Goal: Task Accomplishment & Management: Manage account settings

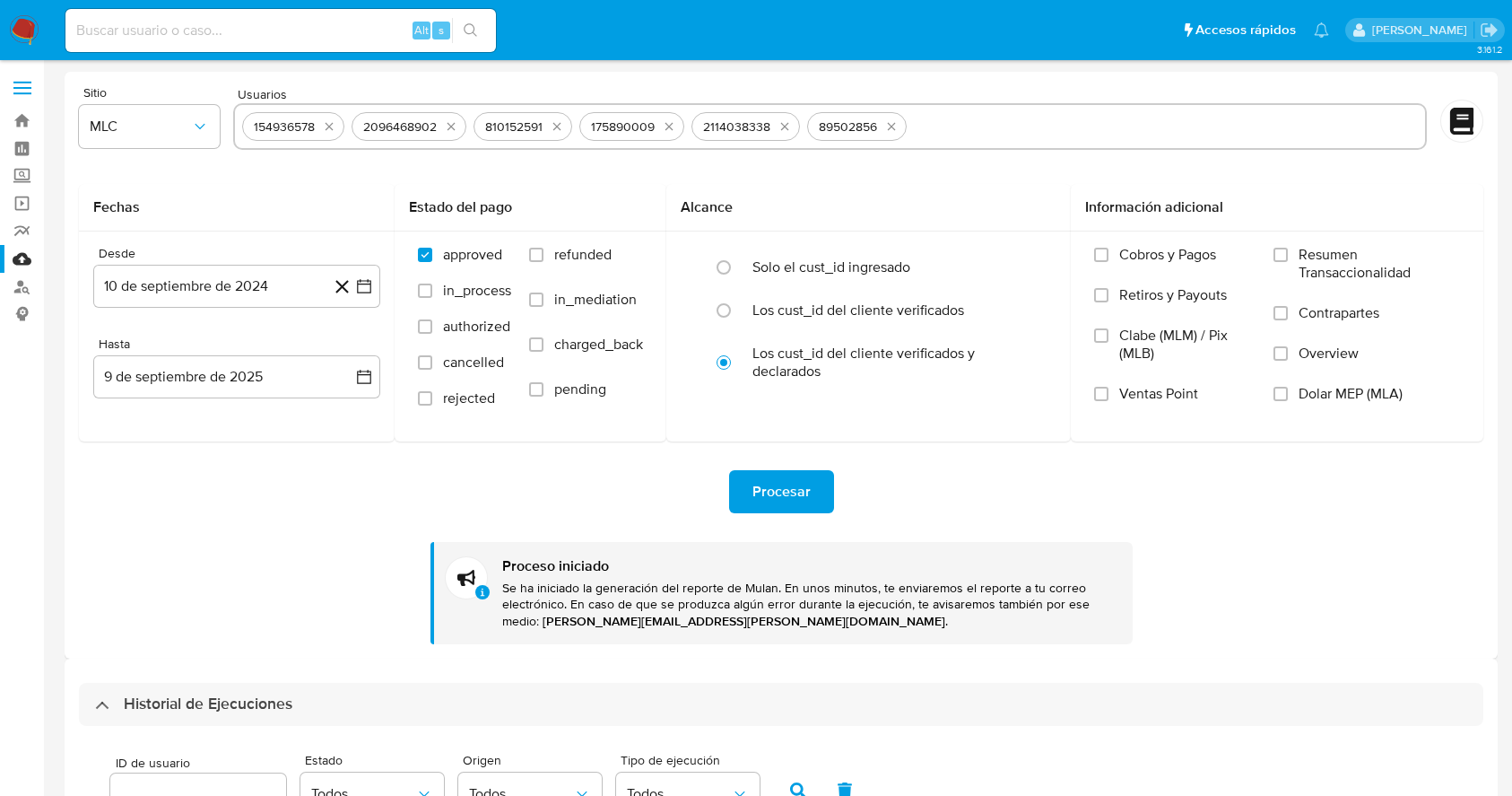
select select "10"
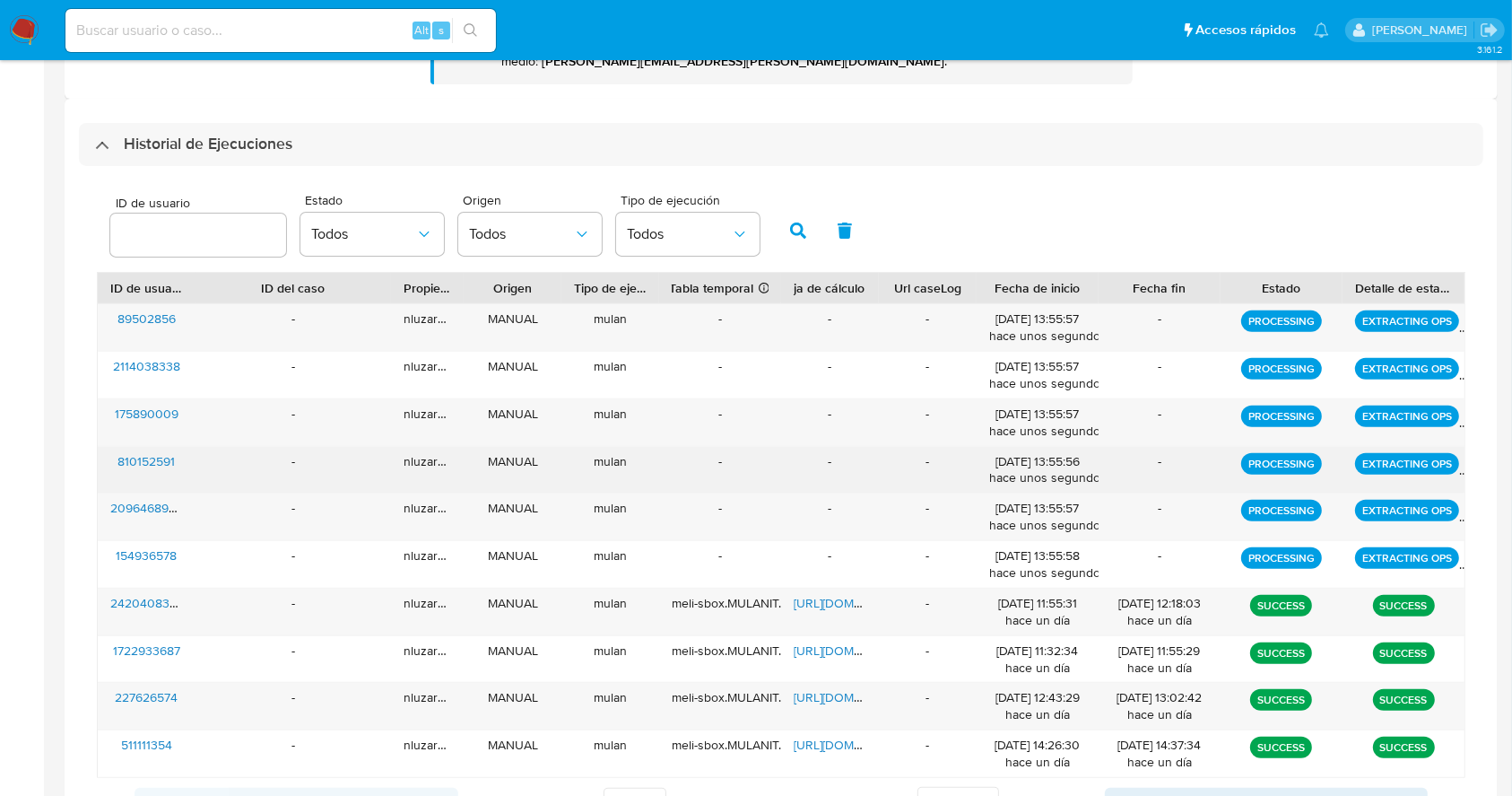
click at [195, 469] on div "-" at bounding box center [293, 470] width 195 height 46
click at [185, 470] on div "810152591" at bounding box center [146, 470] width 98 height 46
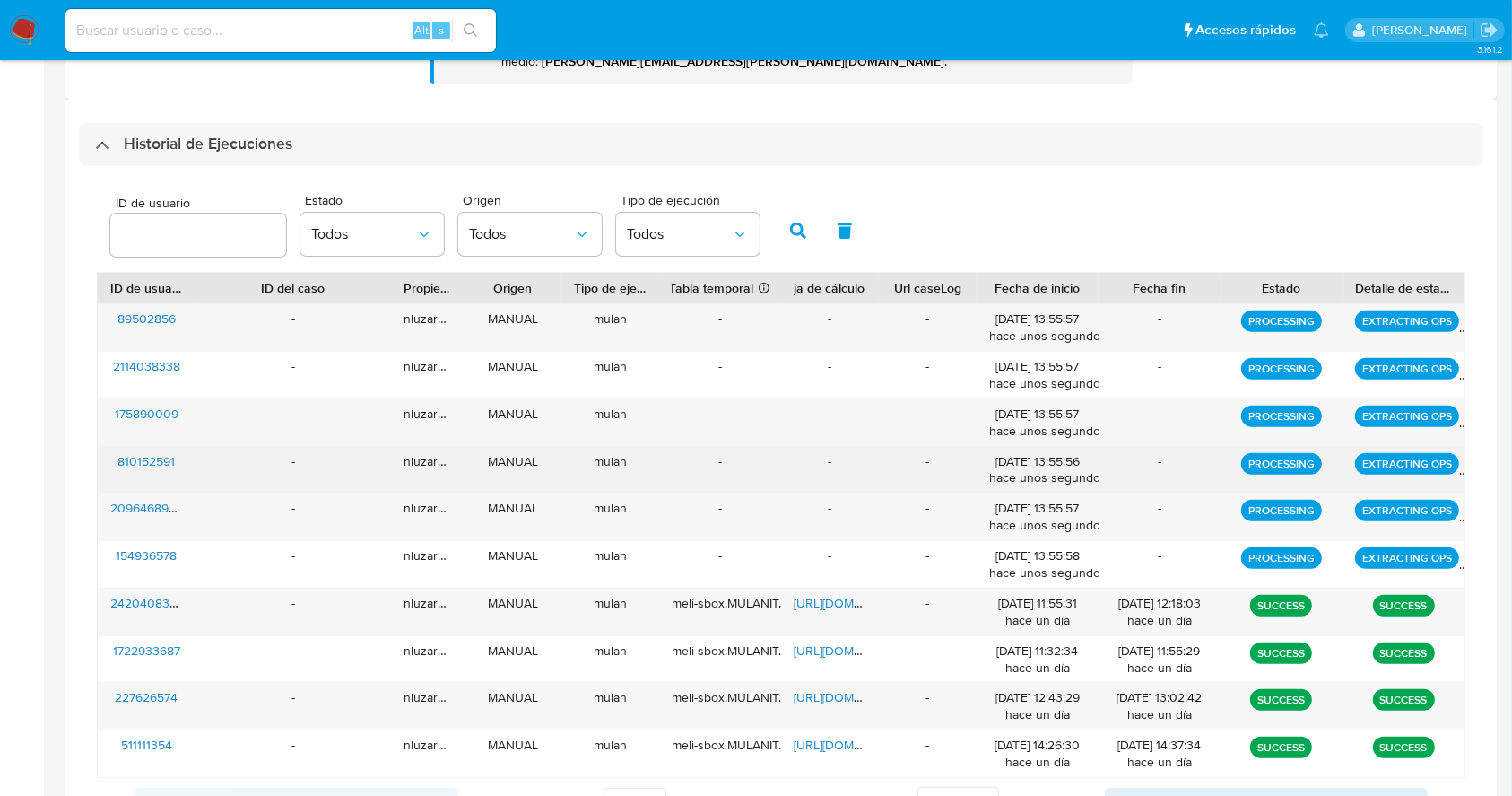
click at [185, 470] on div "810152591" at bounding box center [146, 470] width 98 height 46
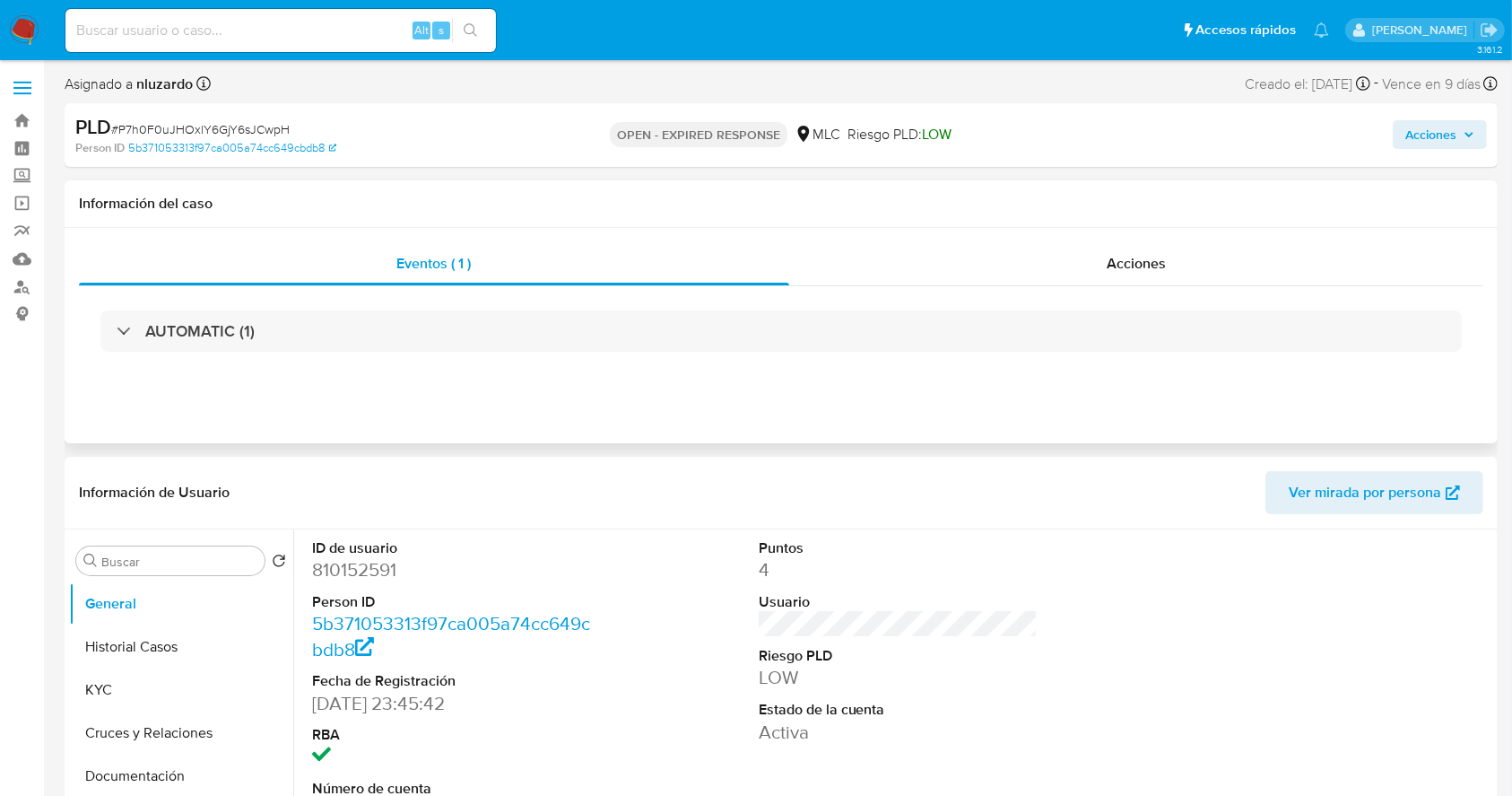
select select "10"
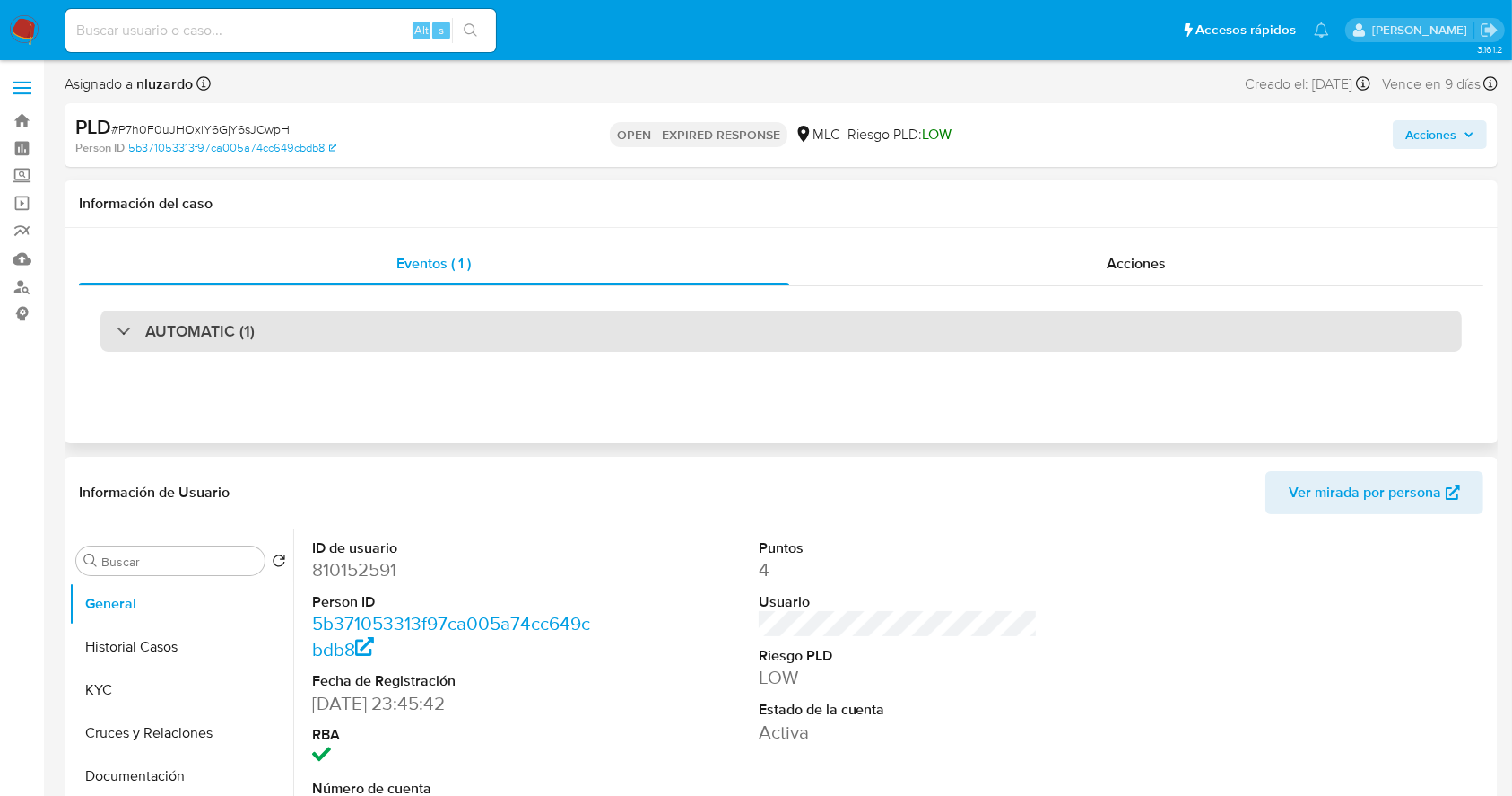
click at [189, 329] on h3 "AUTOMATIC (1)" at bounding box center [199, 330] width 109 height 20
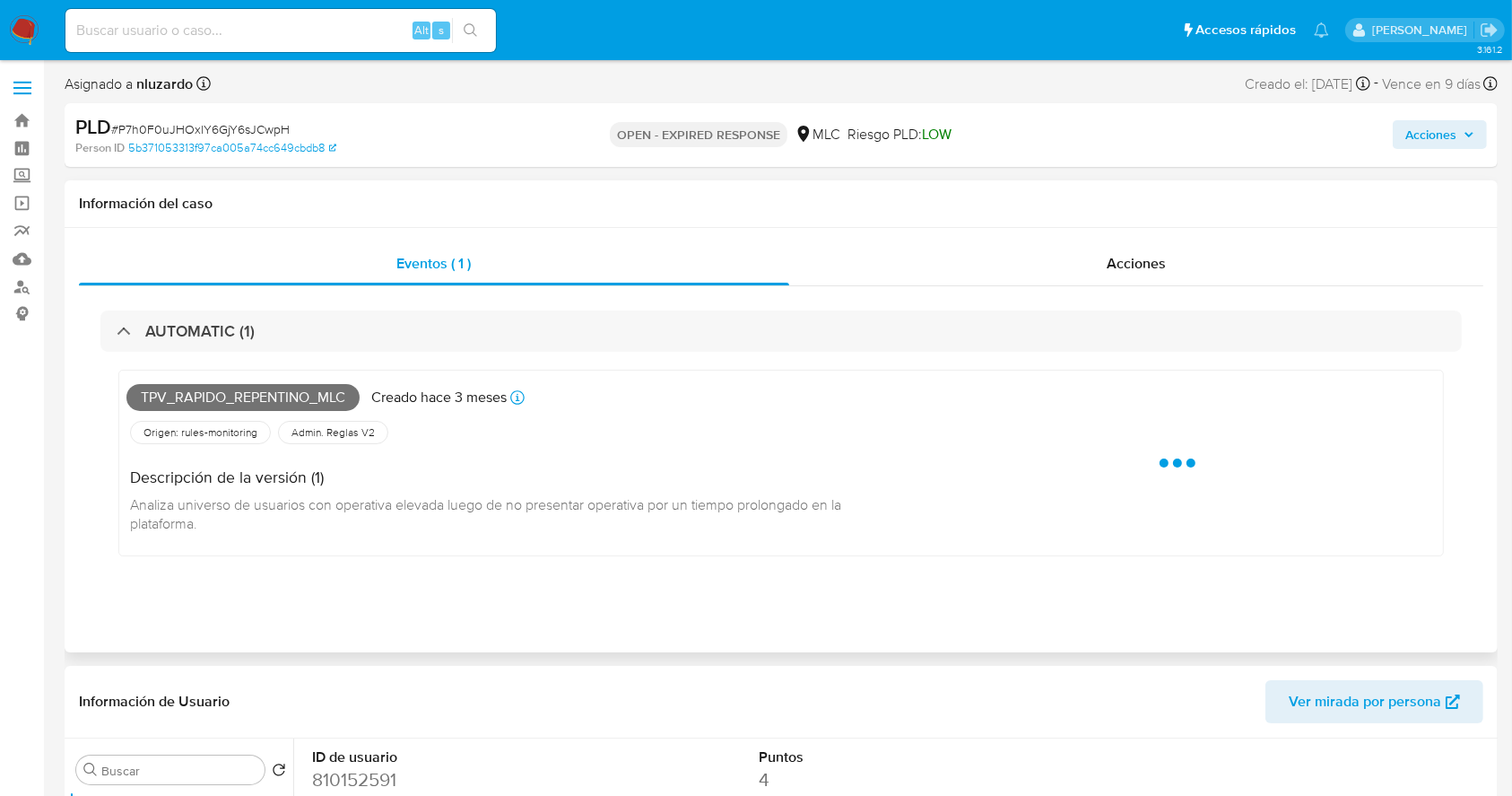
click at [206, 389] on span "Tpv_rapido_repentino_mlc" at bounding box center [243, 398] width 233 height 27
copy span "Tpv_rapido_repentino_mlc"
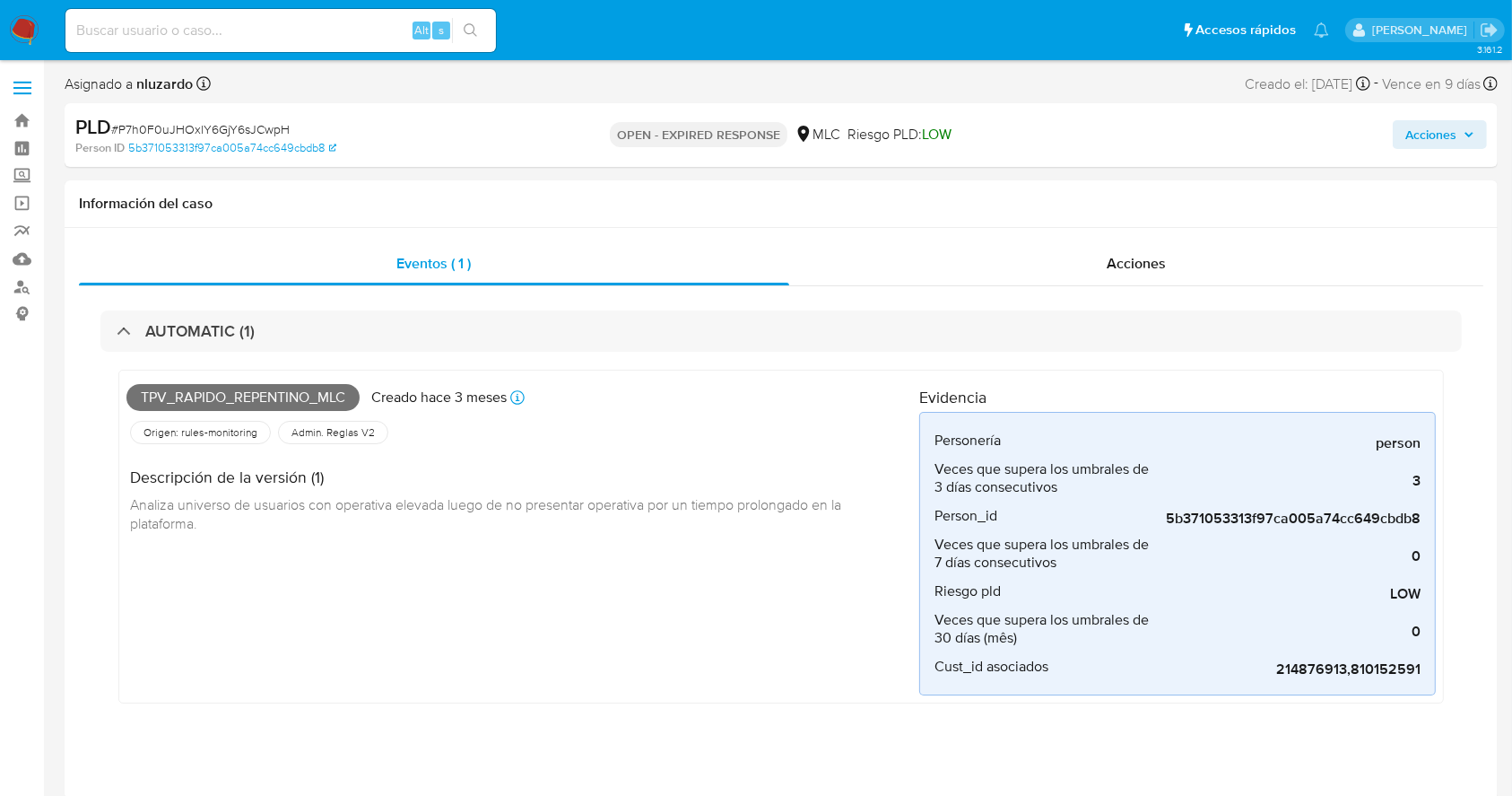
click at [344, 41] on input at bounding box center [281, 30] width 431 height 24
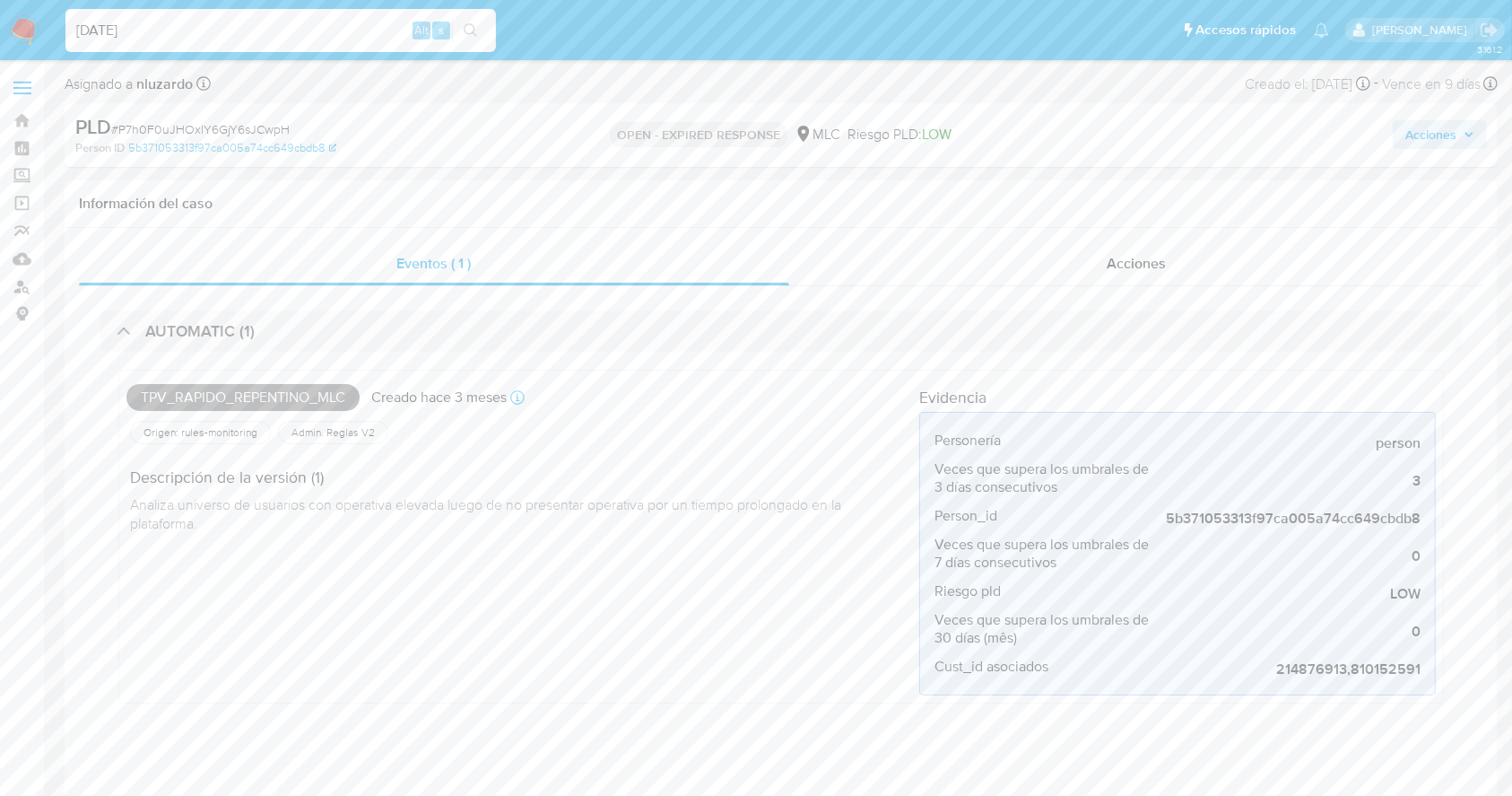
type input "[DATE]"
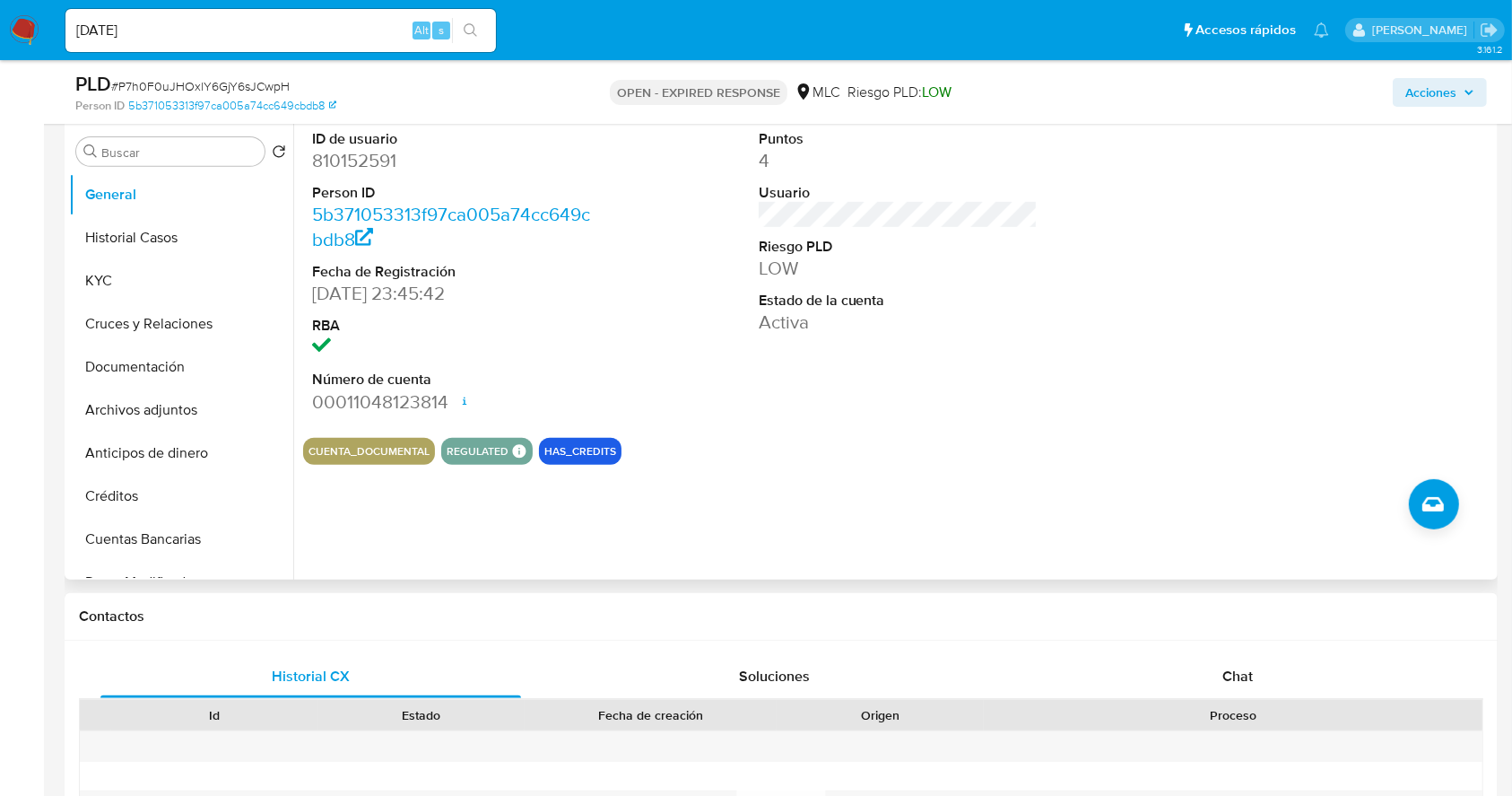
scroll to position [717, 0]
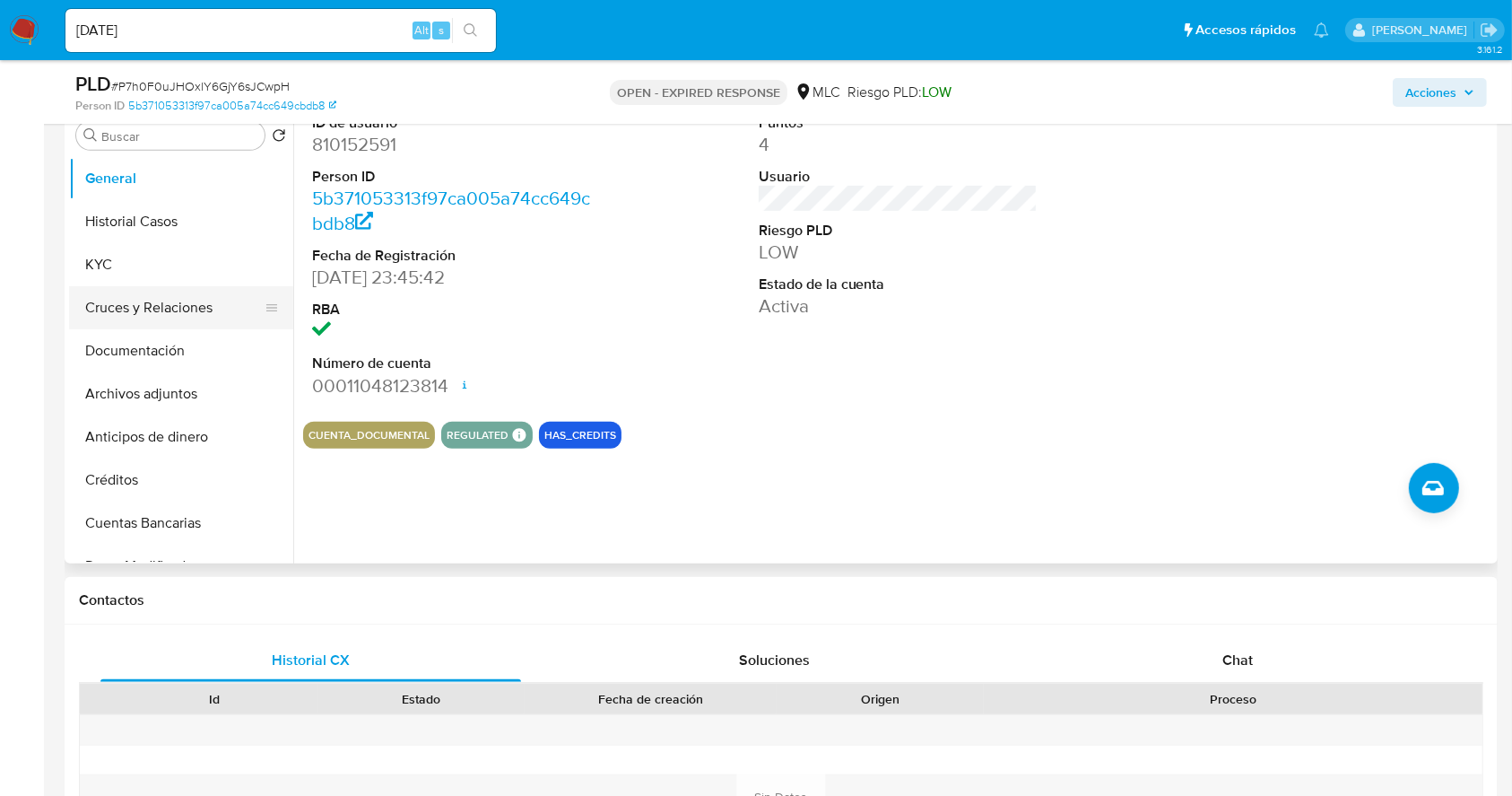
drag, startPoint x: 139, startPoint y: 274, endPoint x: 165, endPoint y: 271, distance: 26.2
click at [139, 274] on button "KYC" at bounding box center [181, 264] width 224 height 43
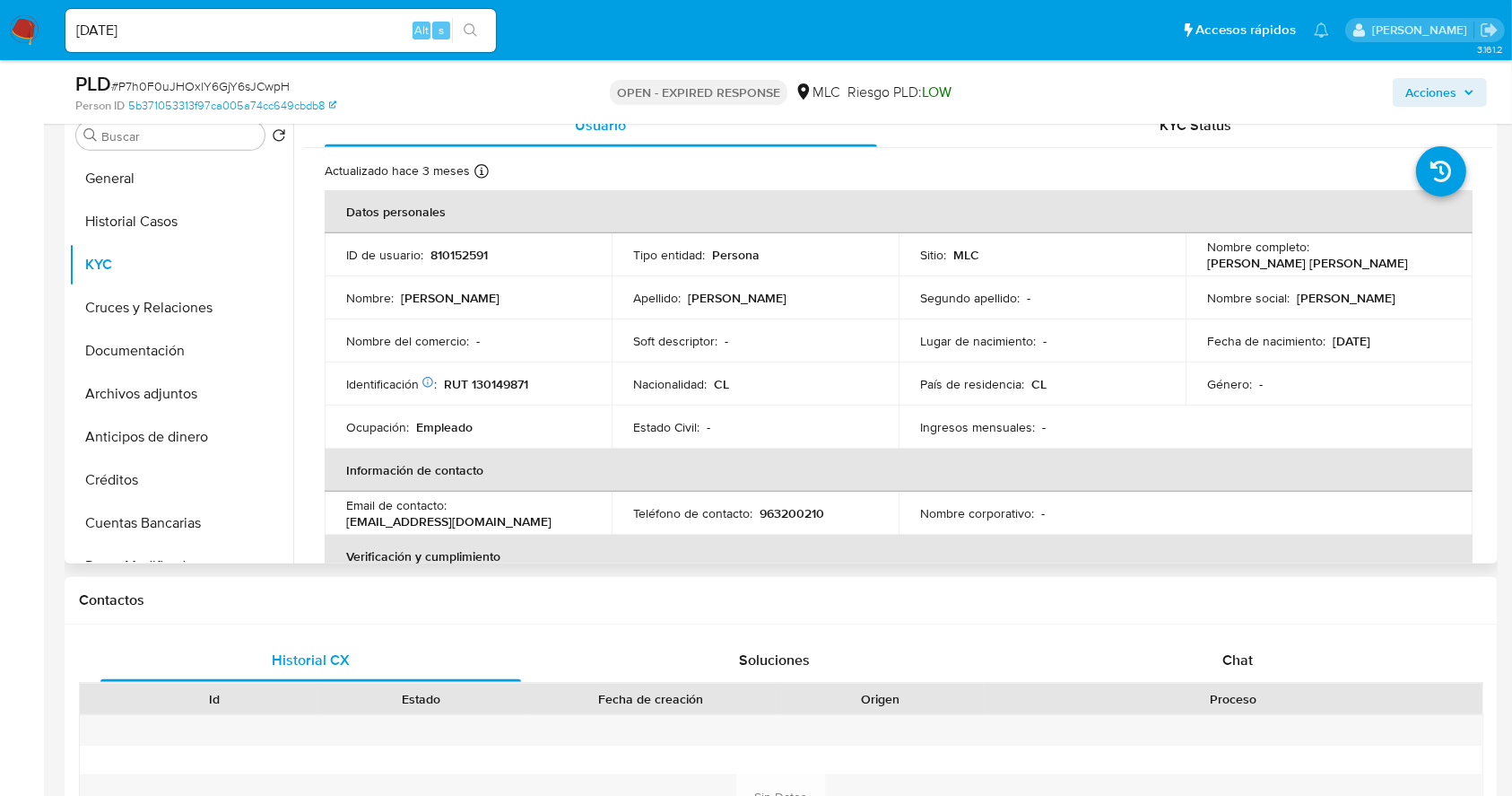
click at [1232, 264] on p "Héctor Ricardo Cárdenas Jeraldo" at bounding box center [1308, 263] width 201 height 16
drag, startPoint x: 1343, startPoint y: 268, endPoint x: 1378, endPoint y: 264, distance: 35.2
click at [1378, 264] on p "Héctor Ricardo Cárdenas Jeraldo" at bounding box center [1308, 263] width 201 height 16
copy p "Héctor Ricardo Cárdenas Jeraldo"
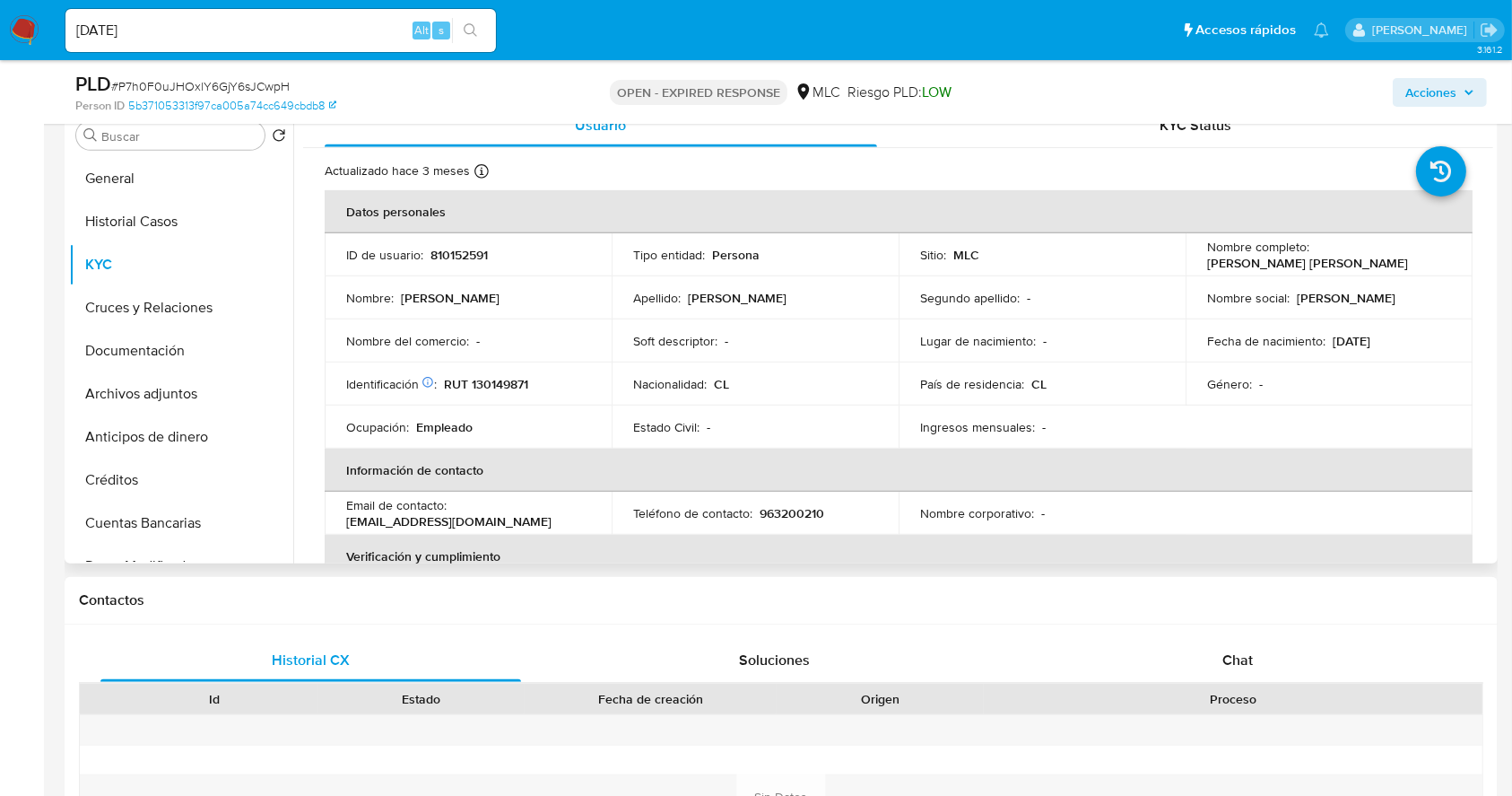
drag, startPoint x: 759, startPoint y: 388, endPoint x: 562, endPoint y: 409, distance: 198.1
click at [755, 388] on div "Nacionalidad : CL" at bounding box center [754, 383] width 244 height 16
click at [488, 379] on p "RUT 130149871" at bounding box center [486, 383] width 84 height 16
copy p "130149871"
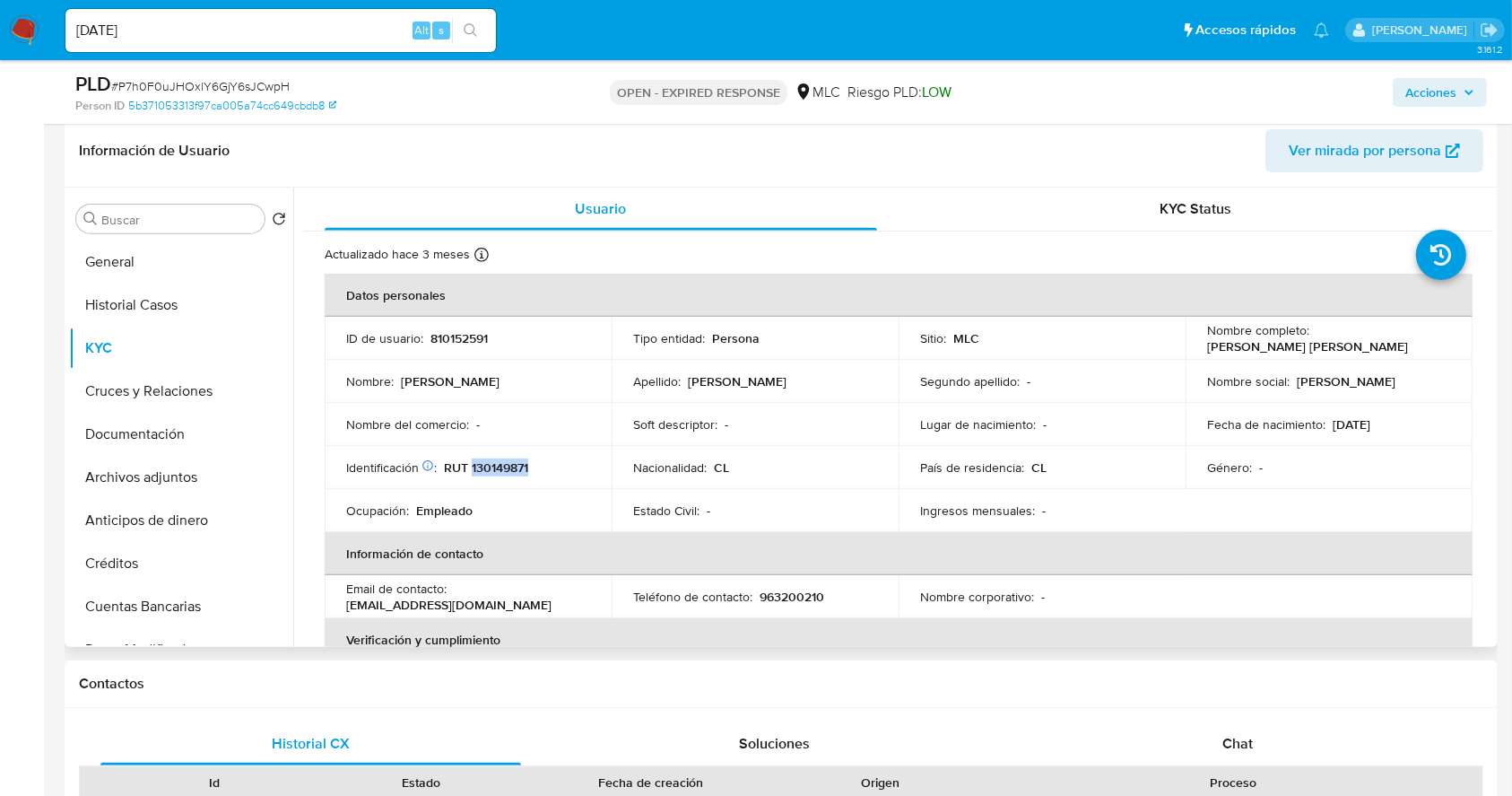
scroll to position [598, 0]
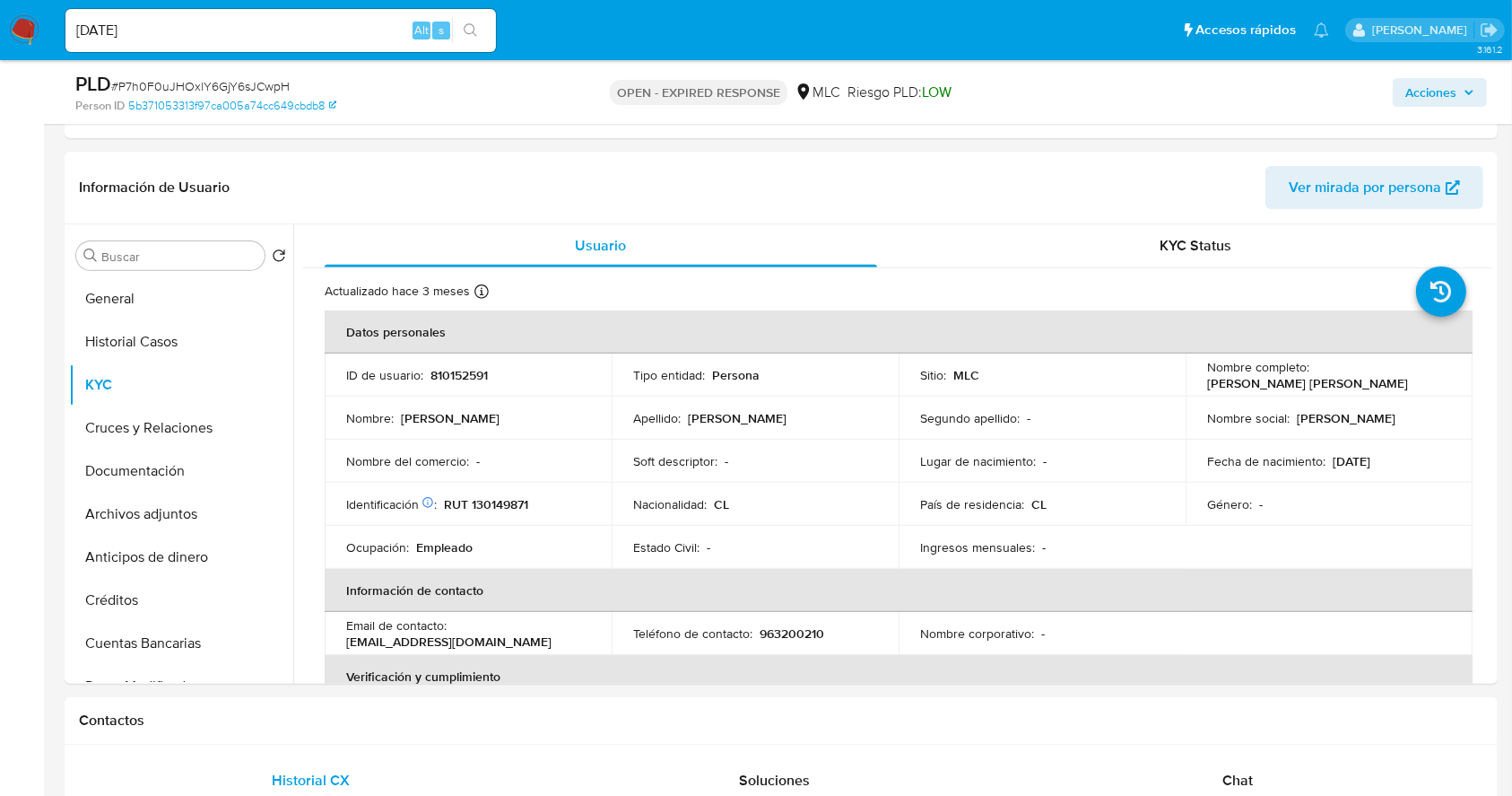
drag, startPoint x: 1004, startPoint y: 528, endPoint x: 1529, endPoint y: 470, distance: 528.2
click at [1001, 527] on td "Ingresos mensuales : -" at bounding box center [1042, 546] width 287 height 43
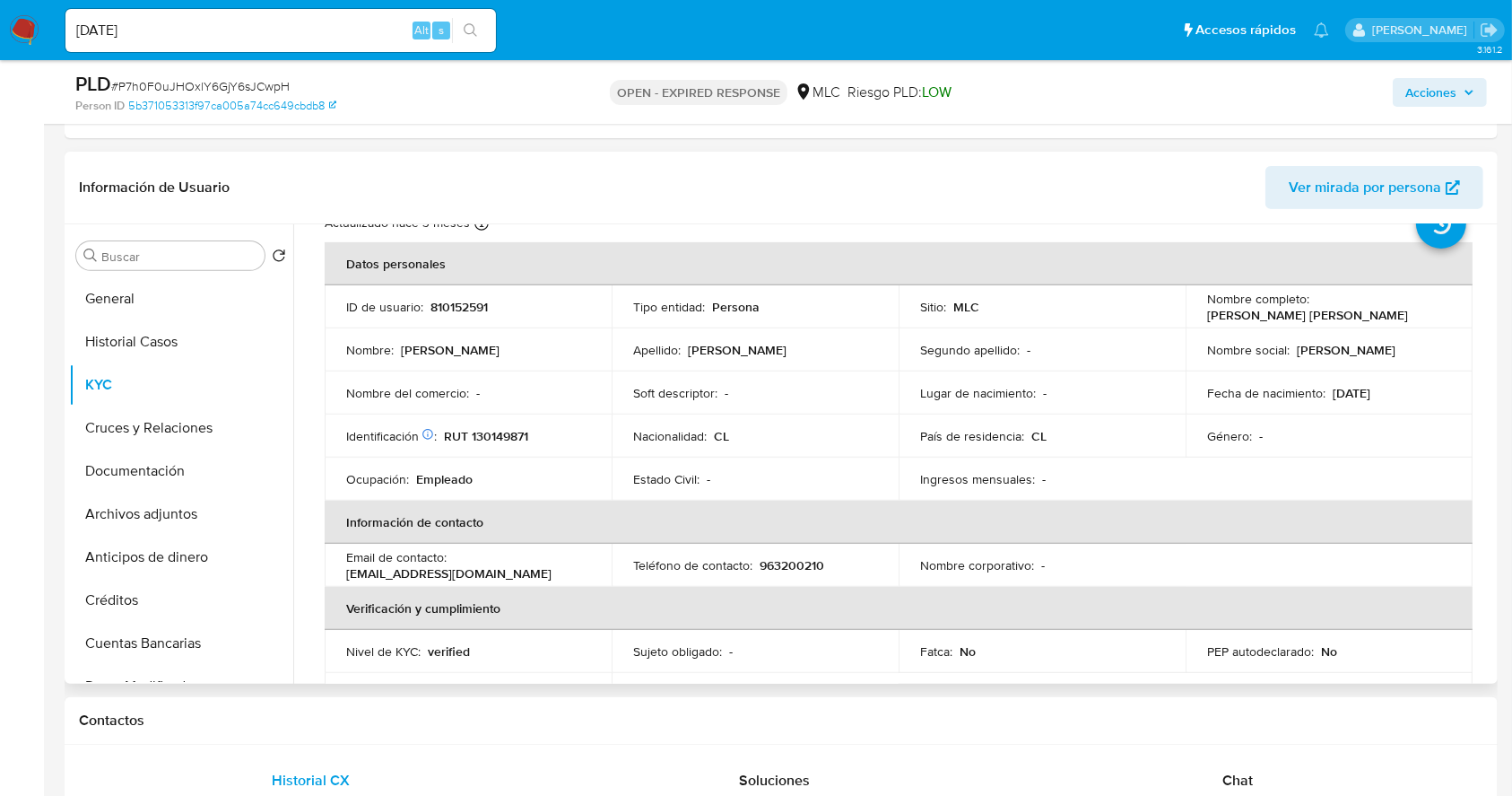
scroll to position [73, 0]
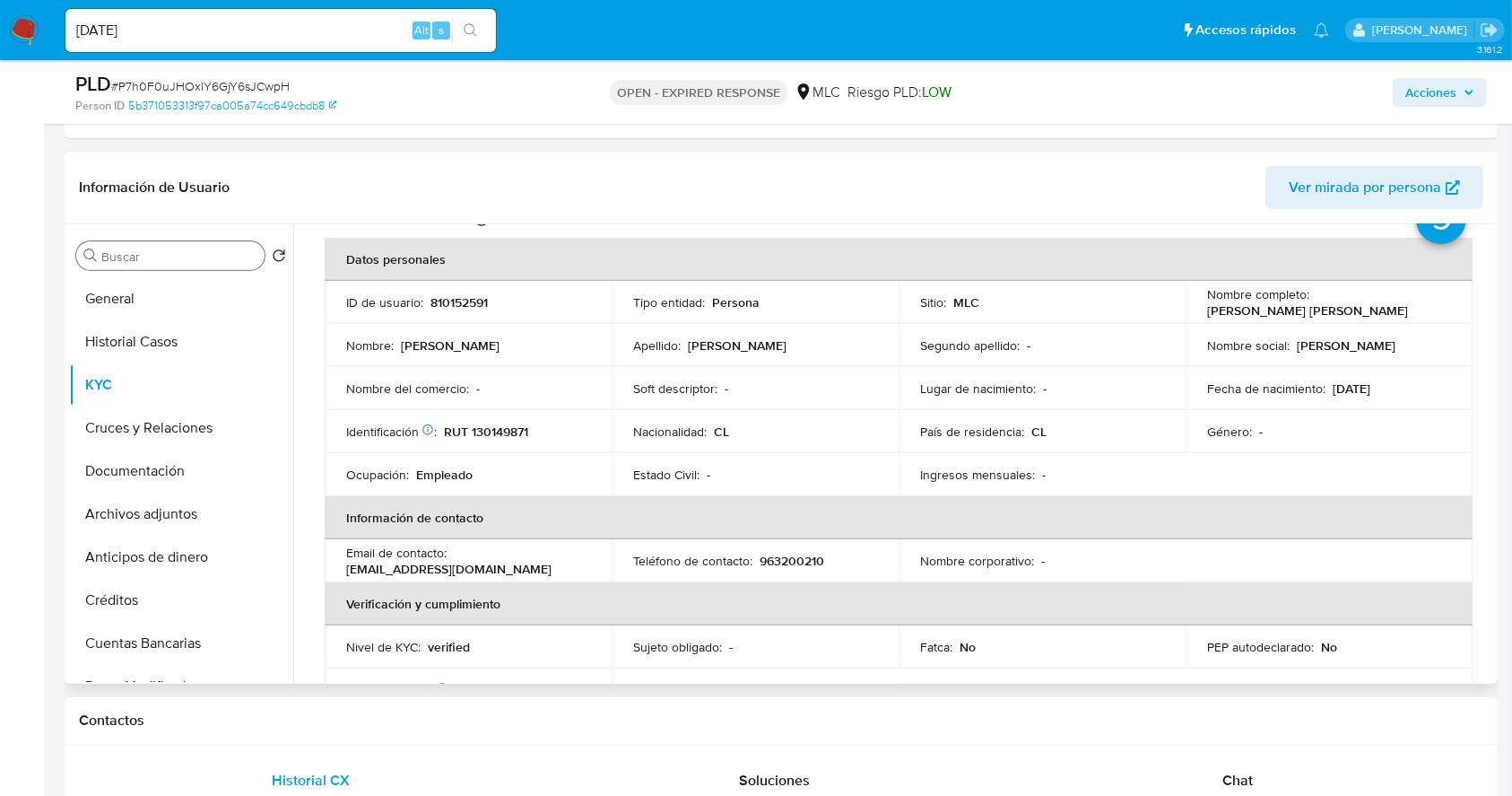
click at [139, 259] on input "Buscar" at bounding box center [179, 256] width 157 height 16
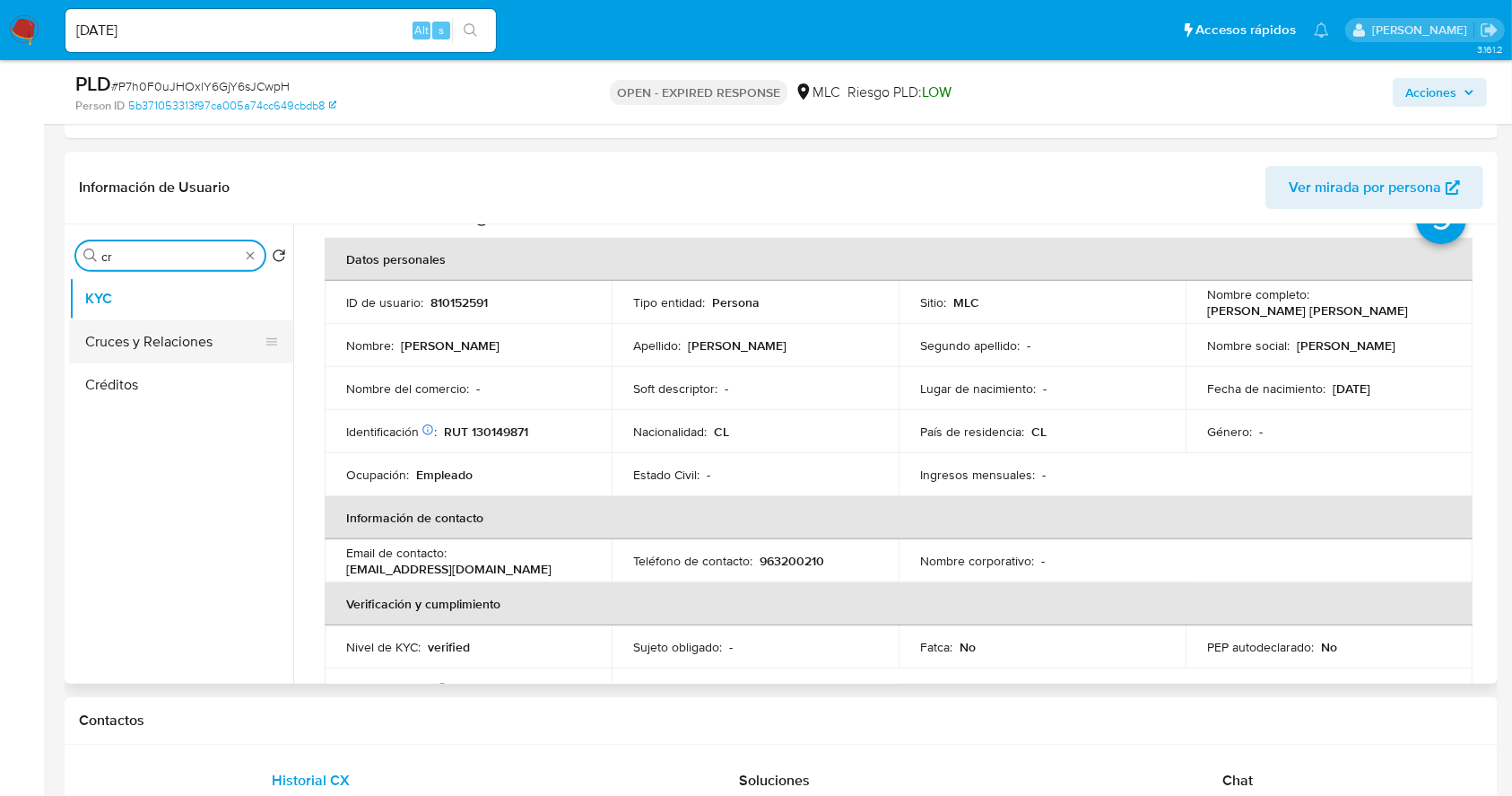
type input "cr"
click at [161, 337] on button "Cruces y Relaciones" at bounding box center [174, 342] width 210 height 43
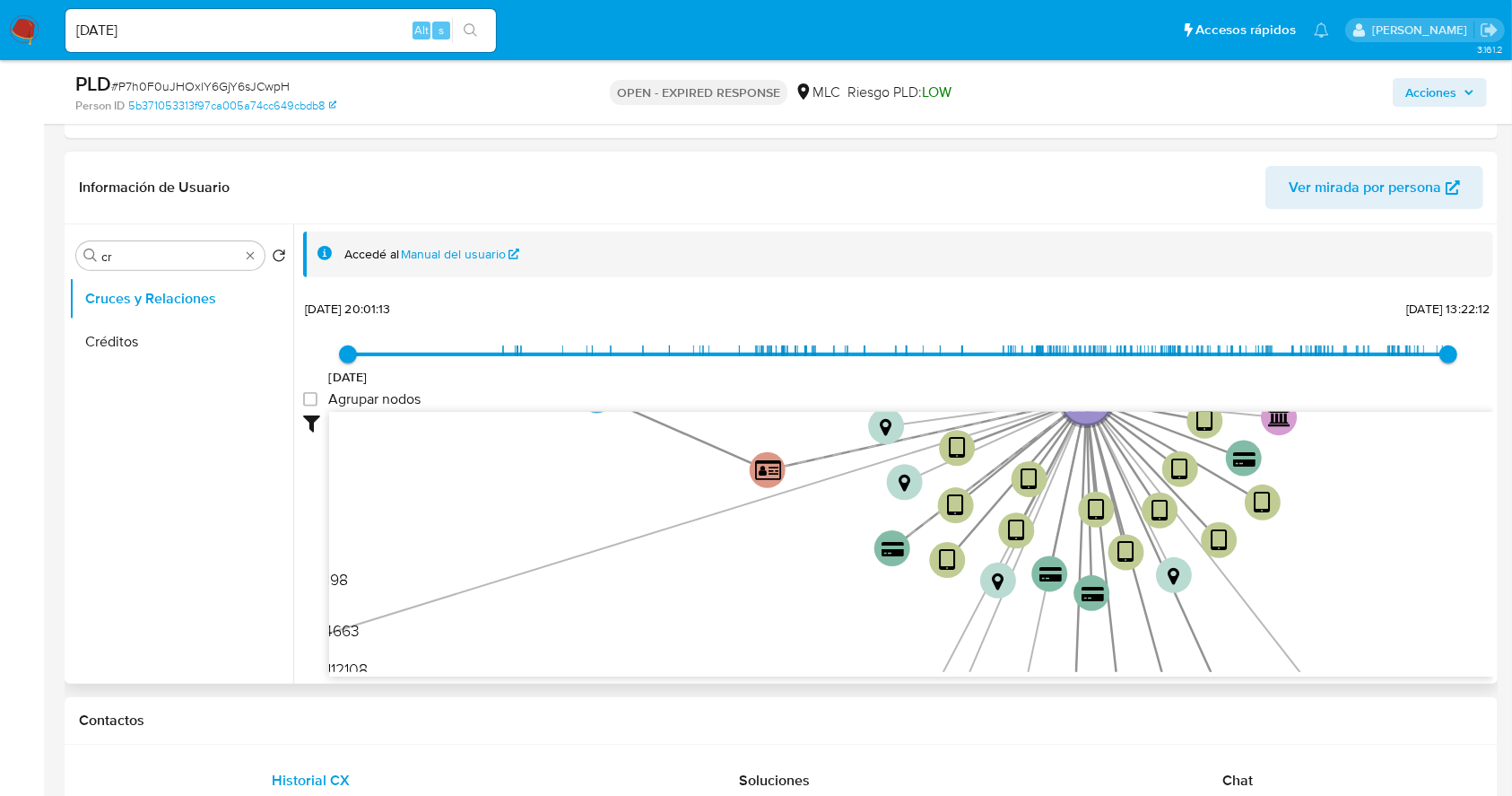
scroll to position [66, 0]
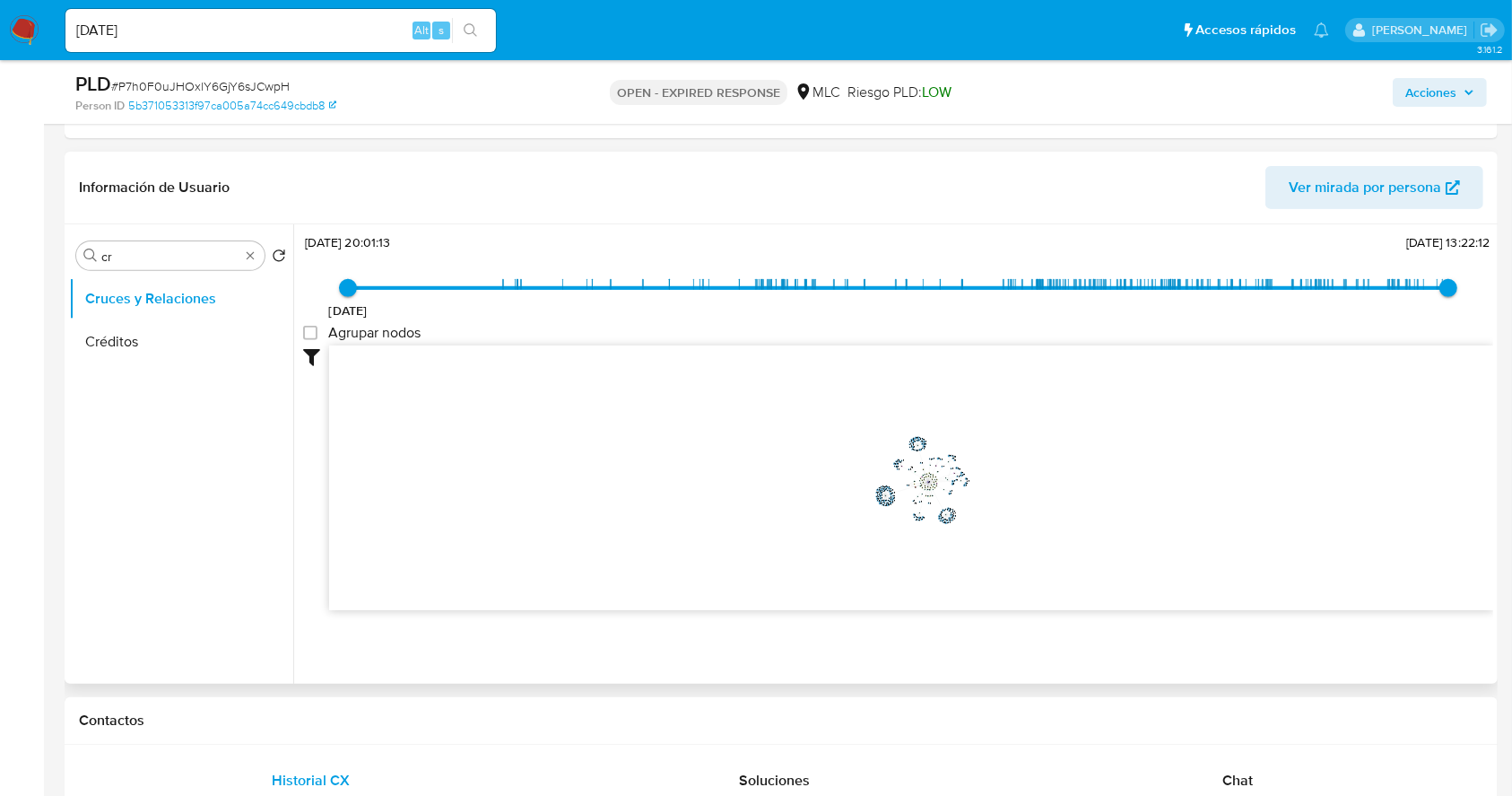
click at [921, 485] on circle at bounding box center [922, 486] width 2 height 2
drag, startPoint x: 899, startPoint y: 494, endPoint x: 854, endPoint y: 502, distance: 45.7
click at [843, 502] on icon "user-810152591  810152591 device-632a4fde08813b0018da3de9  device-6382be73088…" at bounding box center [911, 475] width 1164 height 260
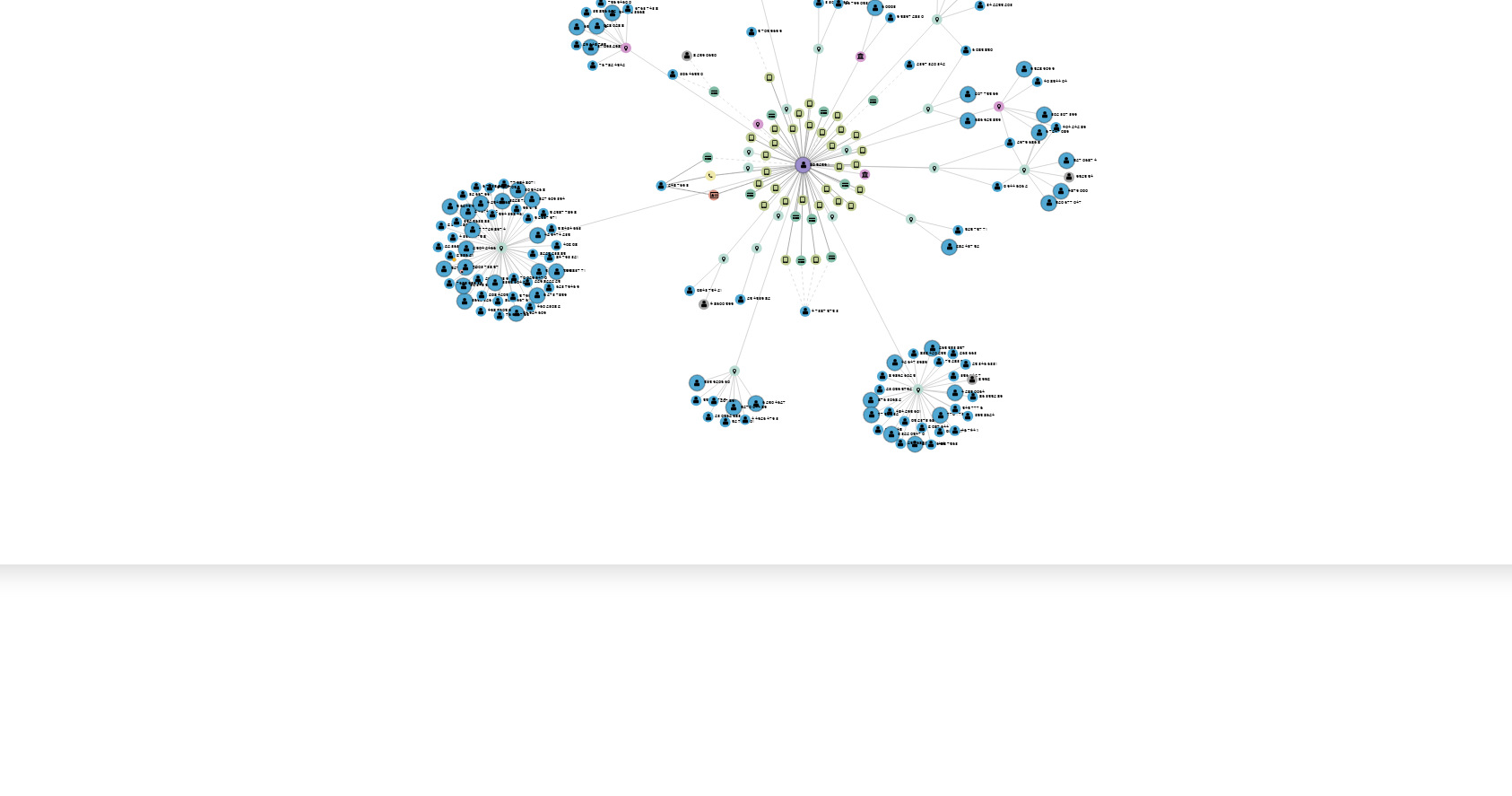
scroll to position [0, 0]
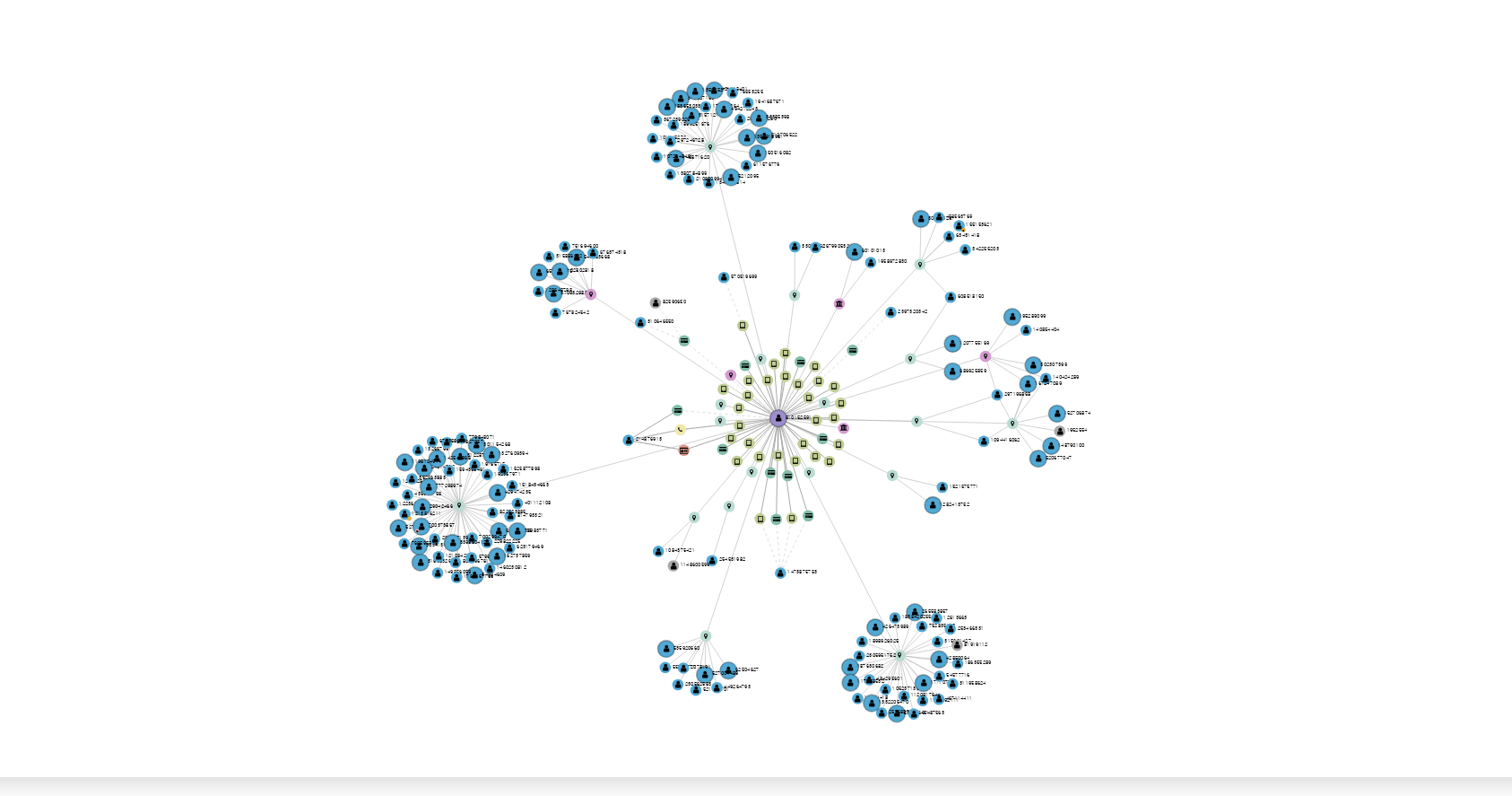
click at [1003, 551] on icon "user-810152591  810152591 device-632a4fde08813b0018da3de9  device-6382be73088…" at bounding box center [911, 542] width 1164 height 260
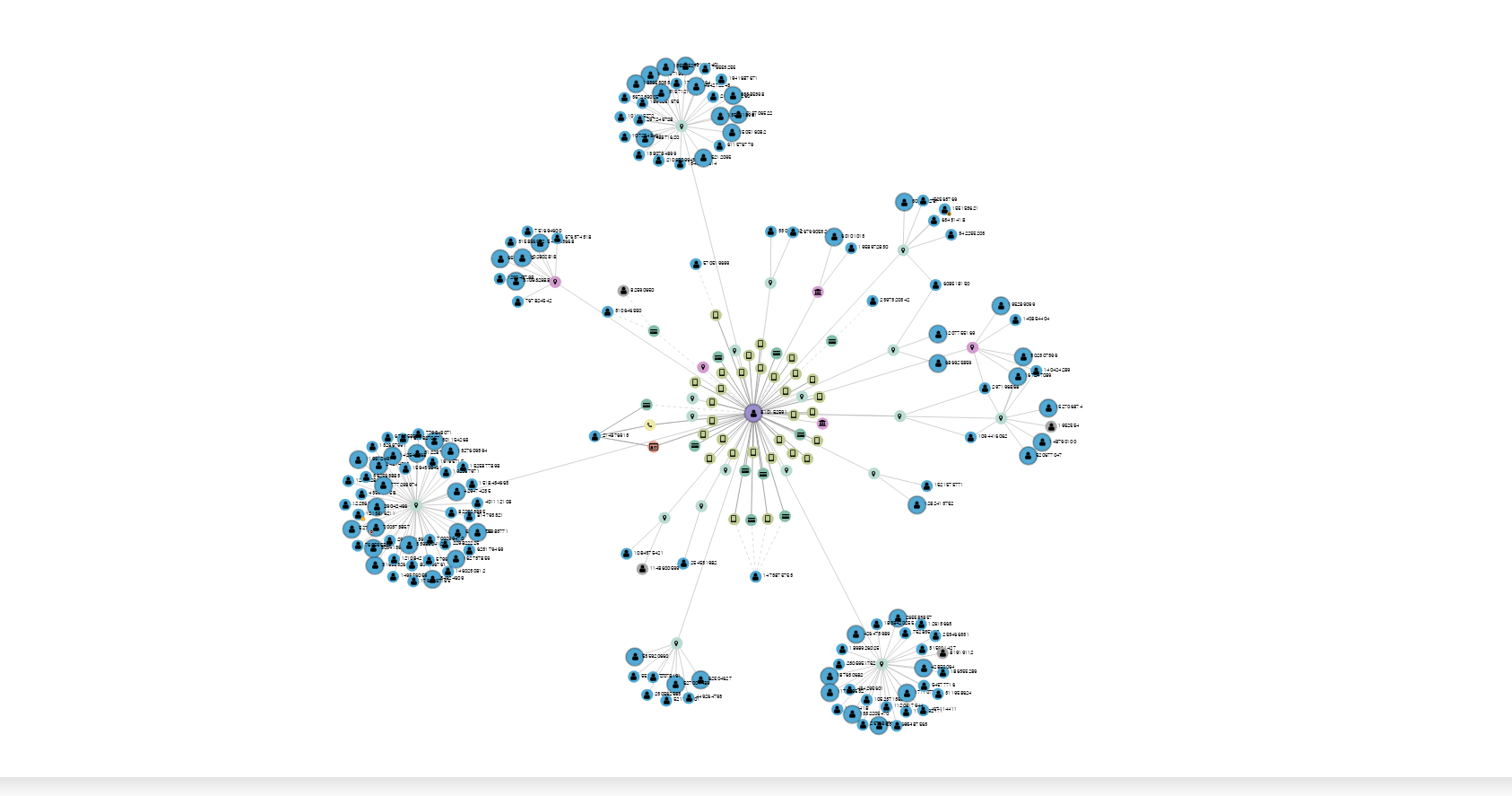
click at [1004, 544] on icon "user-810152591  810152591 device-632a4fde08813b0018da3de9  device-6382be73088…" at bounding box center [911, 542] width 1164 height 260
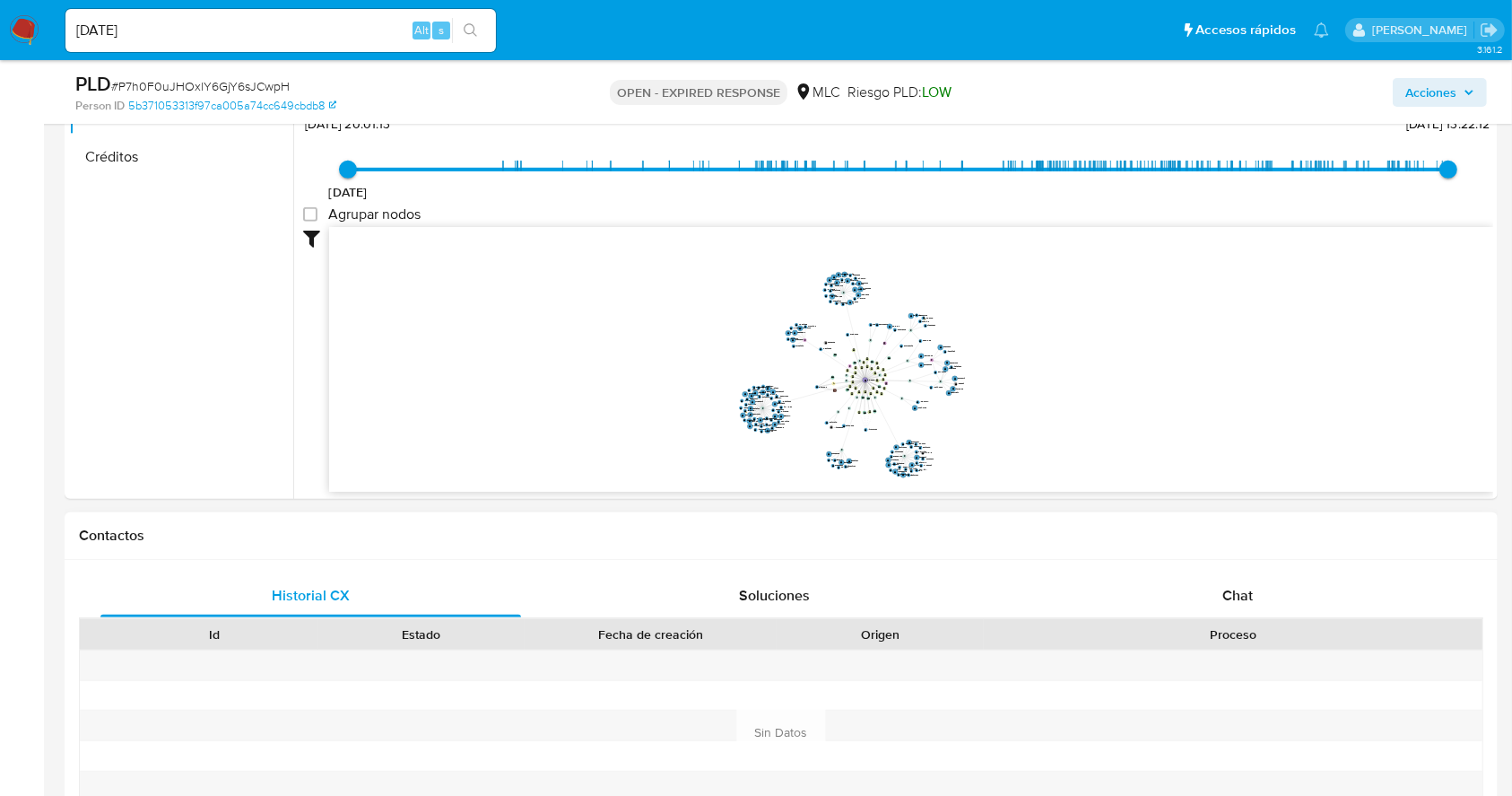
scroll to position [956, 0]
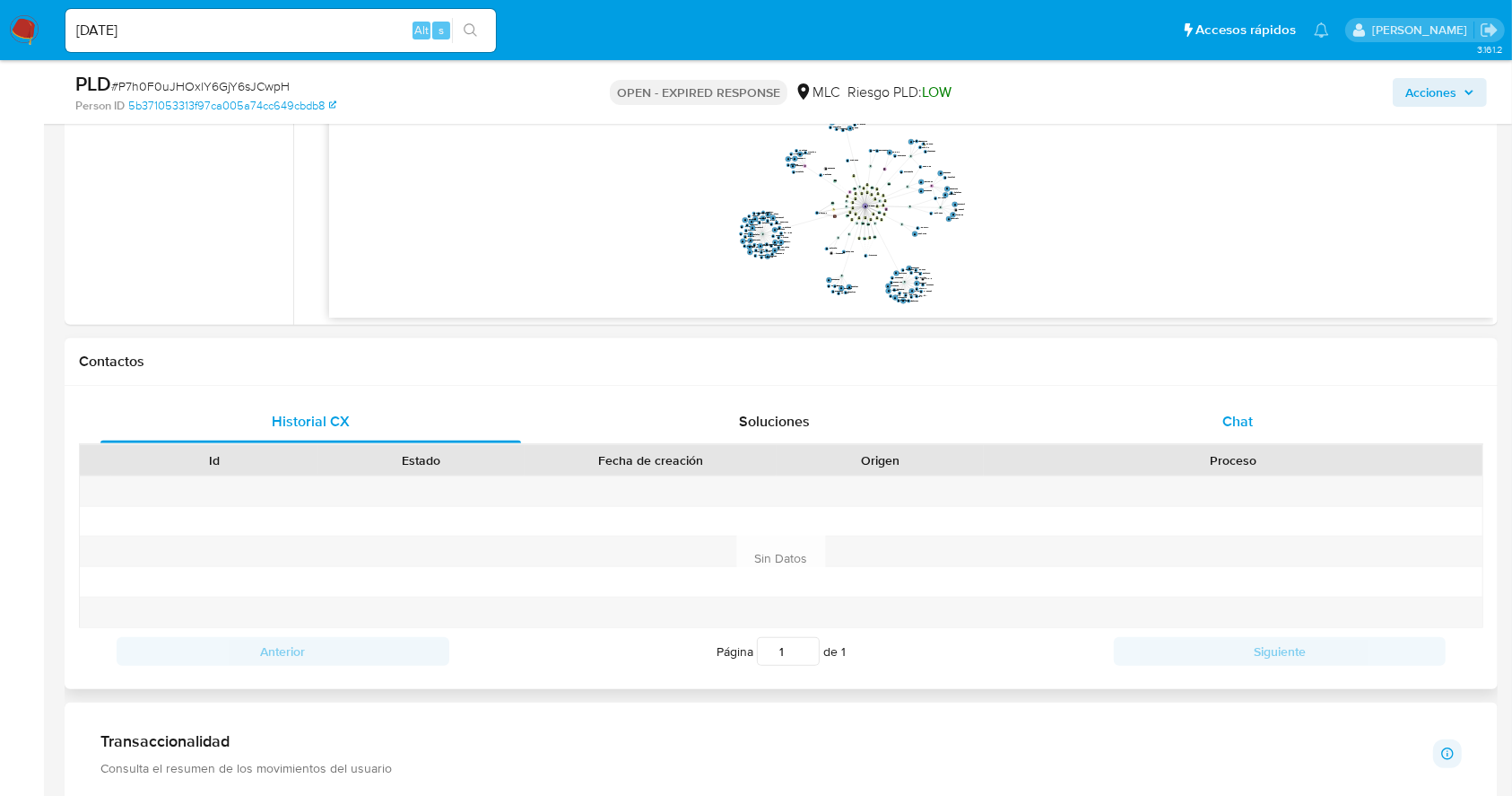
click at [1248, 411] on span "Chat" at bounding box center [1238, 421] width 30 height 21
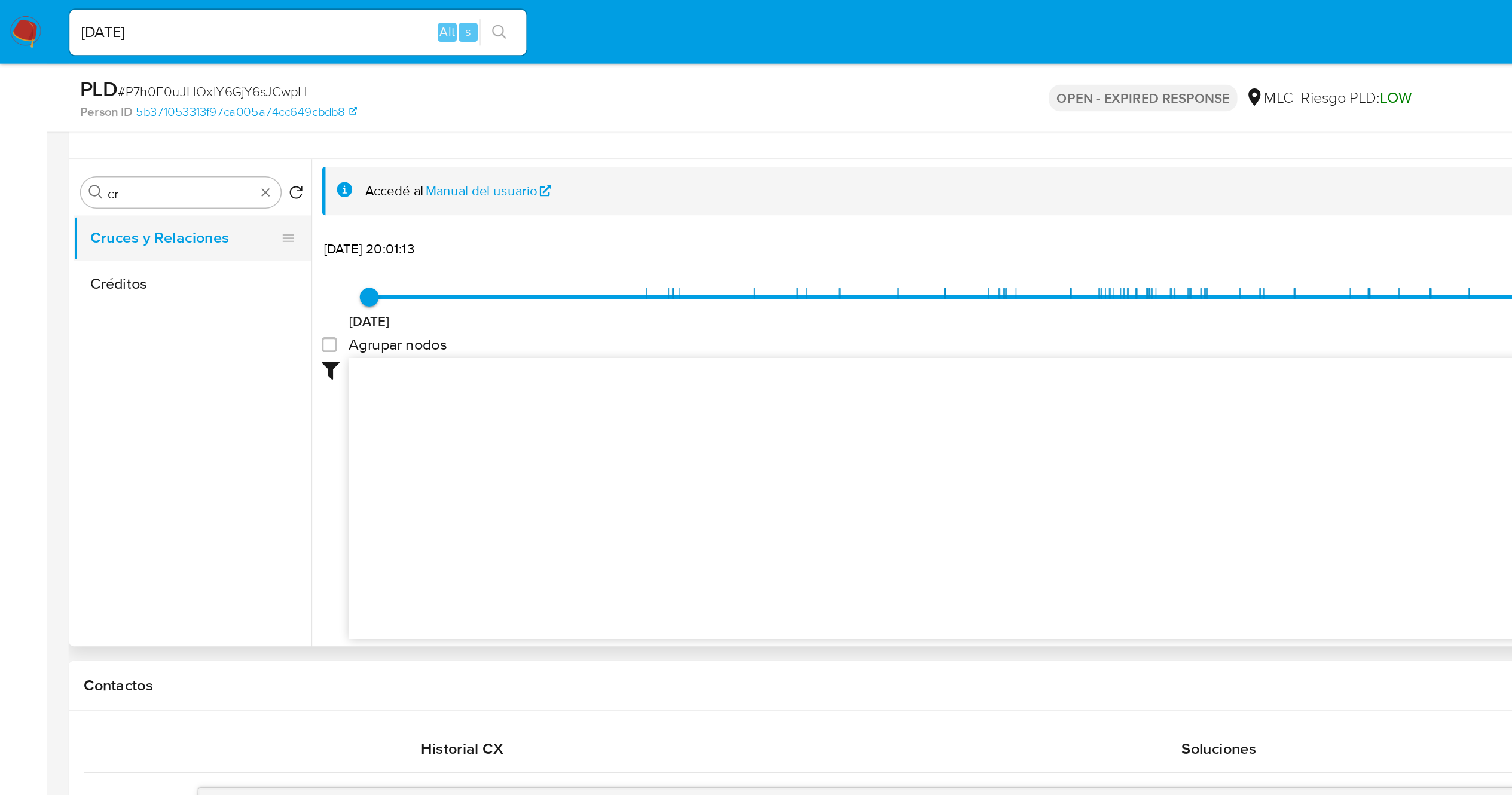
scroll to position [422, 0]
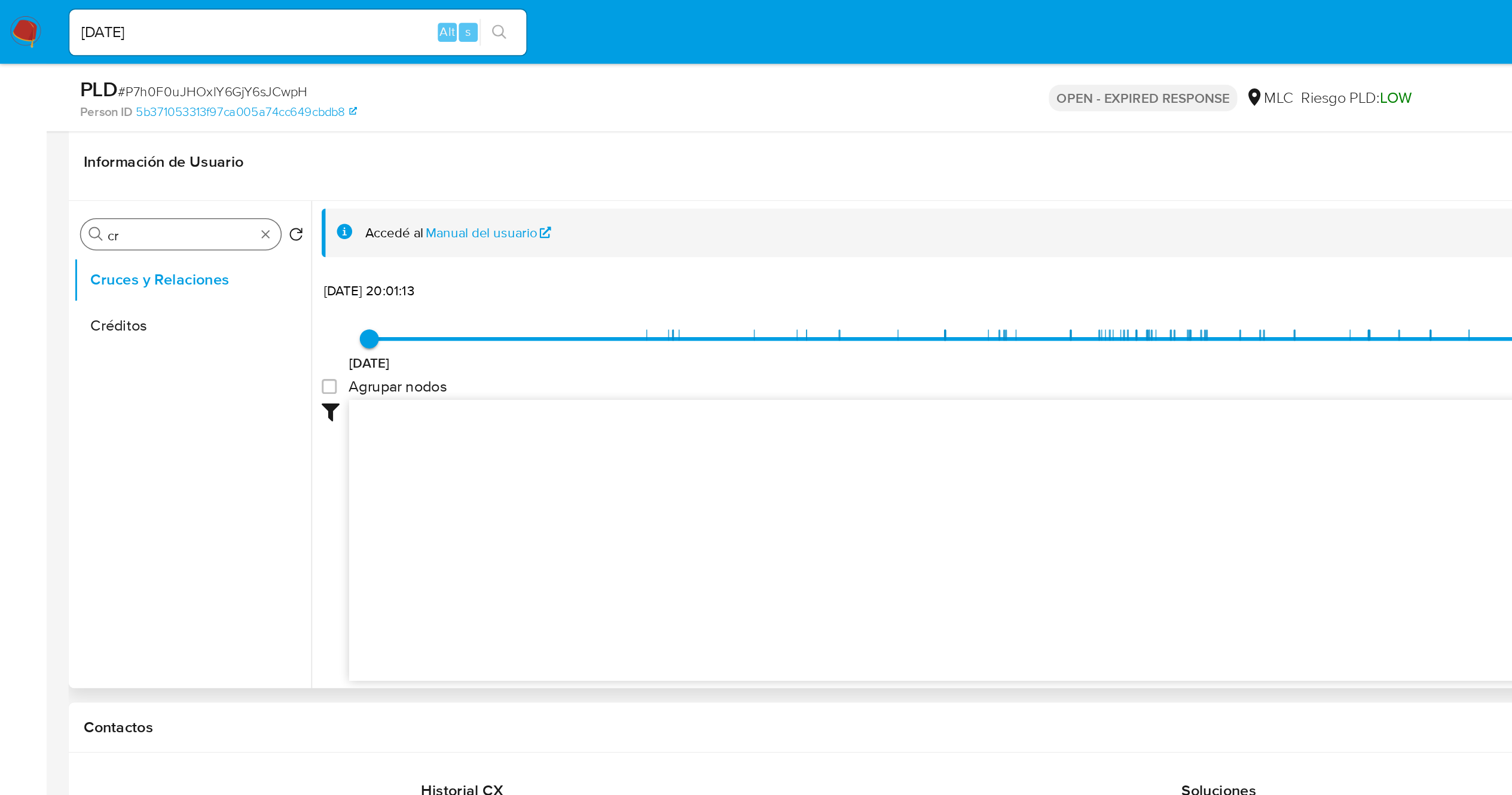
click at [101, 145] on input "cr" at bounding box center [114, 147] width 92 height 11
type input "doc"
click at [125, 208] on button "Documentación" at bounding box center [116, 204] width 140 height 28
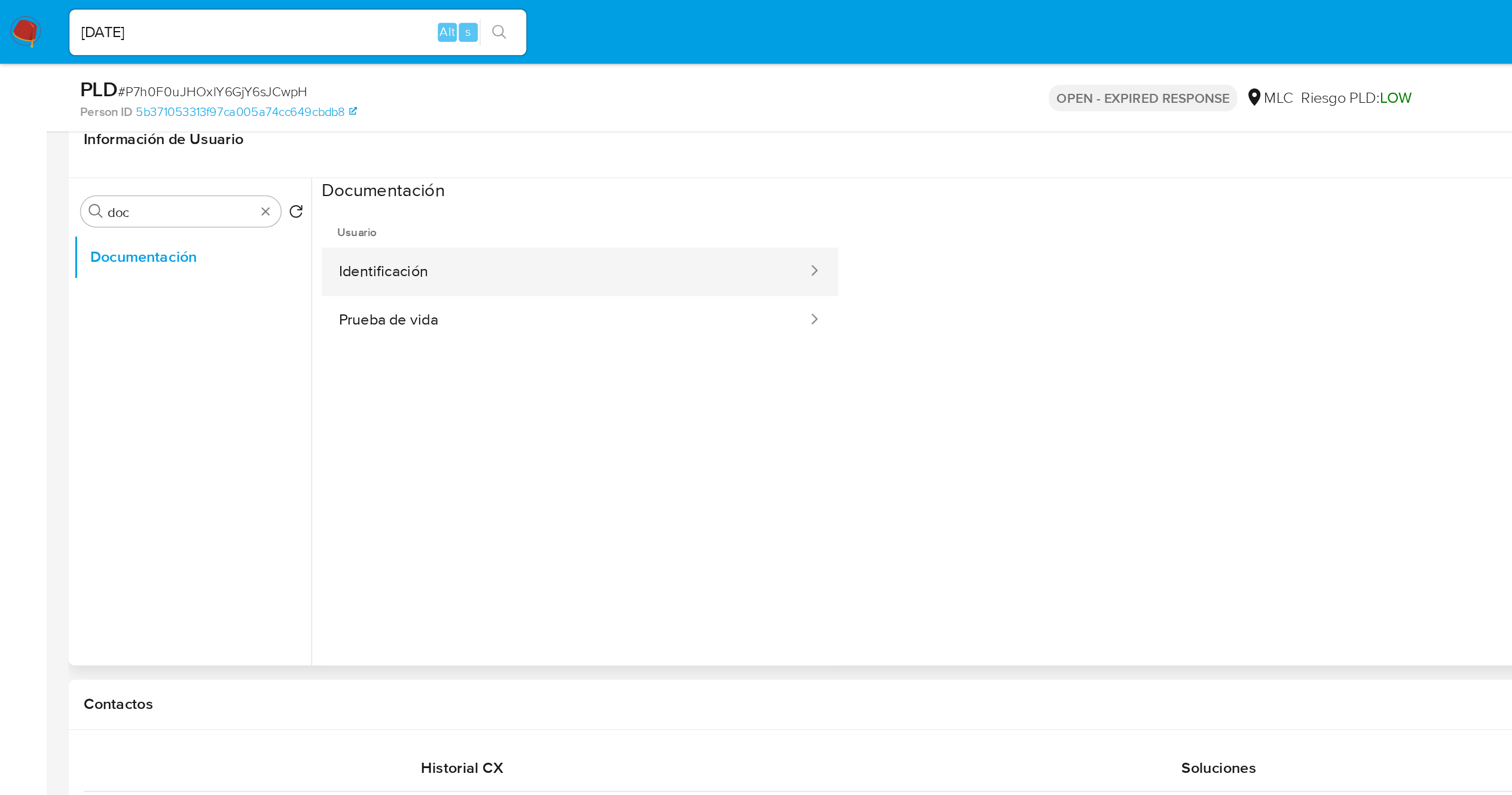
click at [277, 181] on button "Identificación" at bounding box center [355, 171] width 305 height 30
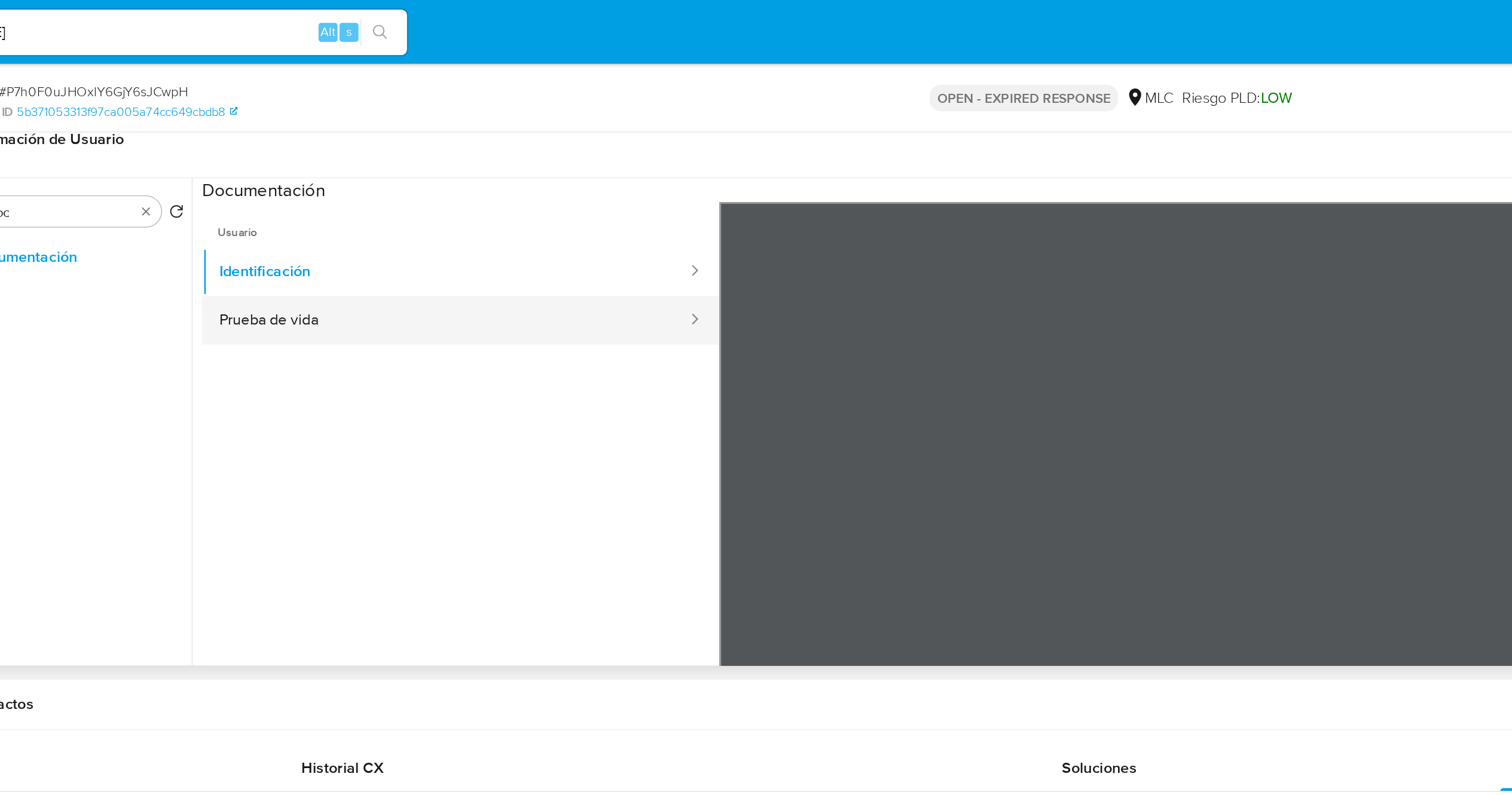
click at [264, 197] on button "Prueba de vida" at bounding box center [355, 201] width 305 height 30
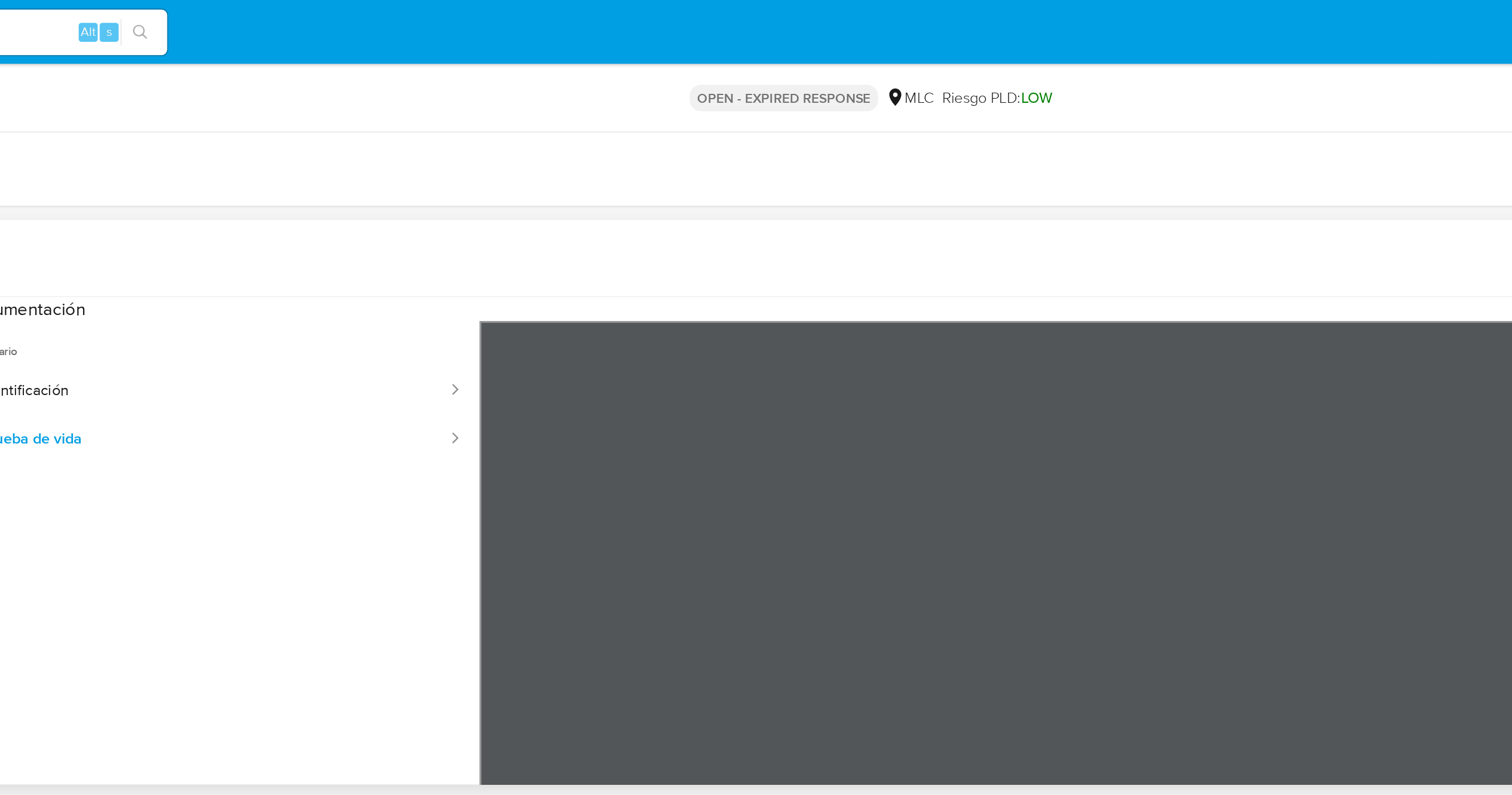
scroll to position [37, 0]
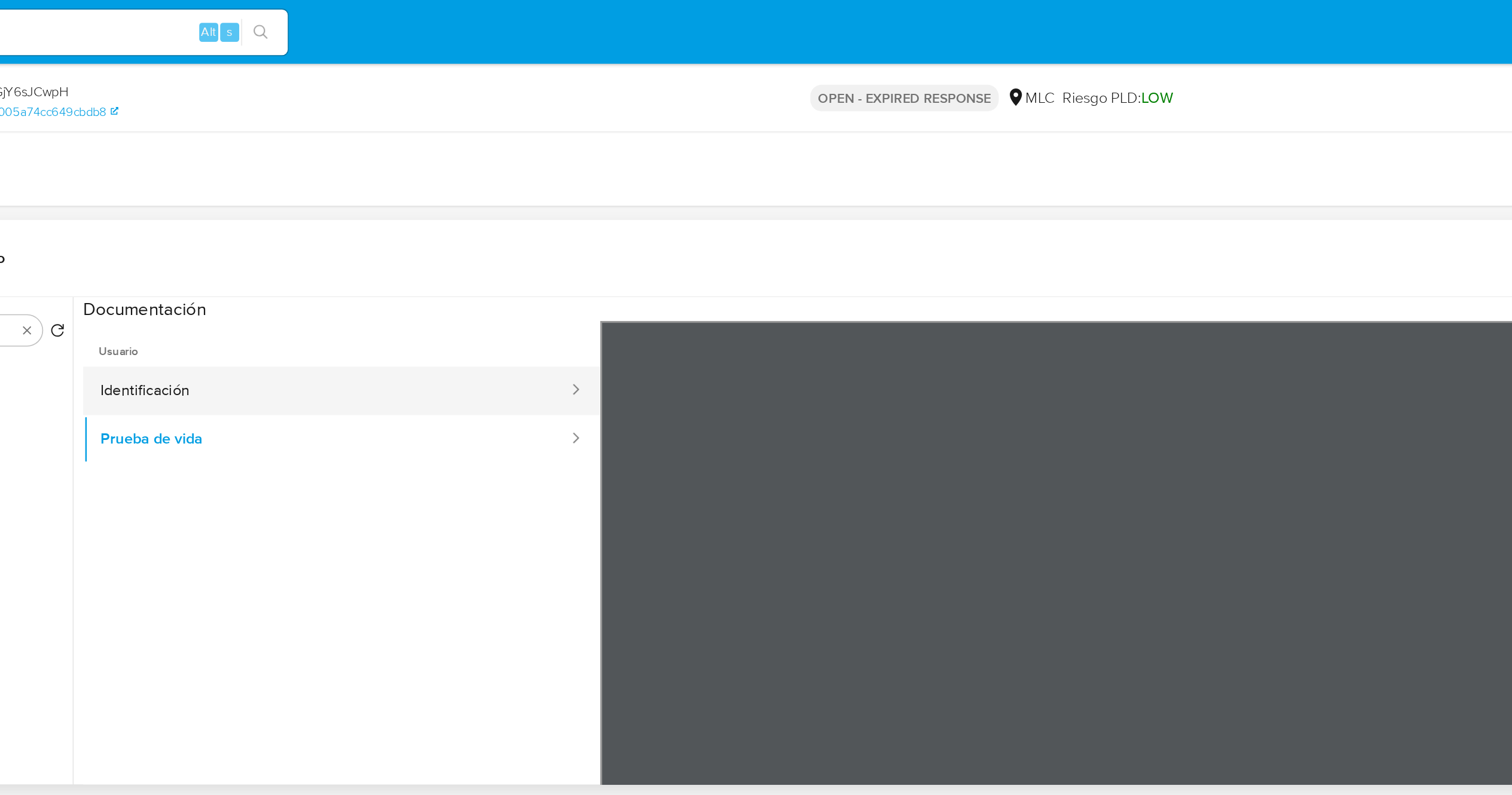
click at [266, 244] on button "Identificación" at bounding box center [355, 245] width 305 height 30
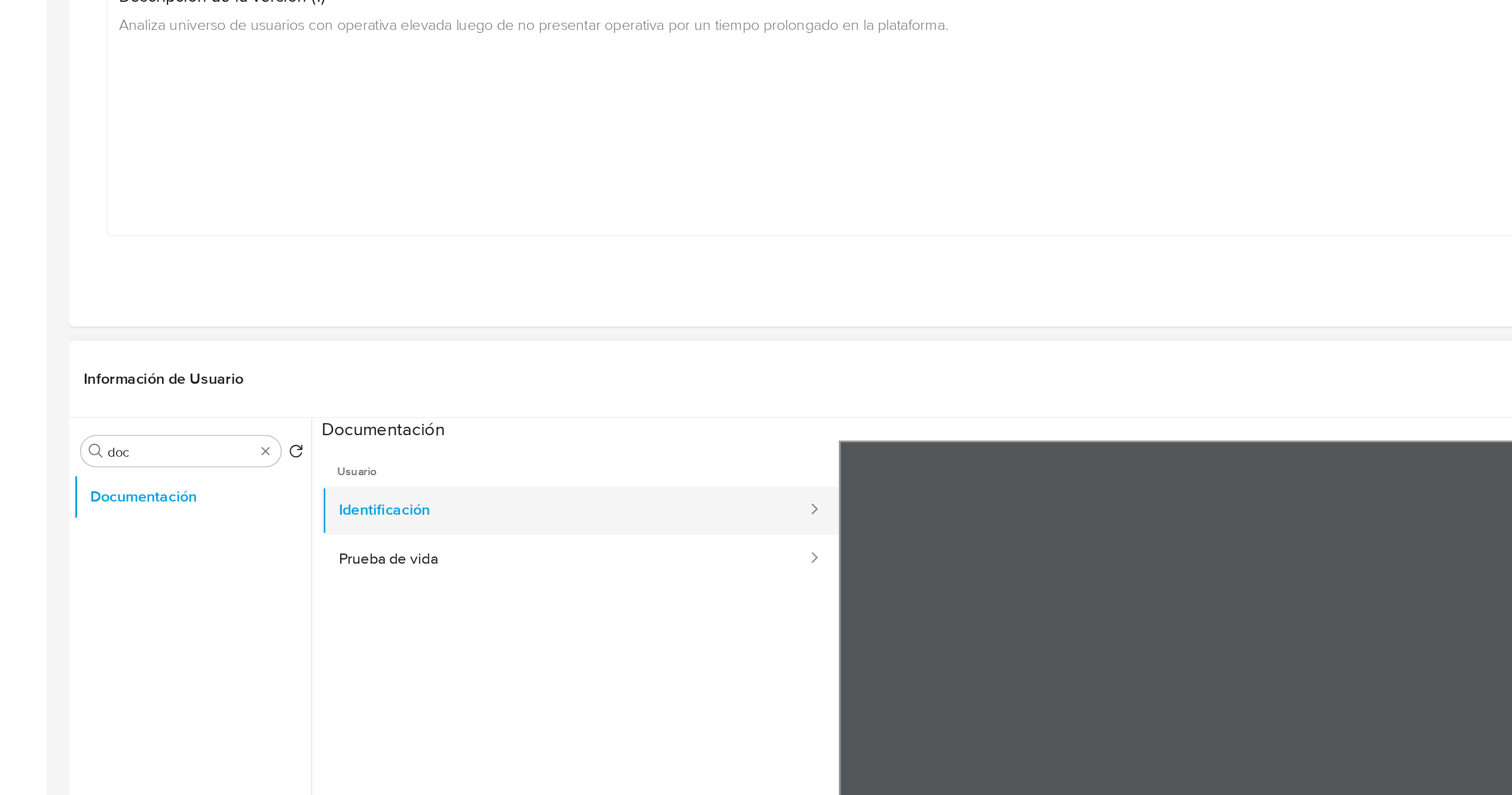
scroll to position [0, 0]
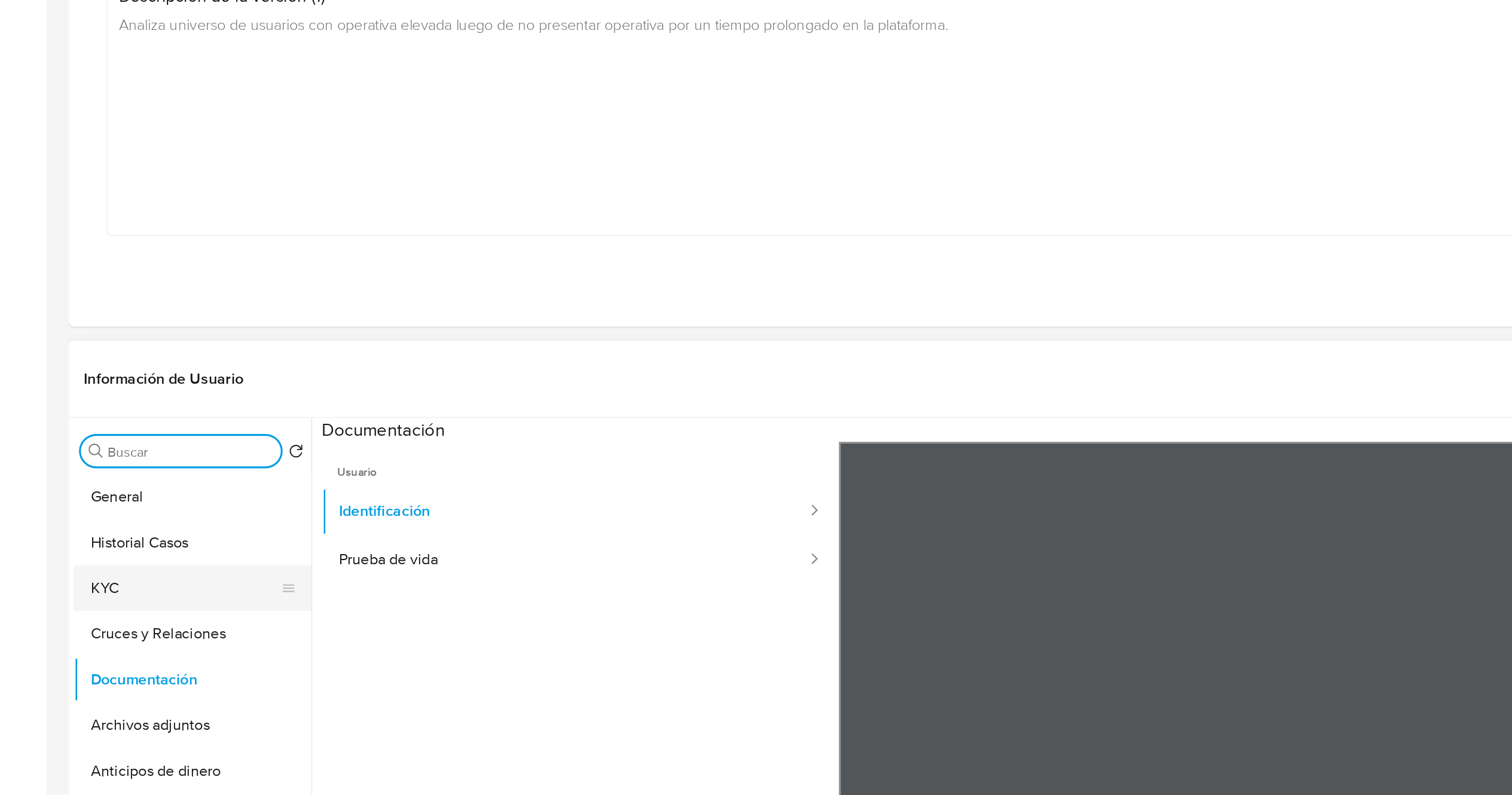
click at [109, 522] on button "KYC" at bounding box center [116, 519] width 140 height 28
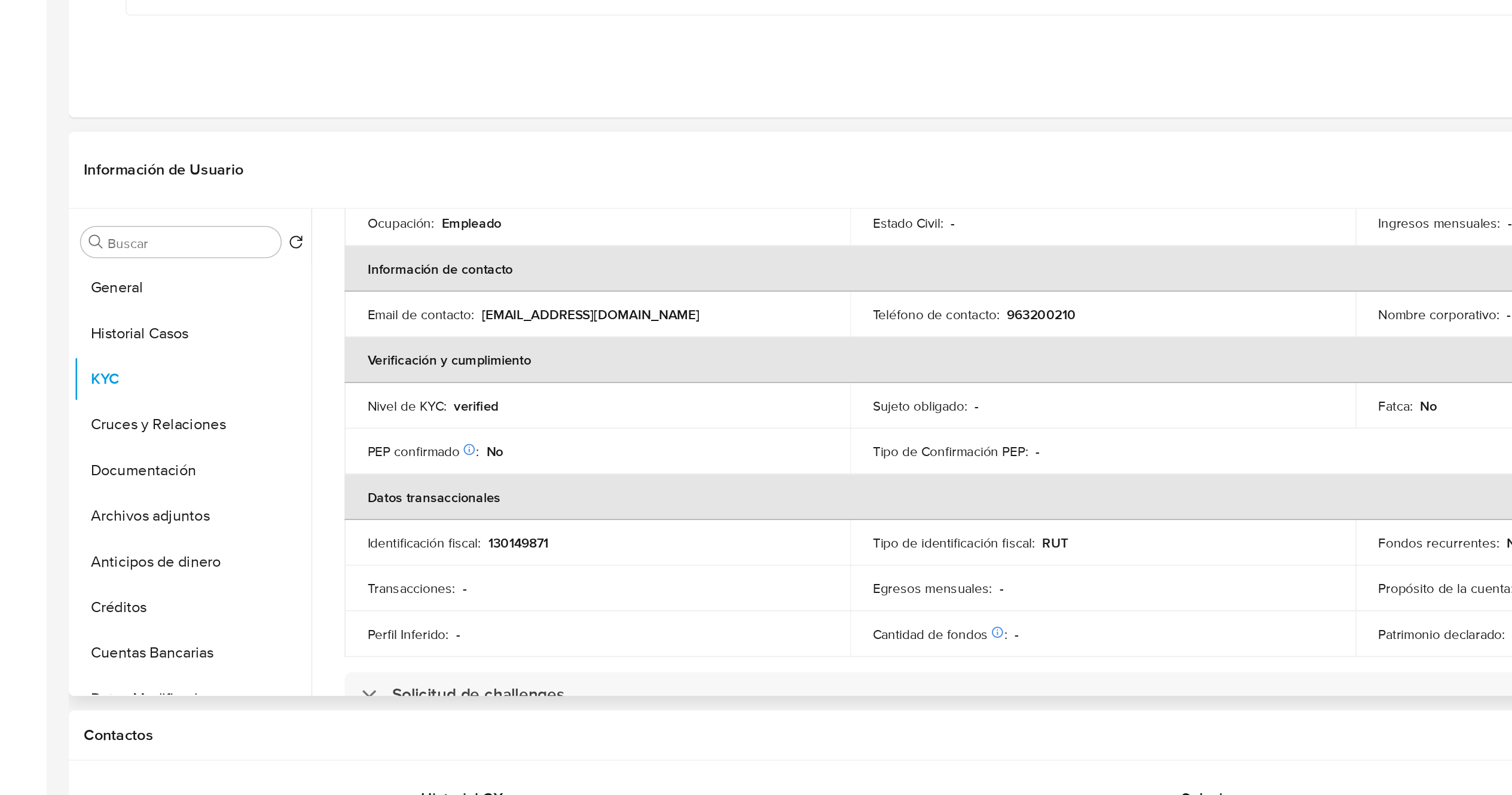
scroll to position [225, 0]
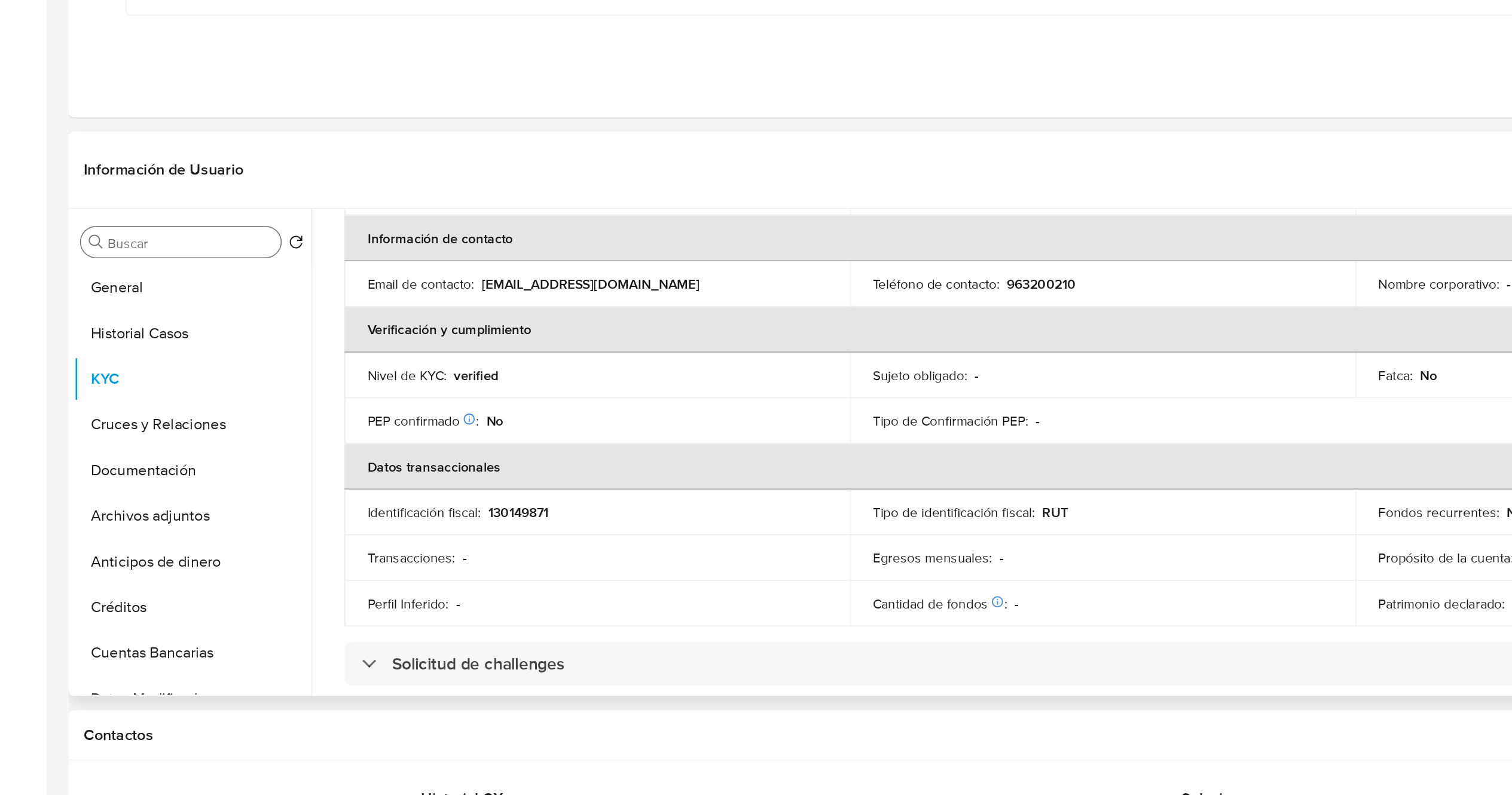
click at [93, 450] on input "Buscar" at bounding box center [120, 448] width 104 height 11
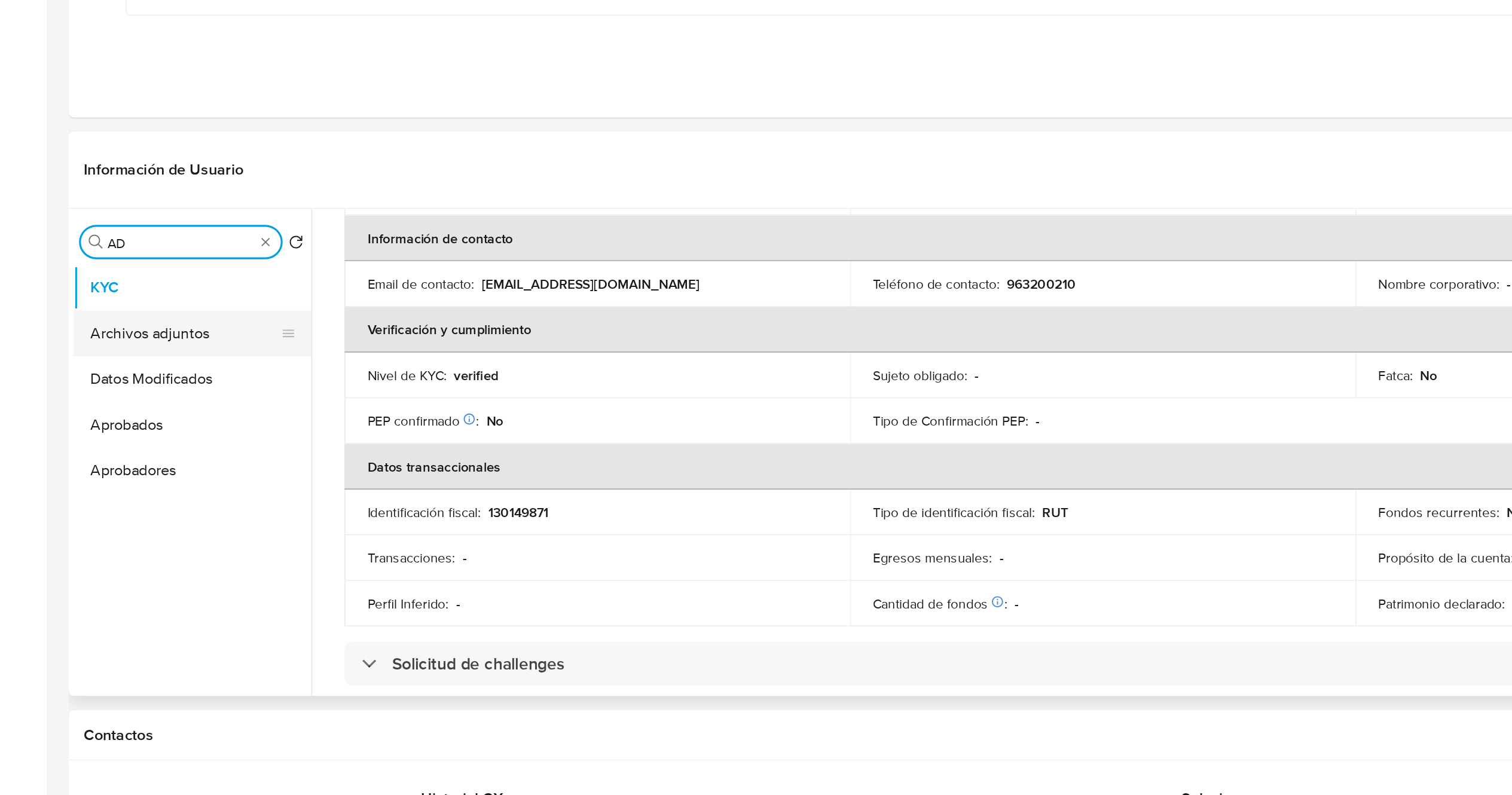
type input "AD"
click at [92, 507] on button "Archivos adjuntos" at bounding box center [116, 505] width 140 height 28
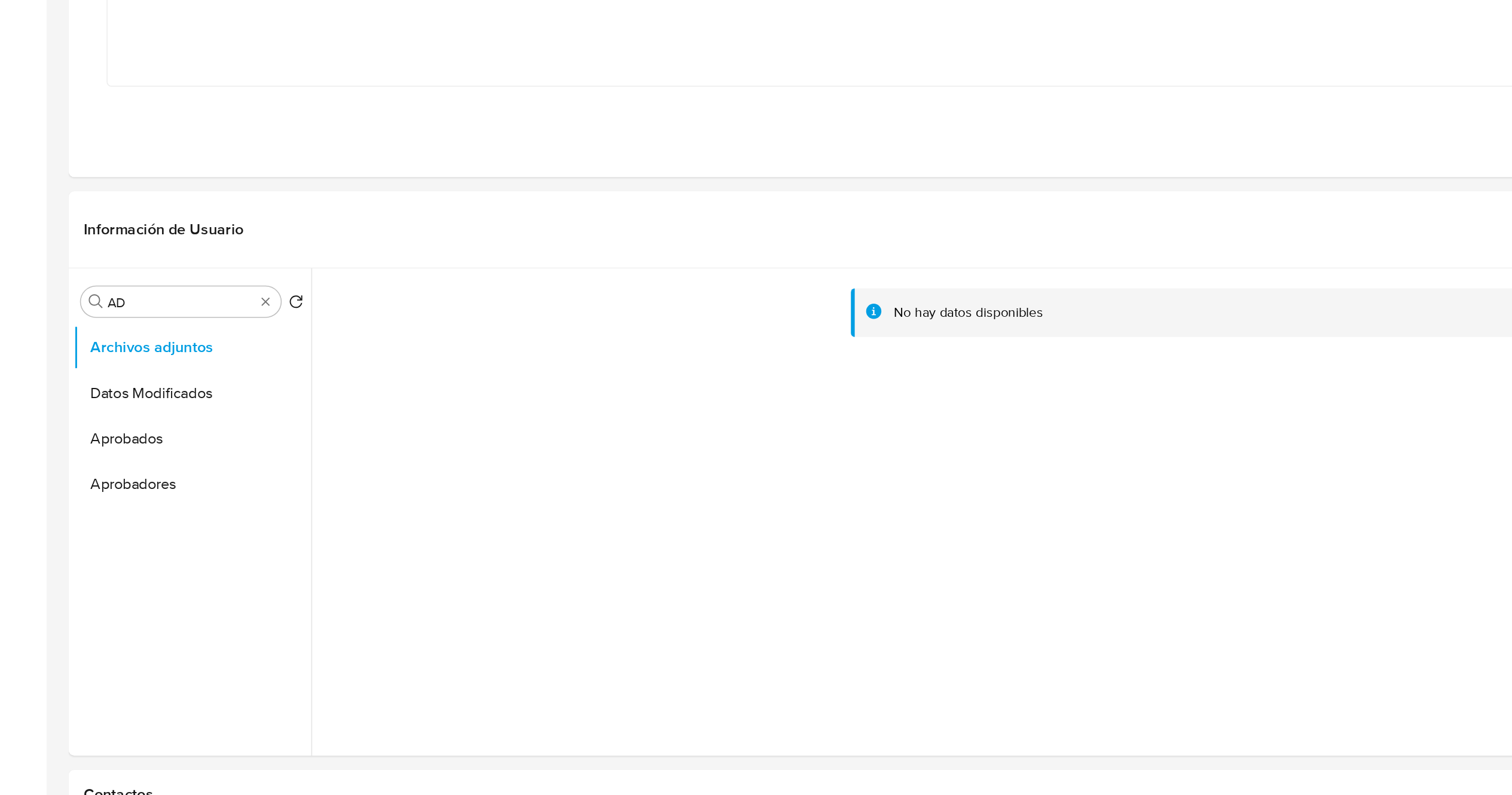
scroll to position [121, 0]
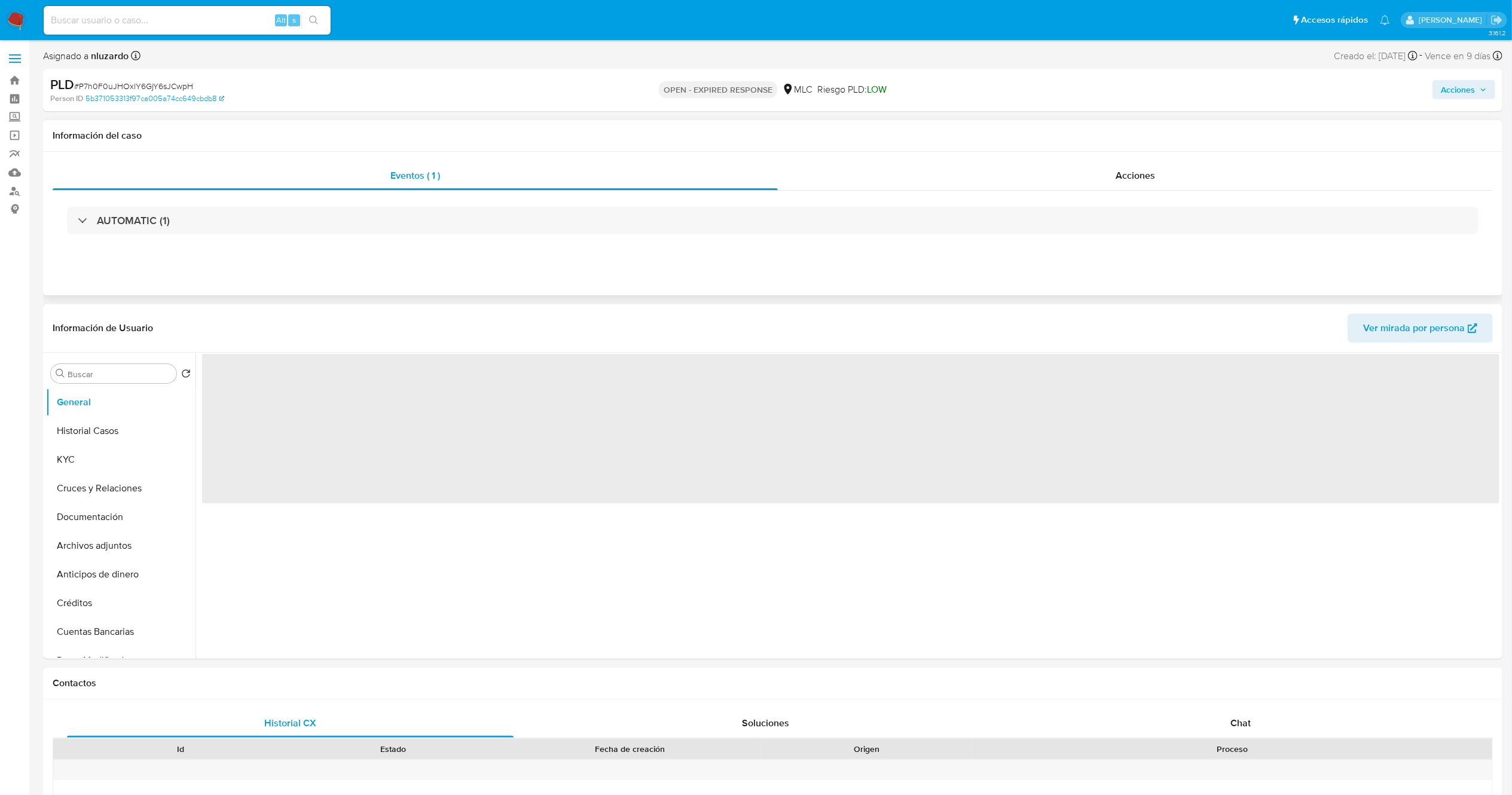
select select "10"
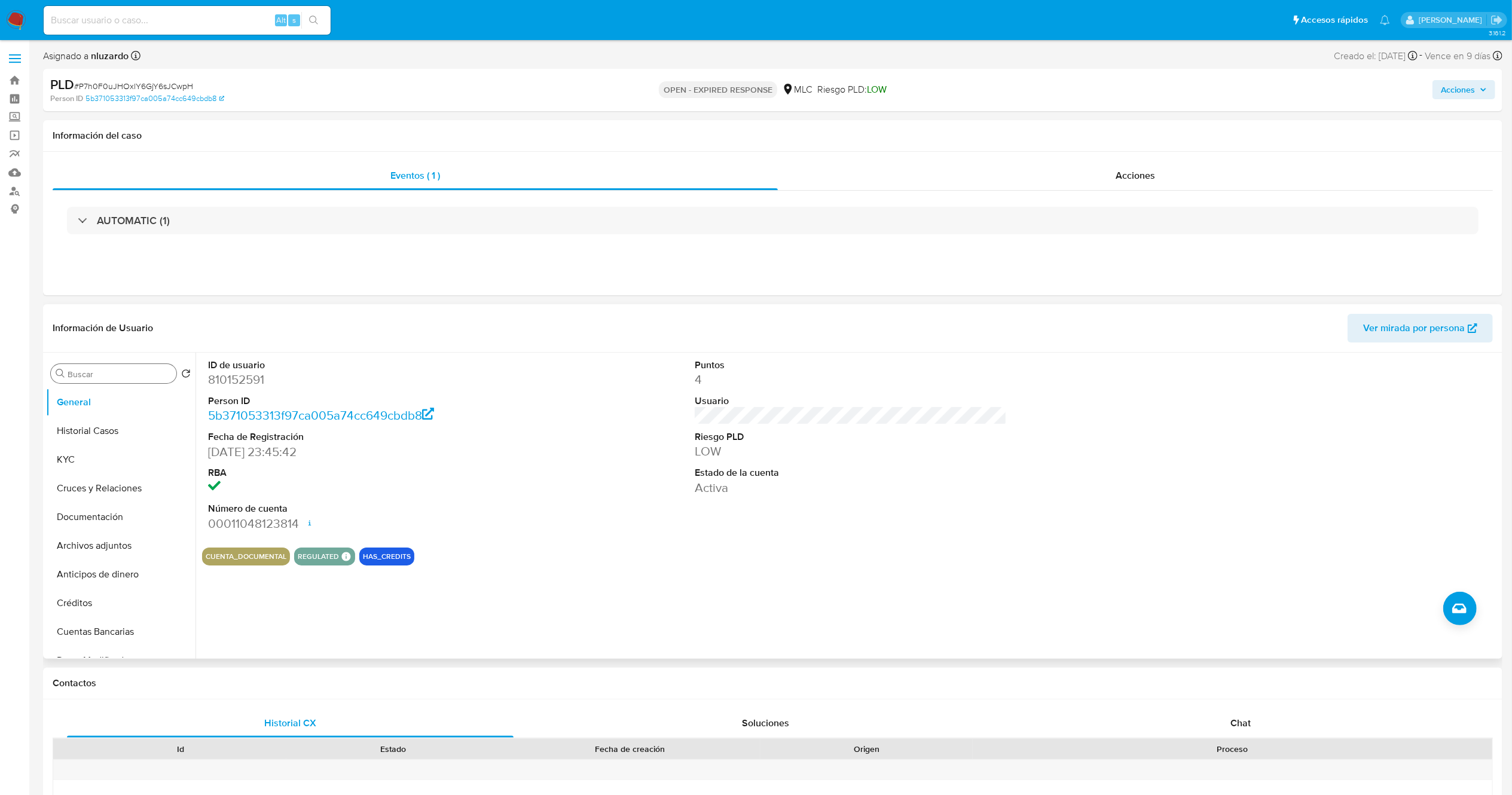
click at [60, 372] on icon "Buscar" at bounding box center [60, 373] width 9 height 9
click at [70, 372] on input "Buscar" at bounding box center [120, 374] width 104 height 11
type input "AD"
click at [84, 444] on button "Archivos adjuntos" at bounding box center [116, 431] width 140 height 28
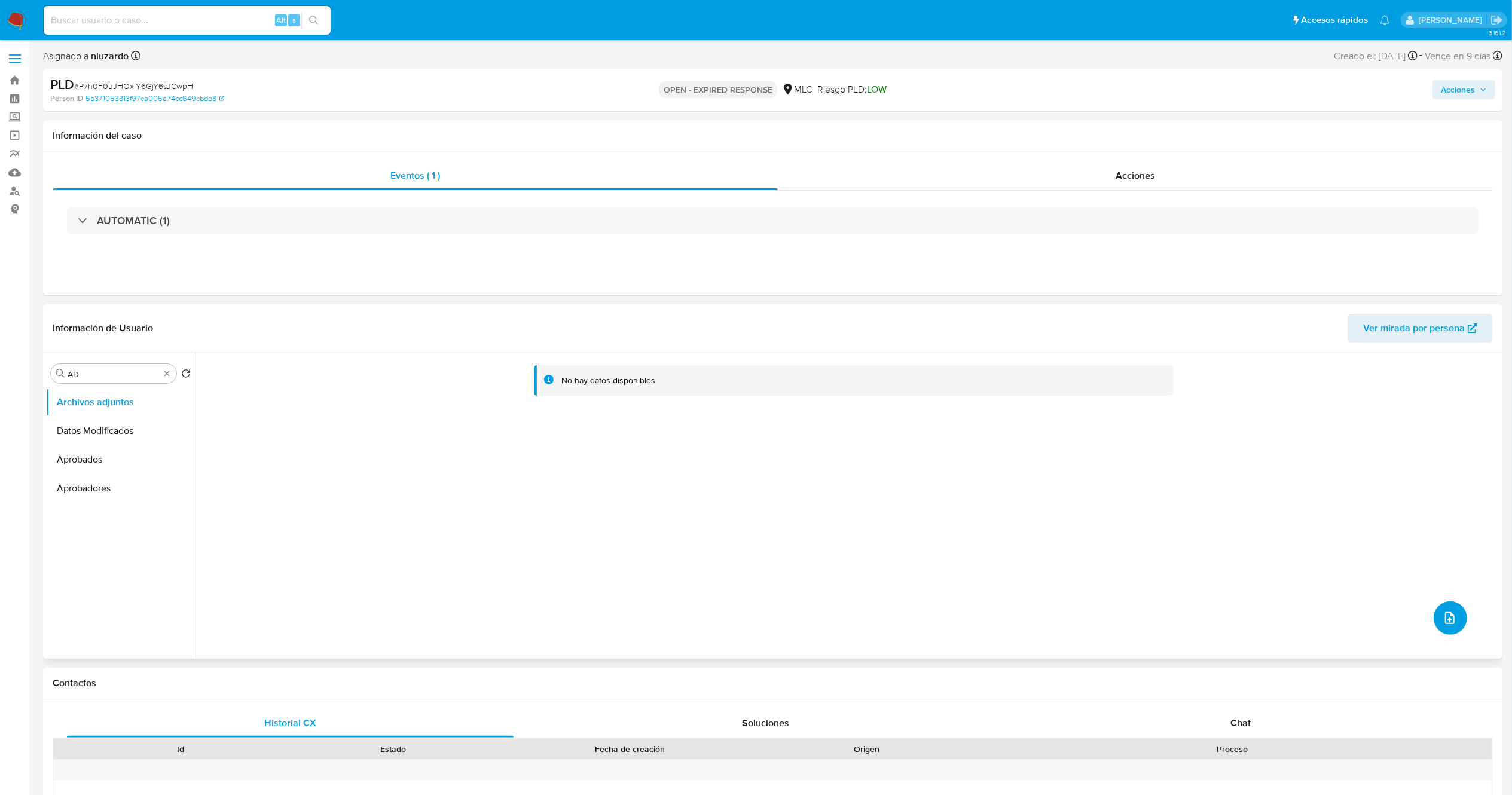
click at [1453, 612] on button "upload-file" at bounding box center [1450, 618] width 34 height 34
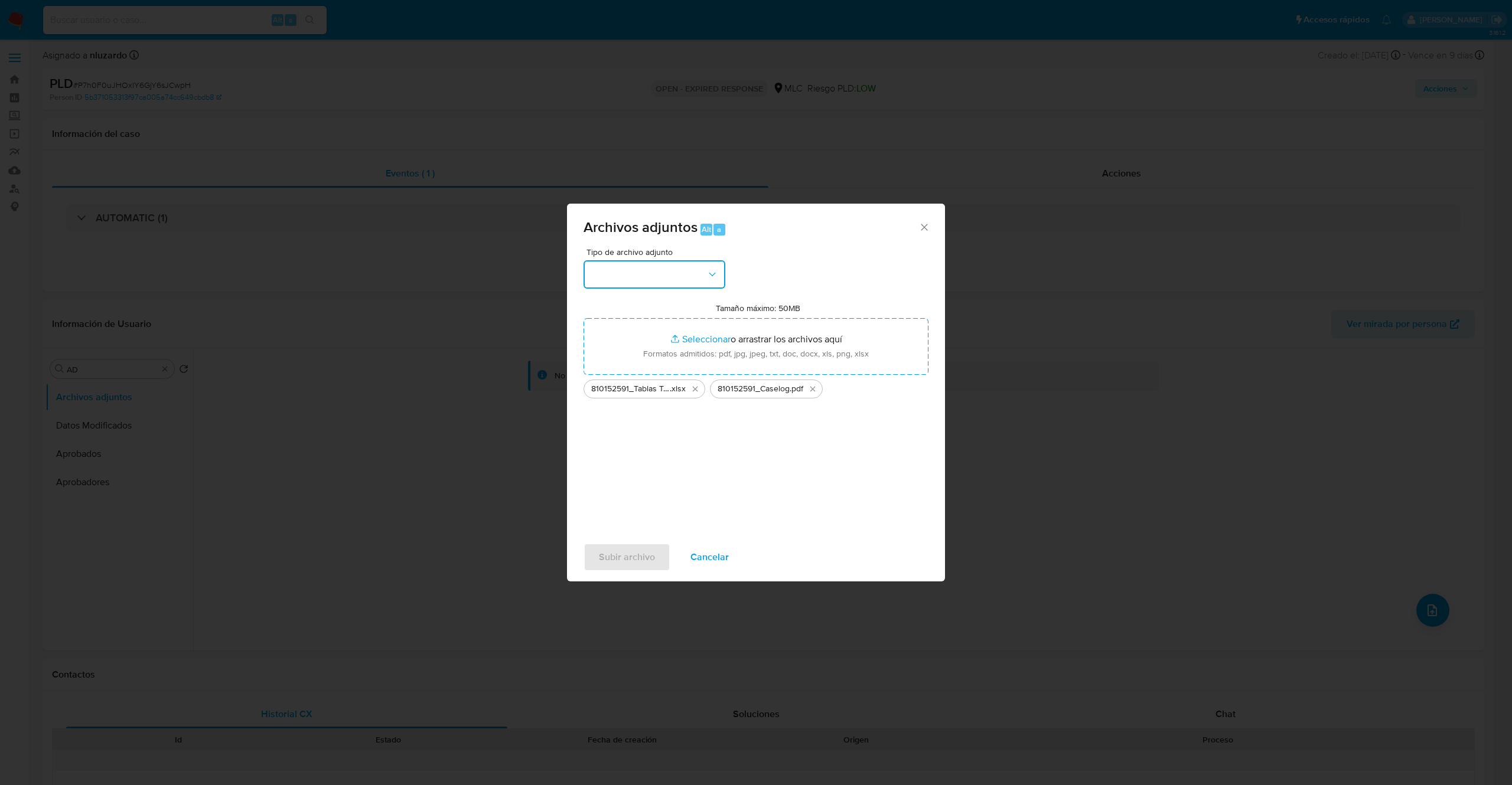
click at [707, 269] on icon "button" at bounding box center [712, 274] width 12 height 12
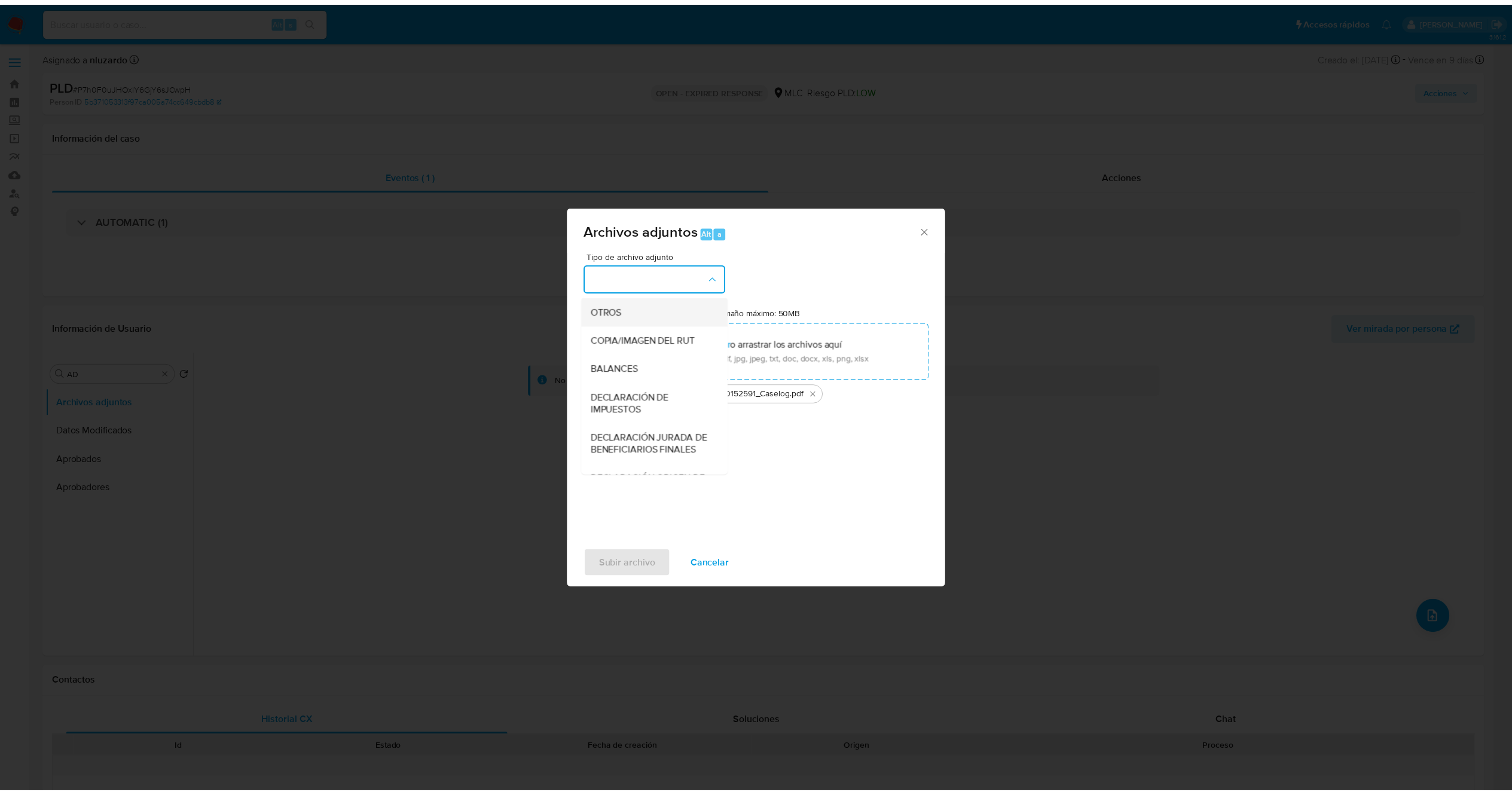
scroll to position [163, 0]
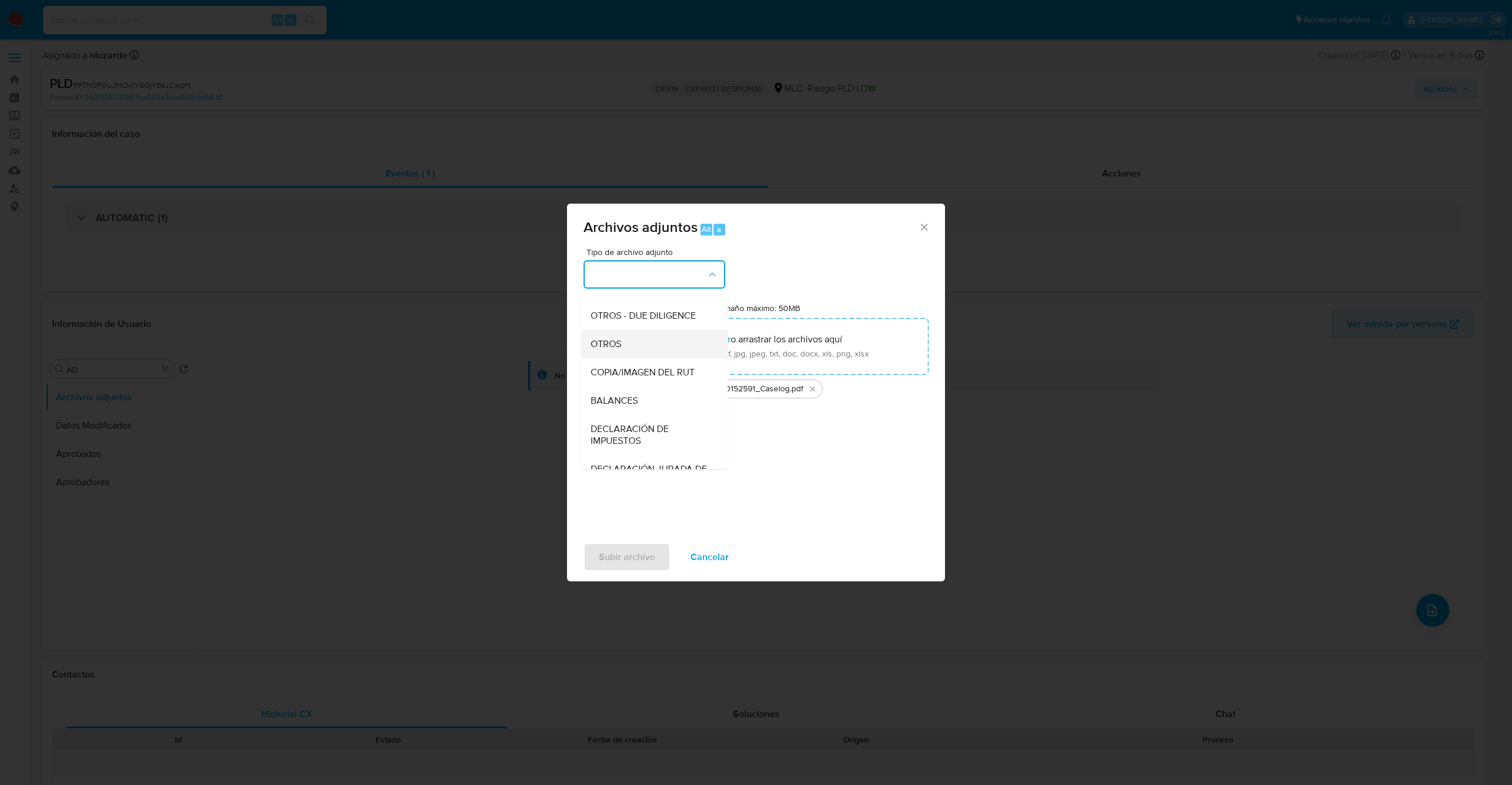
click at [639, 358] on div "OTROS" at bounding box center [650, 344] width 121 height 28
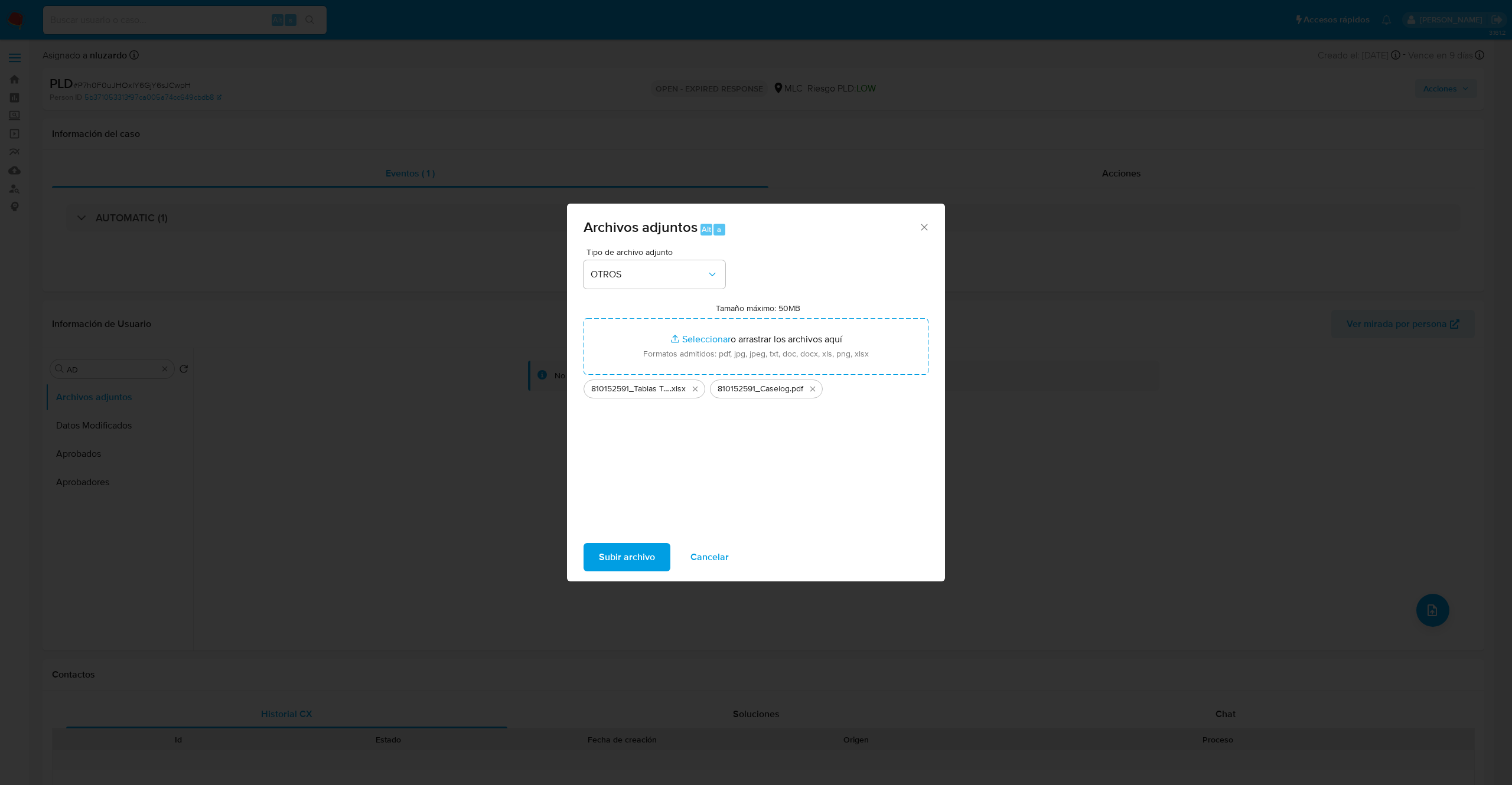
click at [639, 558] on span "Subir archivo" at bounding box center [627, 558] width 56 height 26
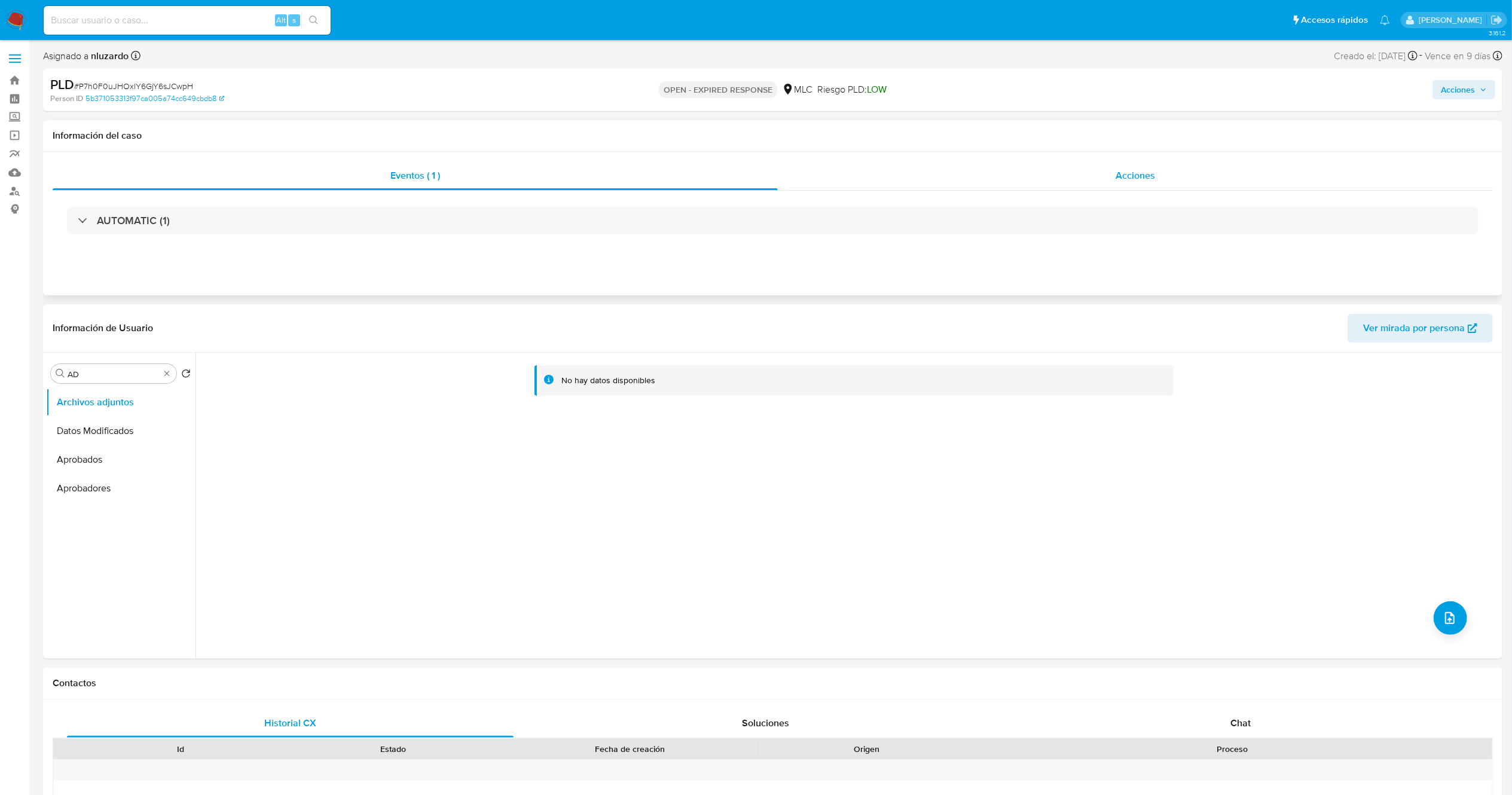
click at [1116, 172] on span "Acciones" at bounding box center [1135, 176] width 39 height 14
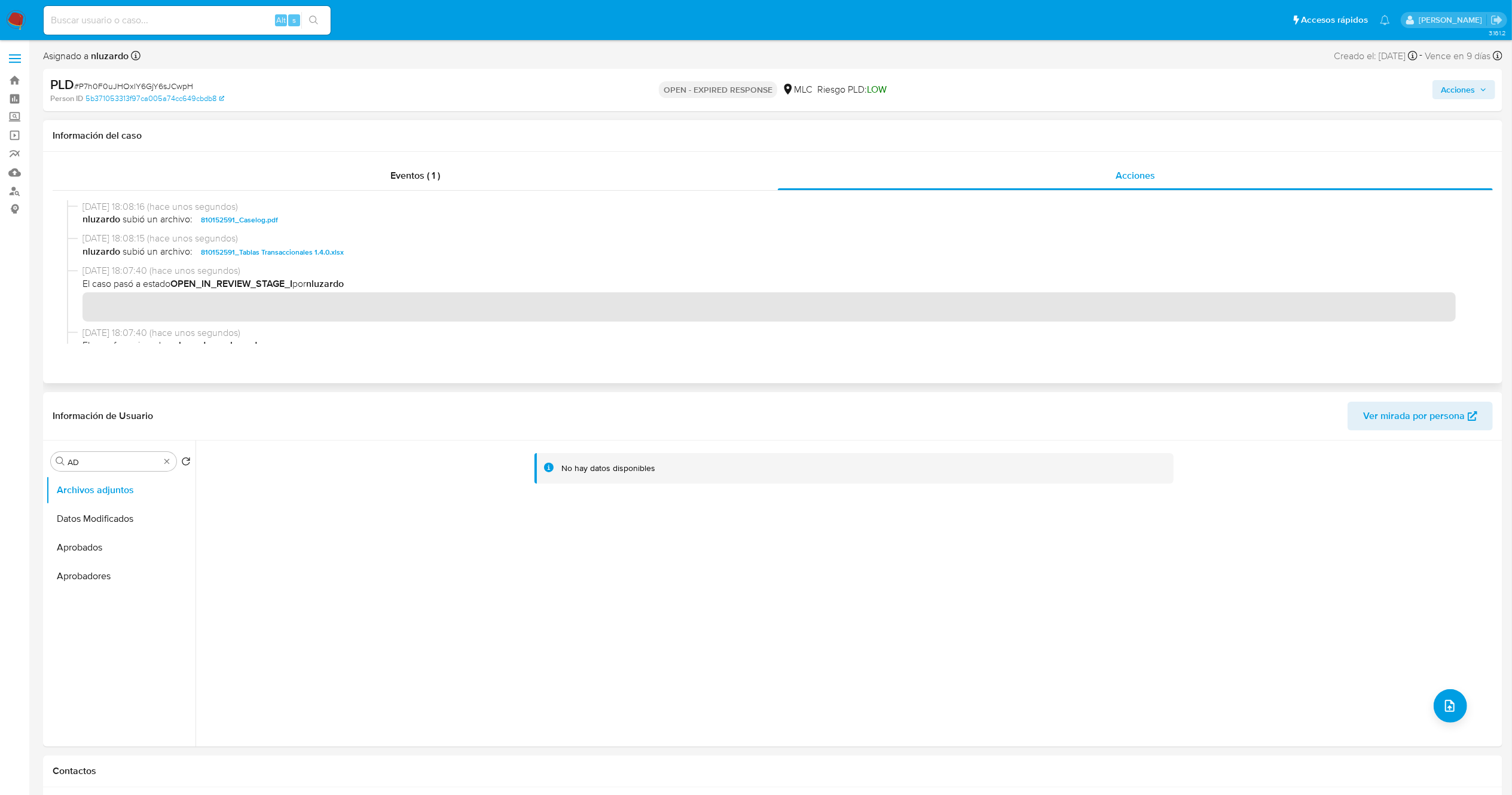
click at [331, 226] on span "nluzardo subió un archivo: 810152591_Caselog.pdf" at bounding box center [778, 220] width 1391 height 15
click at [1434, 83] on button "Acciones" at bounding box center [1463, 90] width 63 height 19
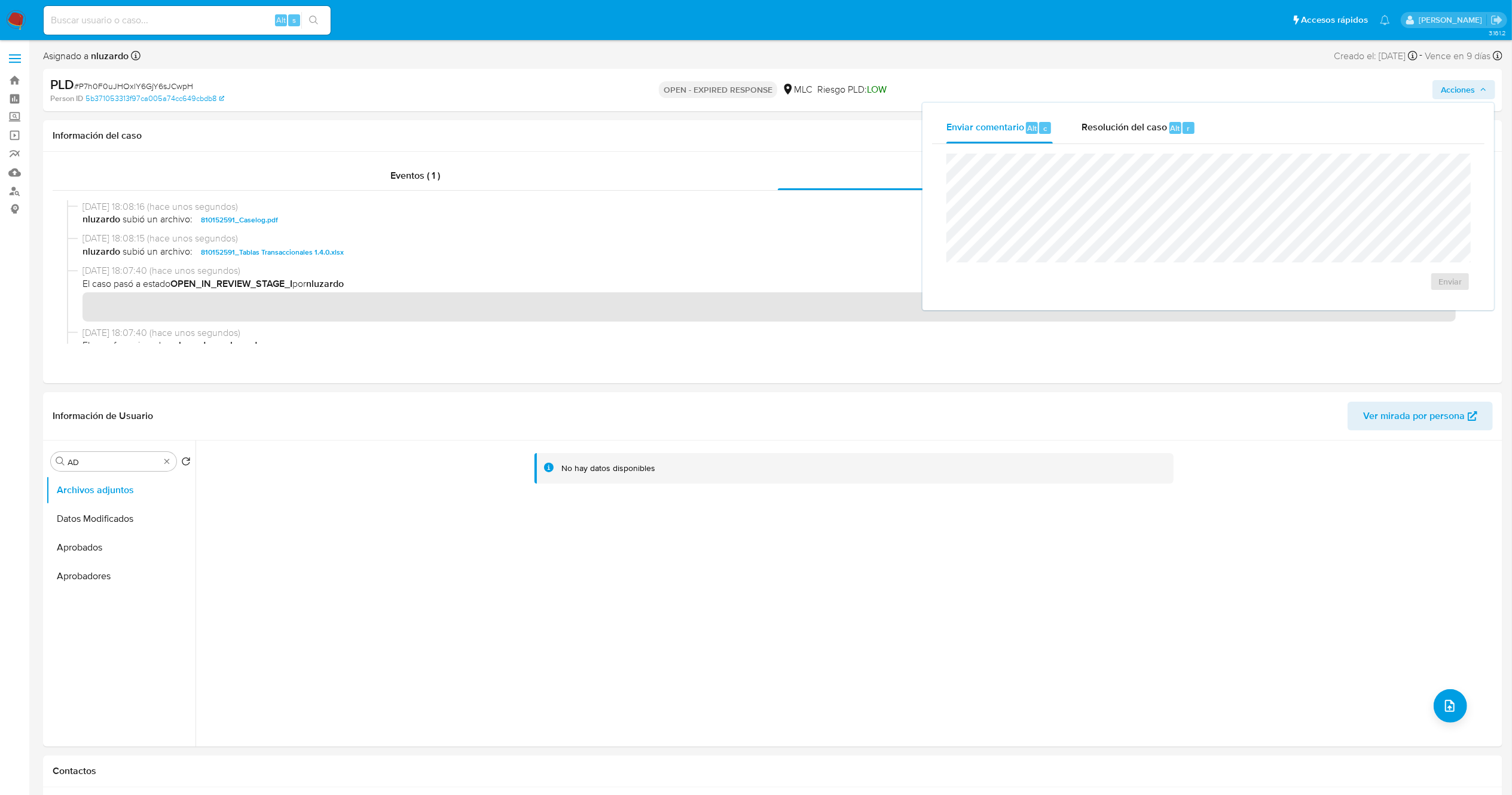
click at [1099, 144] on div "Enviar" at bounding box center [1208, 223] width 553 height 157
click at [1110, 133] on span "Resolución del caso" at bounding box center [1124, 128] width 85 height 14
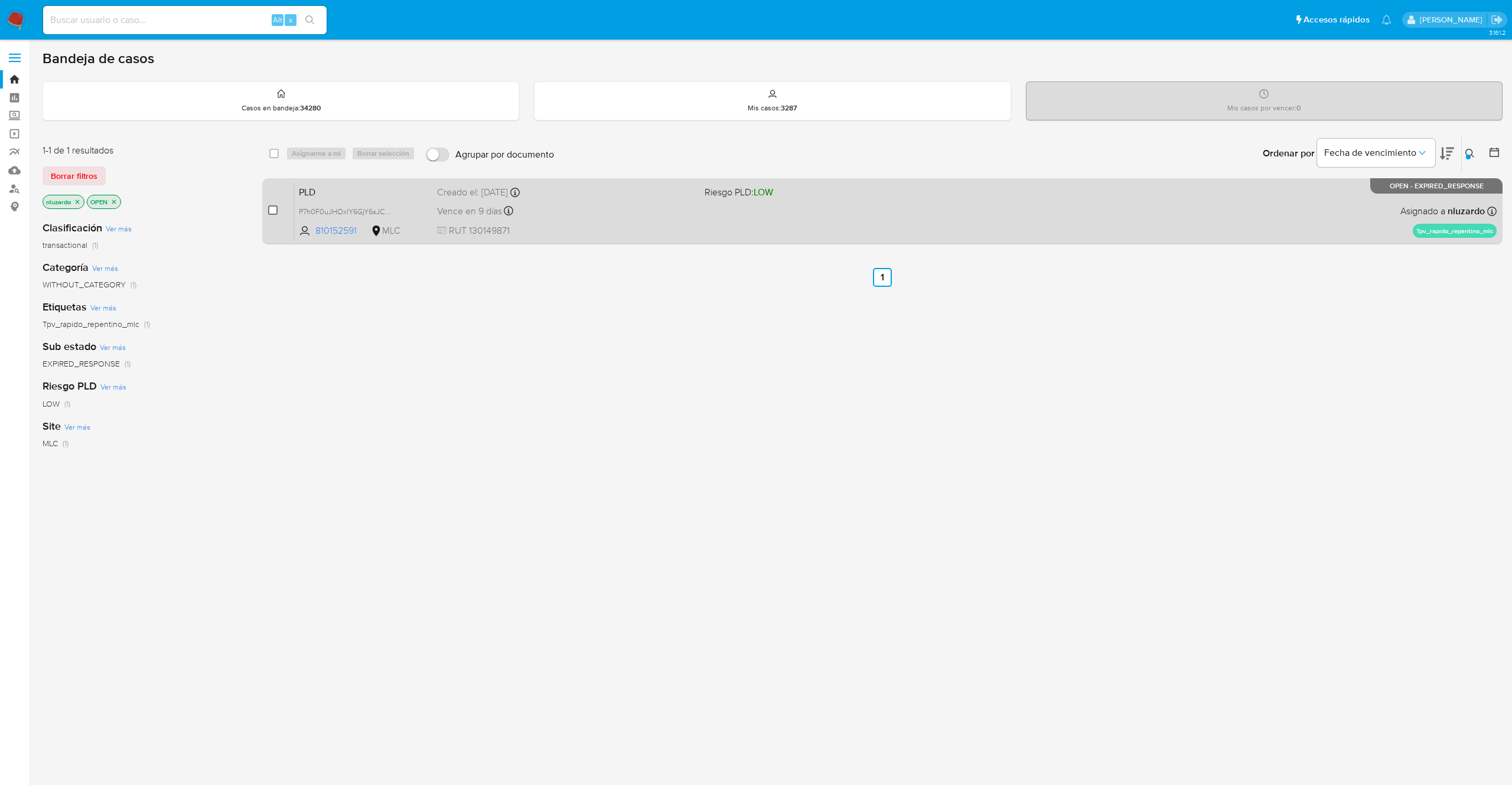
click at [274, 212] on input "checkbox" at bounding box center [272, 210] width 9 height 9
checkbox input "true"
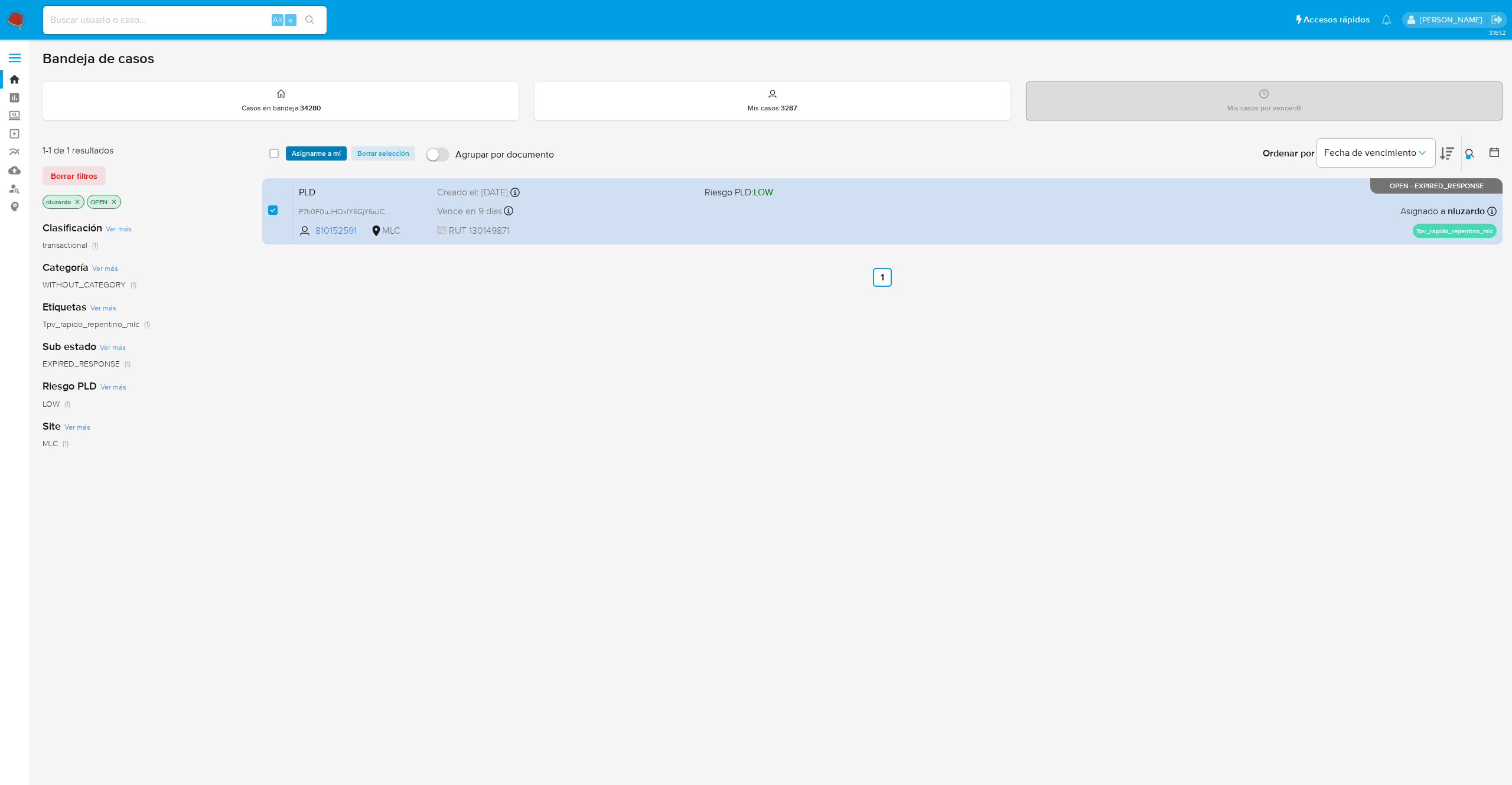
click at [296, 153] on span "Asignarme a mí" at bounding box center [316, 153] width 49 height 12
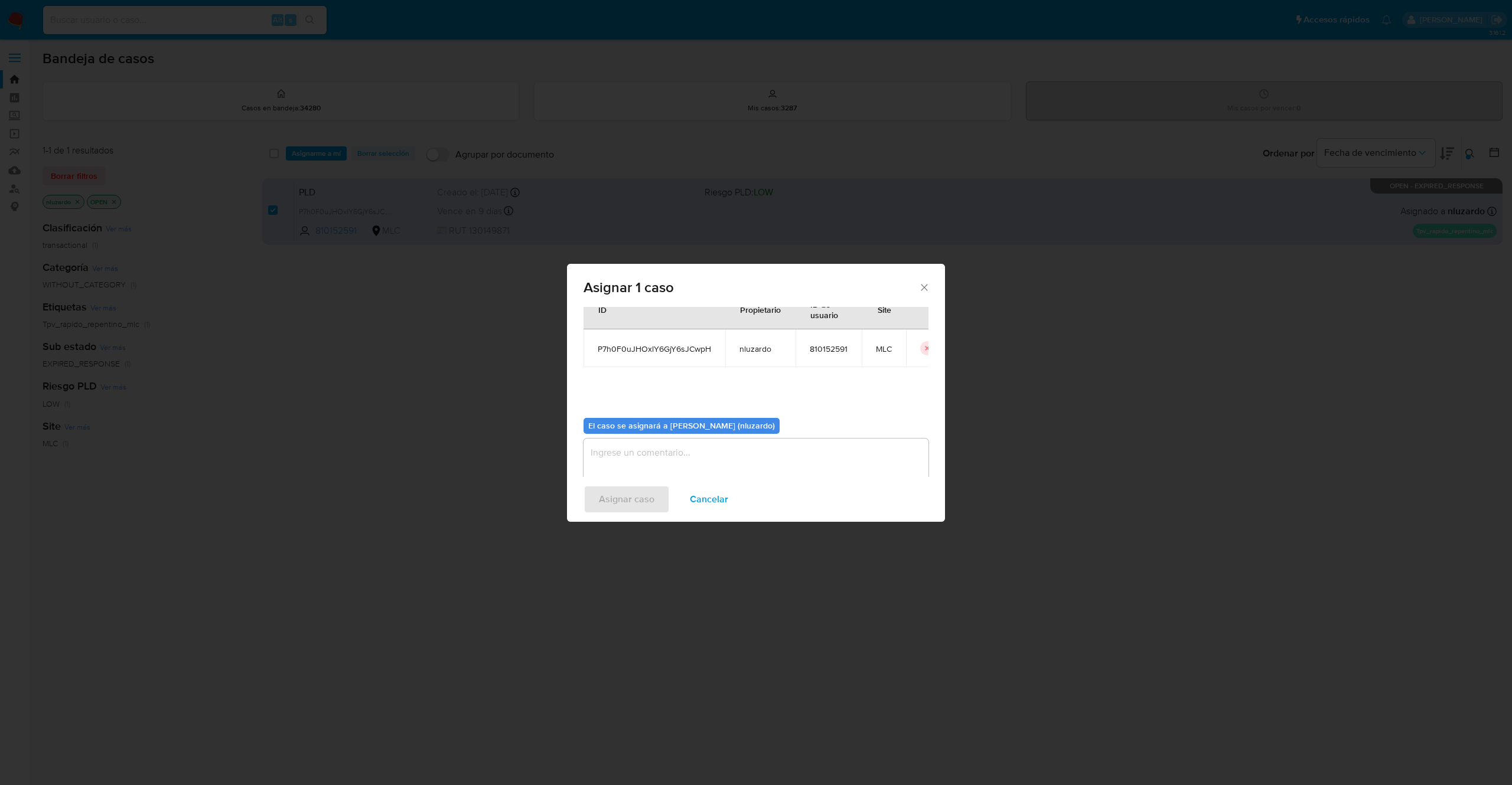
scroll to position [60, 0]
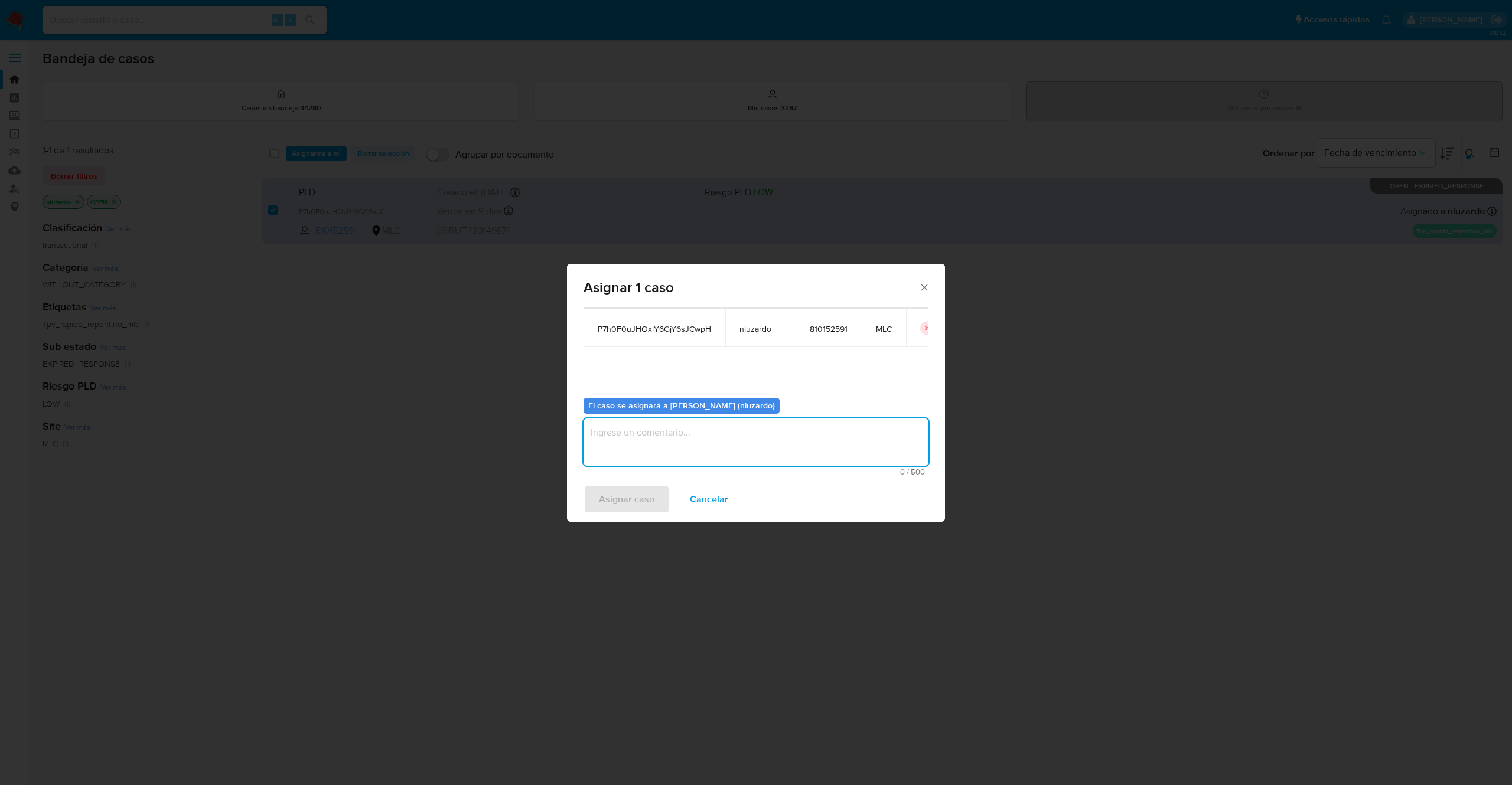
click at [665, 450] on textarea "assign-modal" at bounding box center [756, 442] width 345 height 47
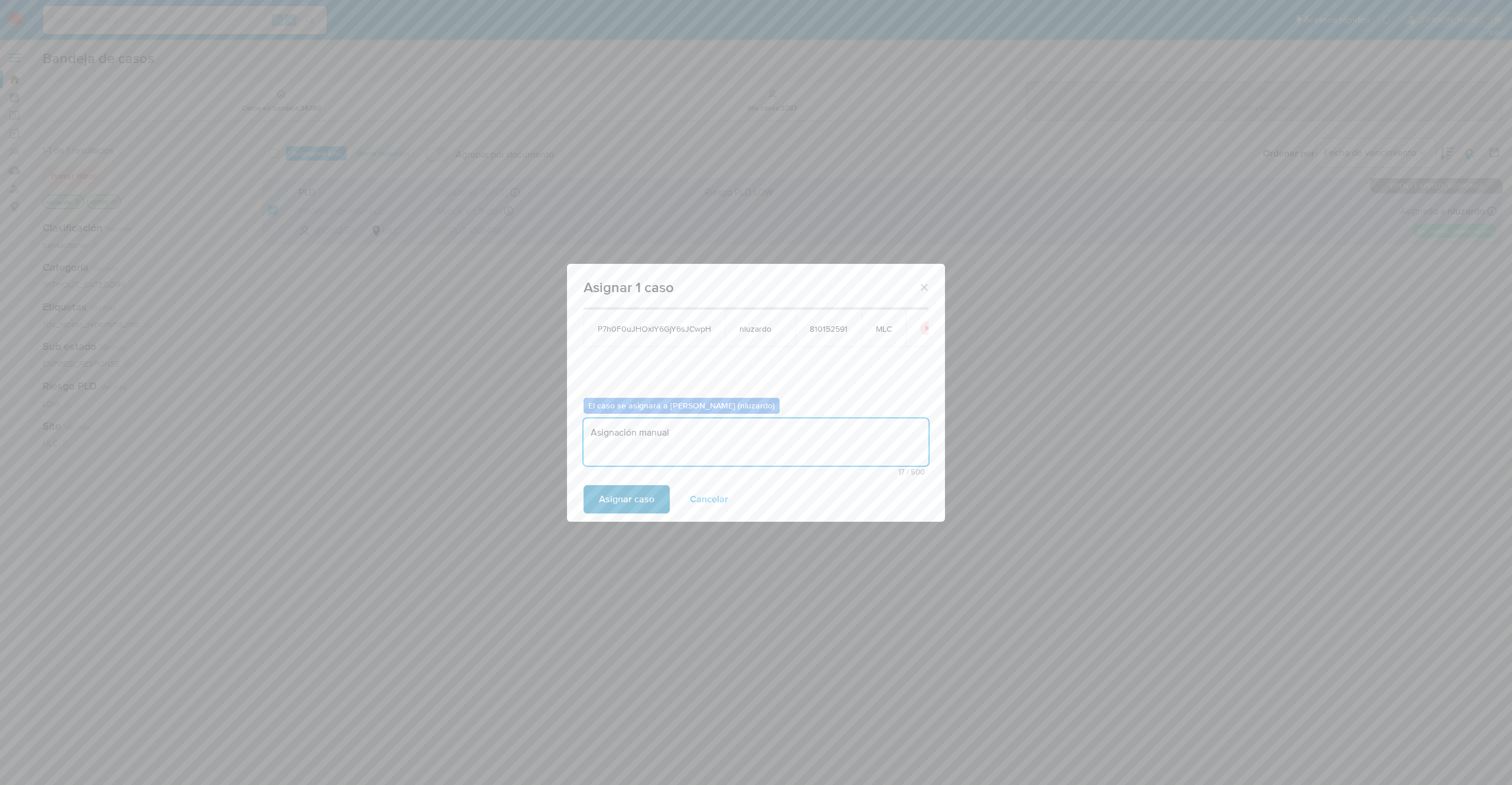
type textarea "Asignación manual"
click at [617, 493] on span "Asignar caso" at bounding box center [627, 500] width 56 height 26
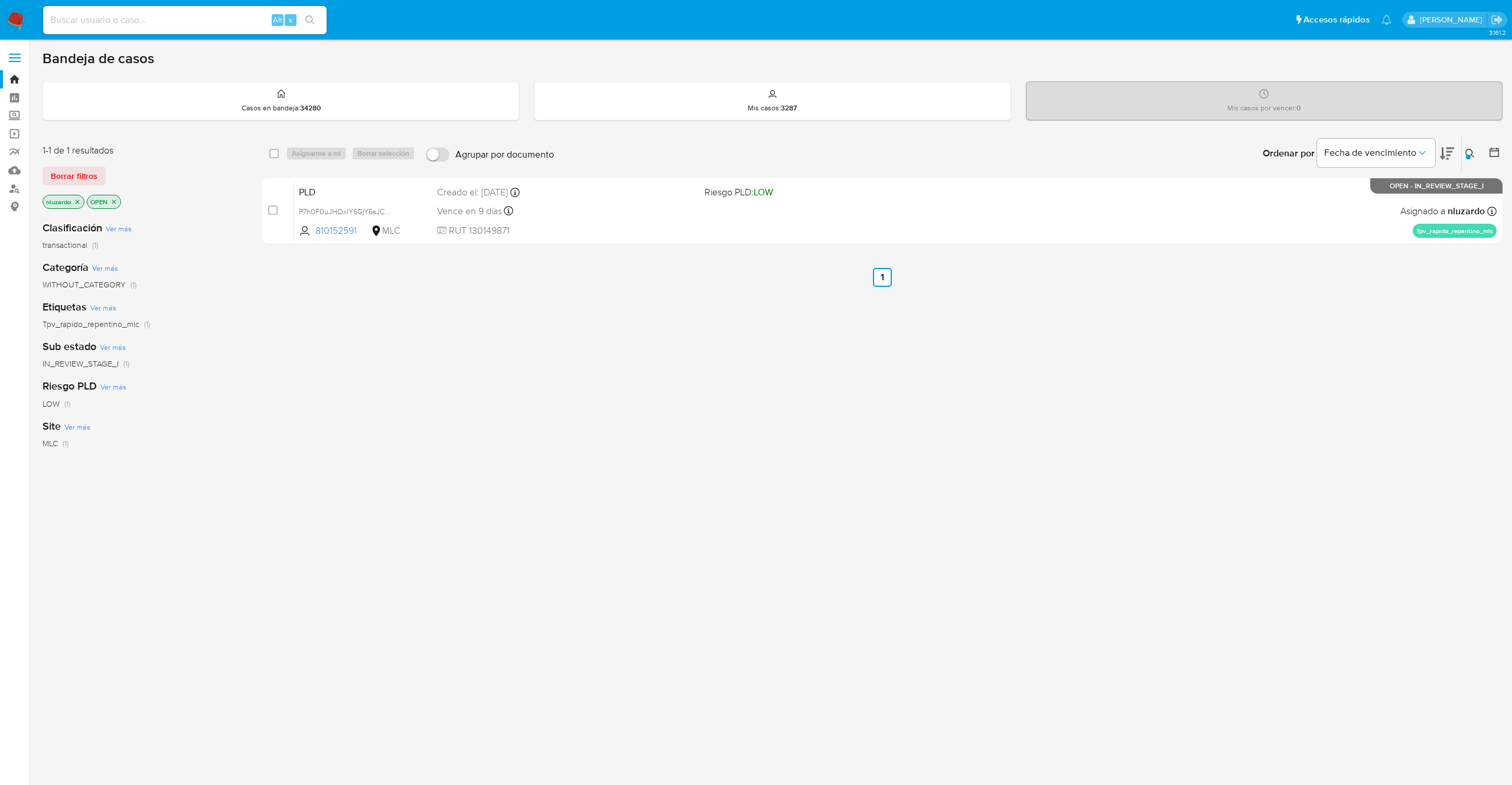
click at [1468, 150] on icon at bounding box center [1470, 153] width 9 height 9
click at [1421, 244] on span "Borrar filtros" at bounding box center [1423, 236] width 81 height 16
click at [1317, 247] on div "Ingrese ID de usuario o caso 810152591 Buscar Borrar filtros" at bounding box center [1372, 207] width 219 height 96
click at [1307, 232] on span "Buscar" at bounding box center [1321, 236] width 81 height 16
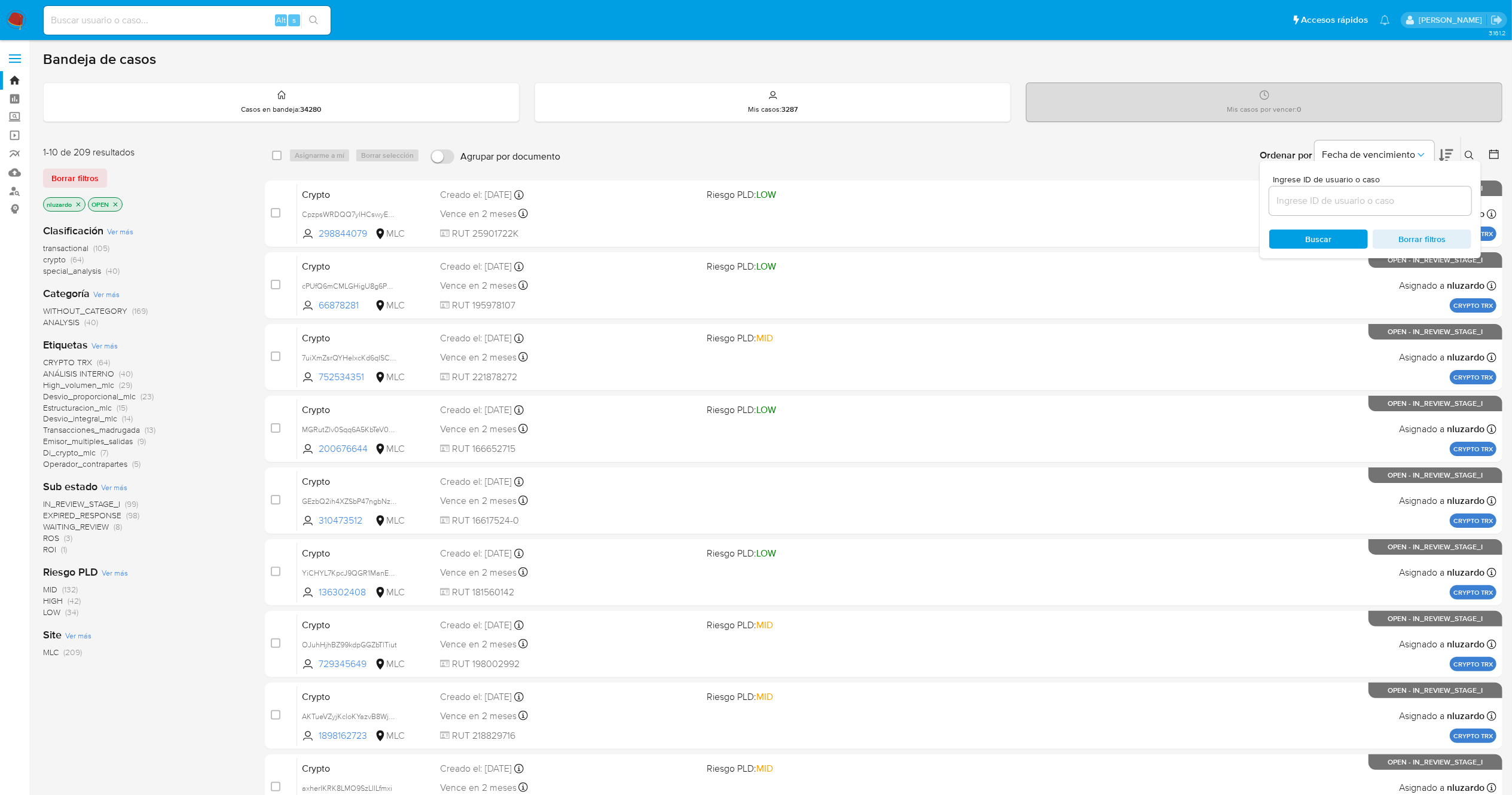
click at [1446, 152] on icon at bounding box center [1446, 155] width 15 height 15
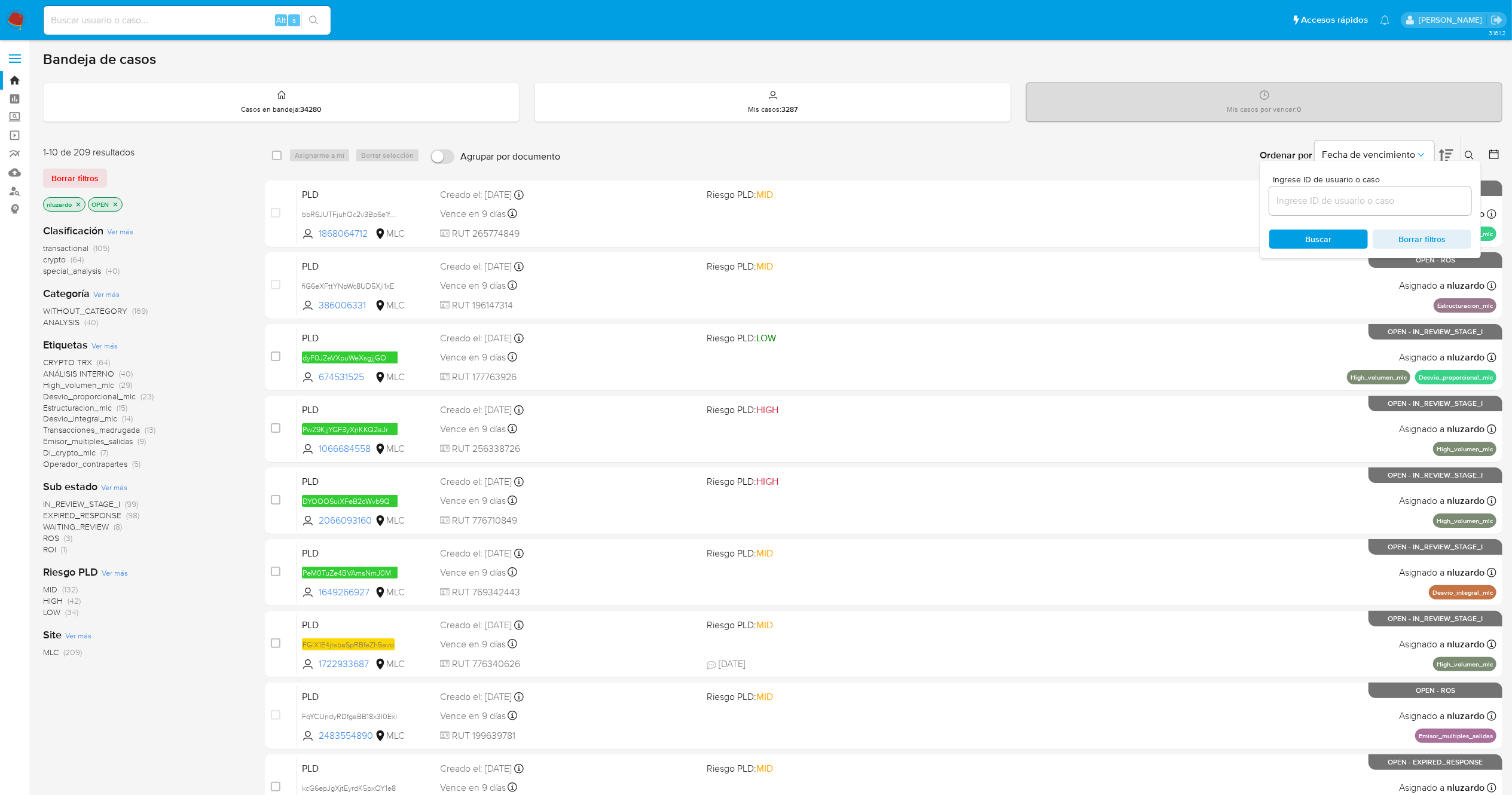
click at [1157, 153] on div "Ordenar por Fecha de vencimiento No es posible ordenar los resultados mientras …" at bounding box center [1034, 156] width 937 height 37
click at [1466, 152] on icon at bounding box center [1469, 155] width 9 height 9
click at [50, 547] on span "ROI" at bounding box center [49, 549] width 13 height 12
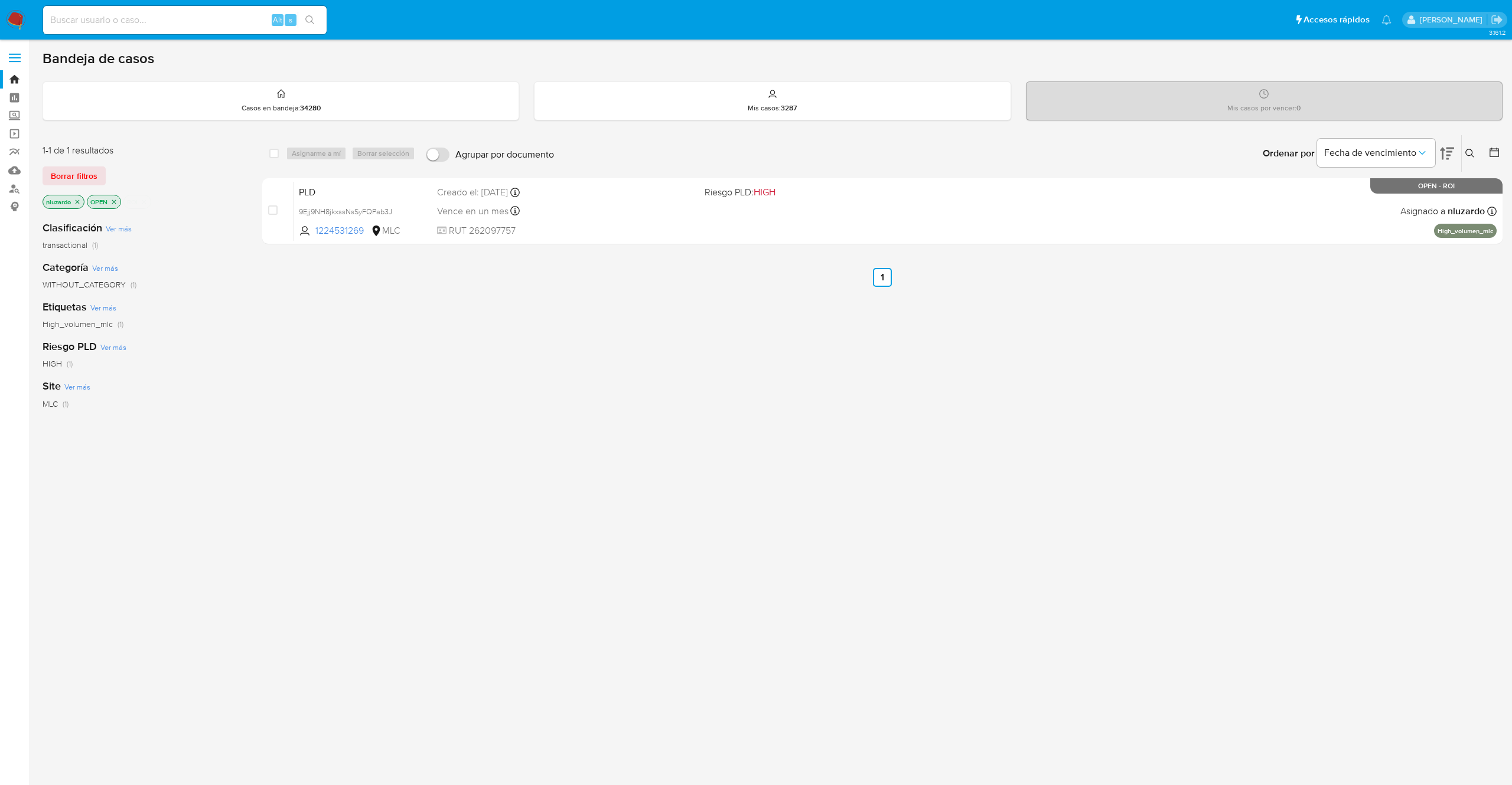
drag, startPoint x: 893, startPoint y: 358, endPoint x: 865, endPoint y: 337, distance: 35.0
click at [887, 359] on div "select-all-cases-checkbox Asignarme a mí Borrar selección Agrupar por documento…" at bounding box center [882, 402] width 1240 height 535
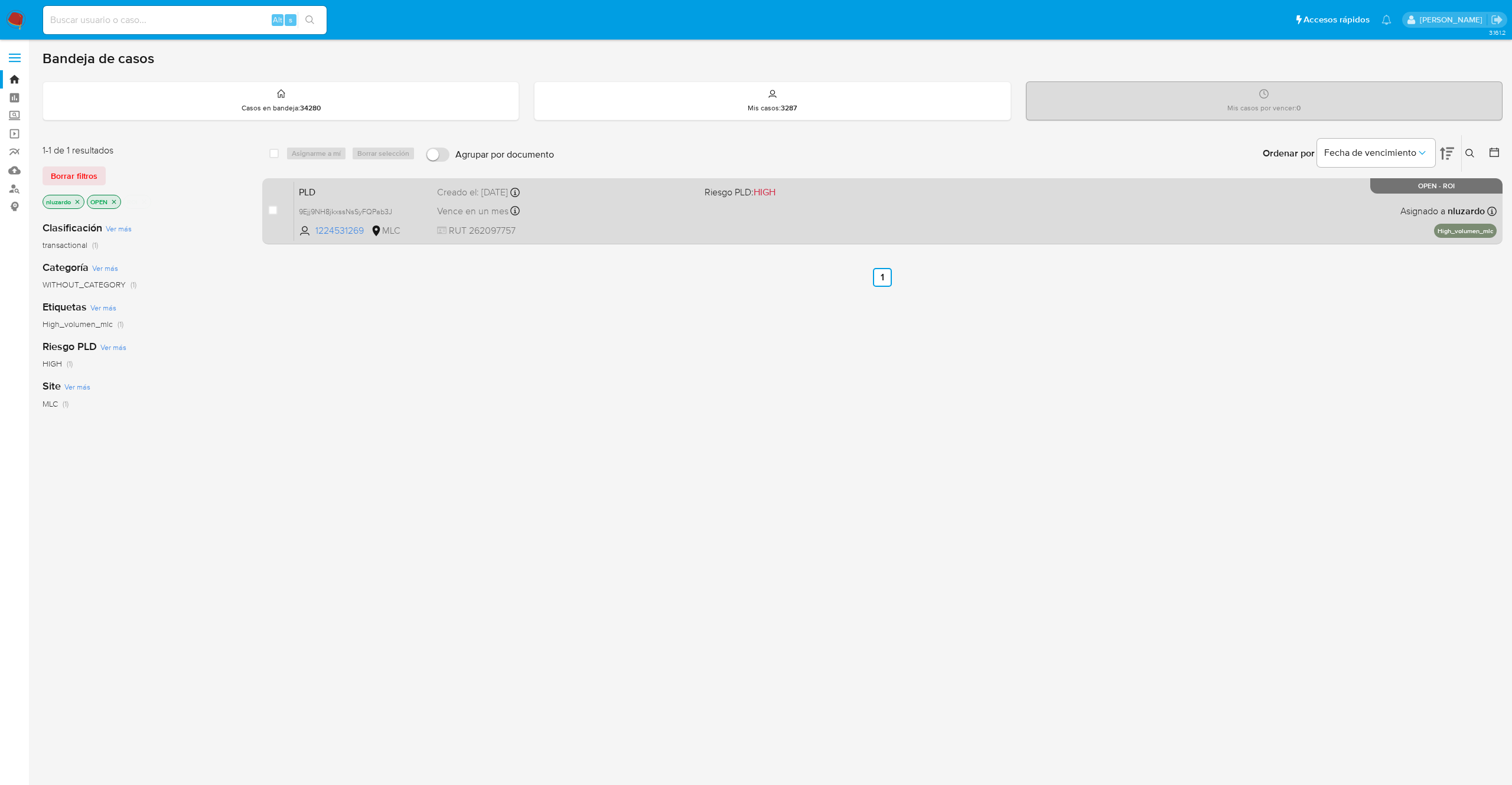
click at [847, 211] on span at bounding box center [833, 211] width 257 height 2
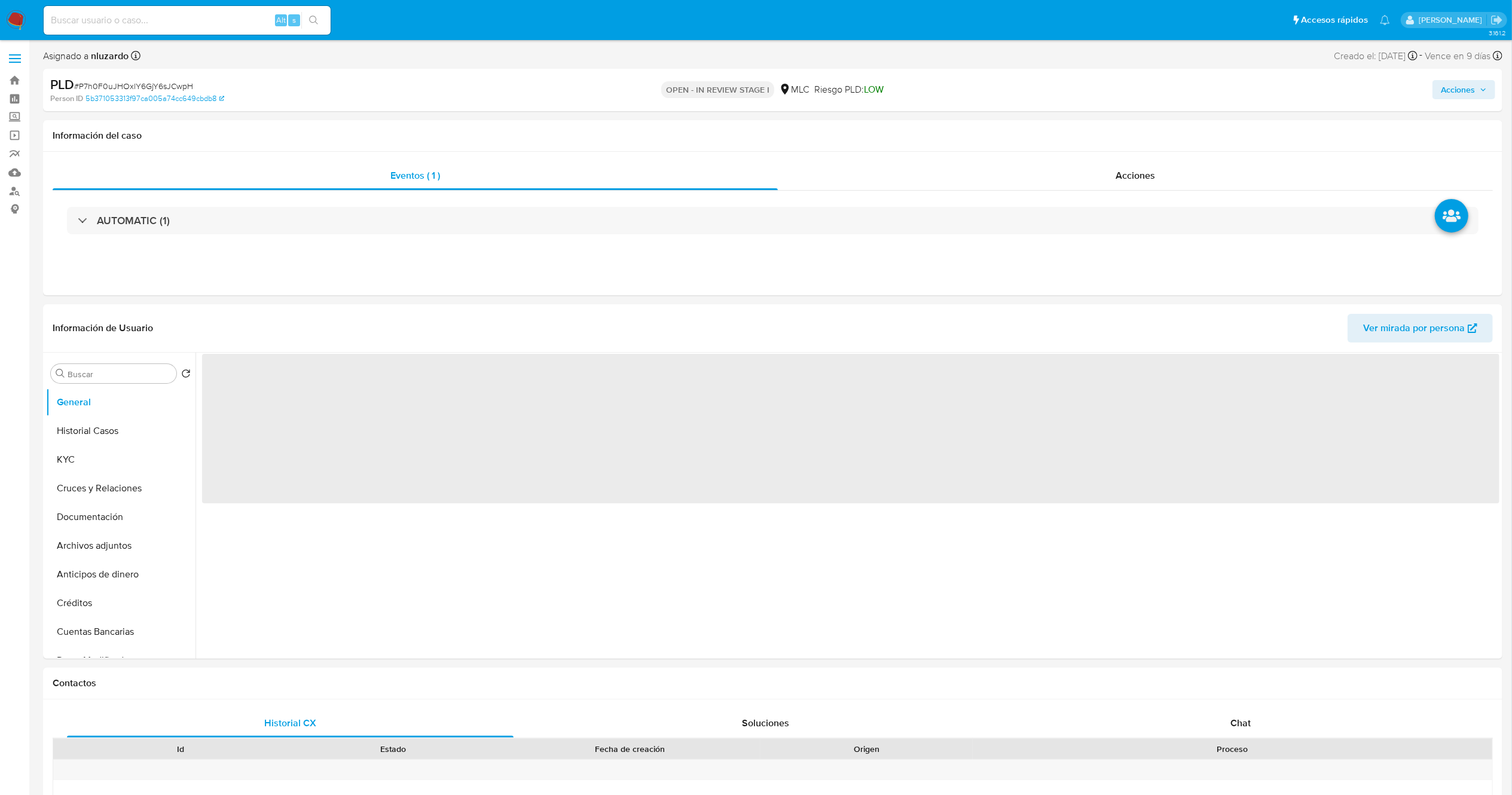
click at [1480, 83] on span "Acciones" at bounding box center [1464, 90] width 46 height 16
select select "10"
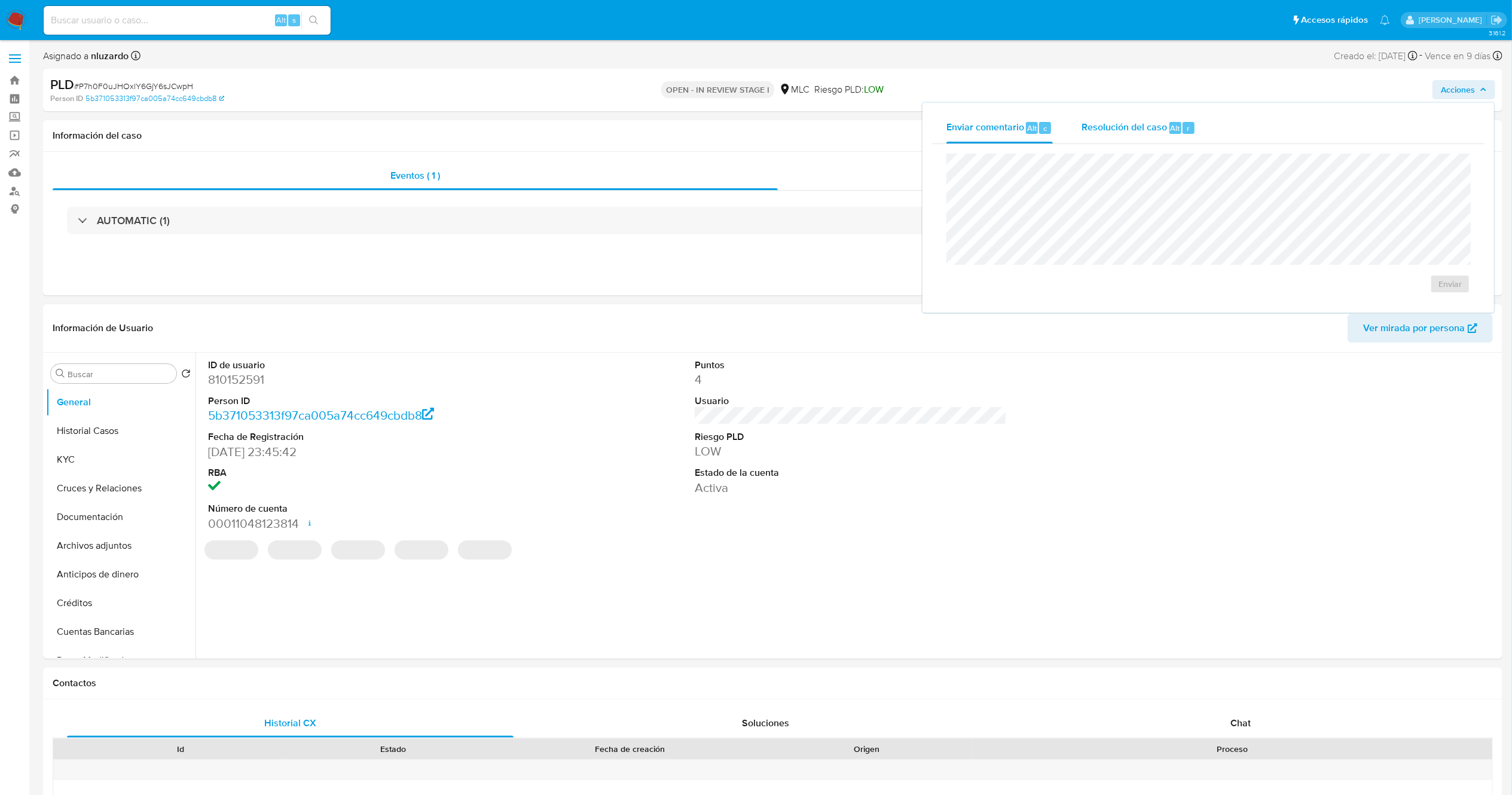
click at [1134, 125] on span "Resolución del caso" at bounding box center [1124, 128] width 85 height 14
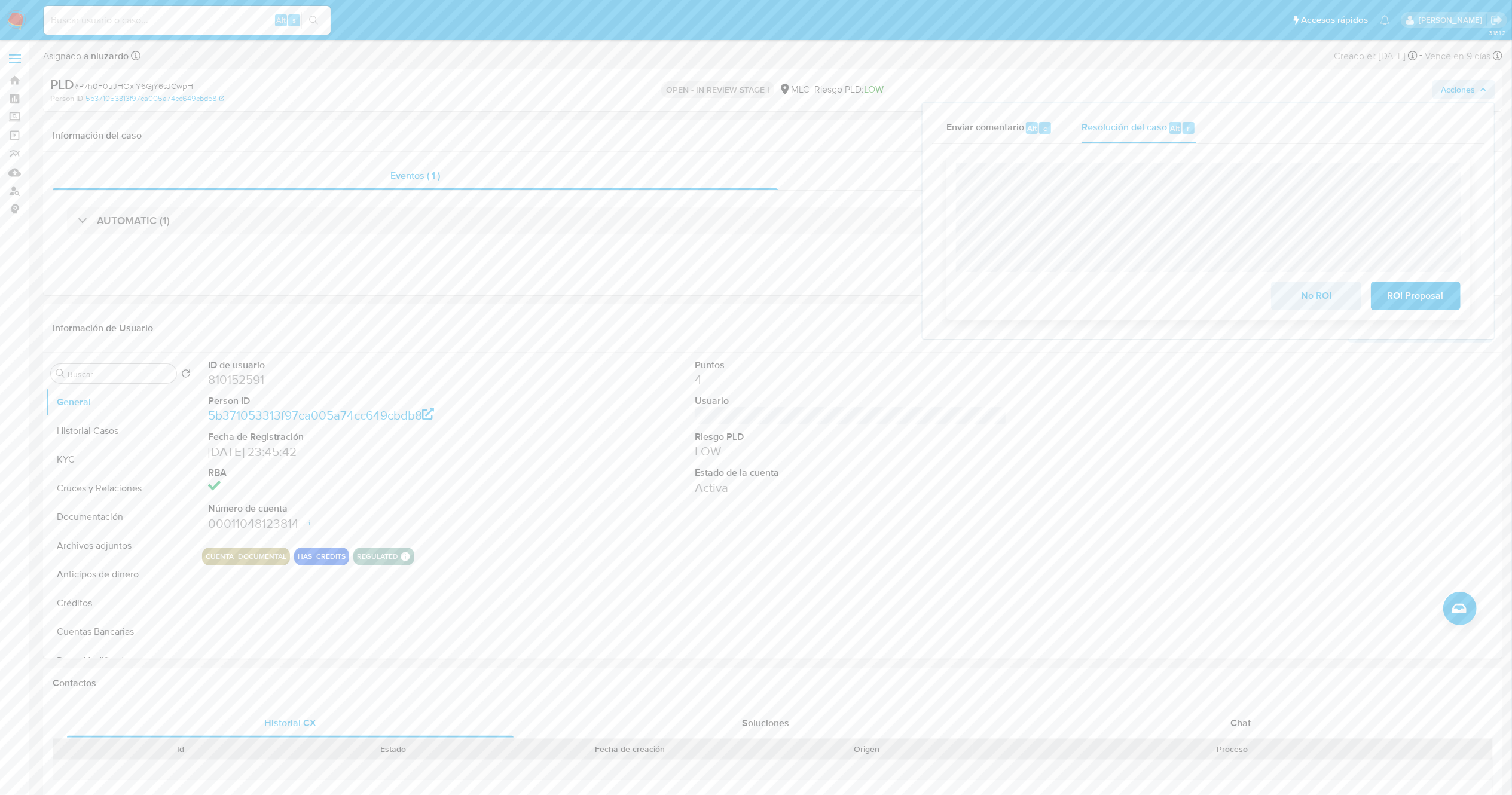
click at [1349, 163] on div at bounding box center [1208, 218] width 505 height 109
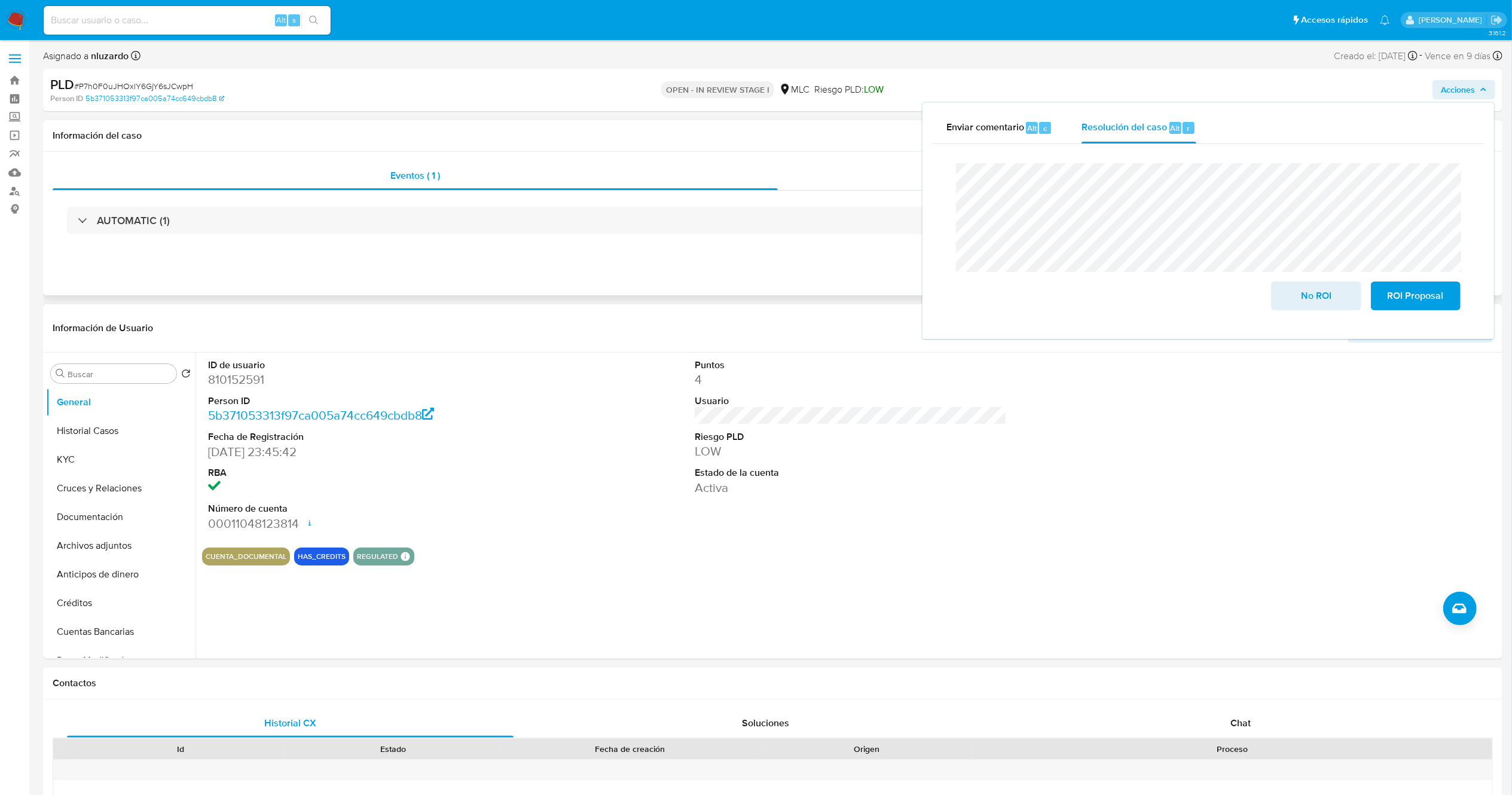
drag, startPoint x: 1308, startPoint y: 302, endPoint x: 808, endPoint y: 254, distance: 502.3
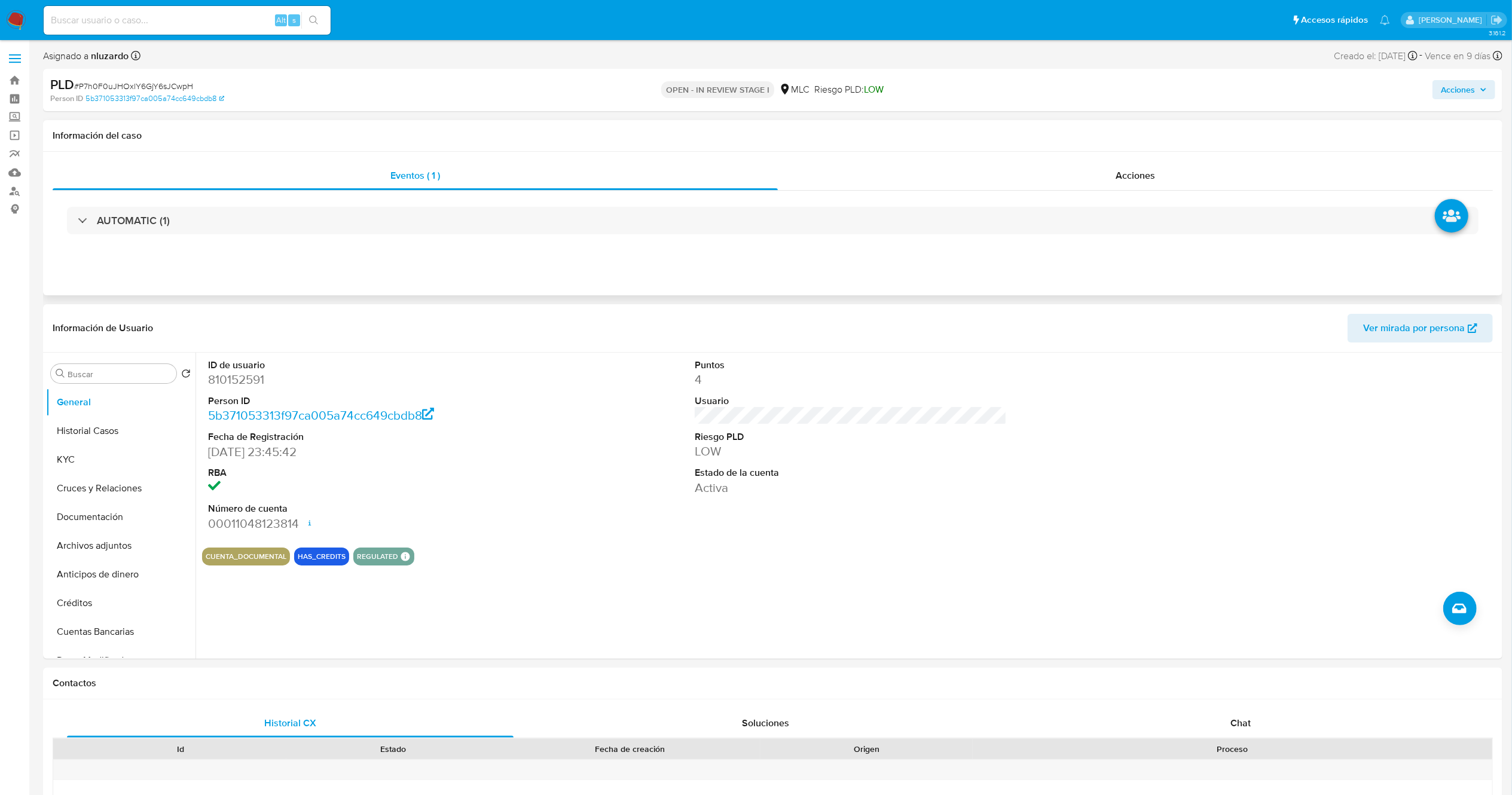
click at [718, 236] on div "AUTOMATIC (1)" at bounding box center [773, 221] width 1441 height 60
click at [1056, 192] on div "AUTOMATIC (1)" at bounding box center [773, 221] width 1441 height 60
click at [1060, 182] on div "Acciones" at bounding box center [1135, 175] width 715 height 28
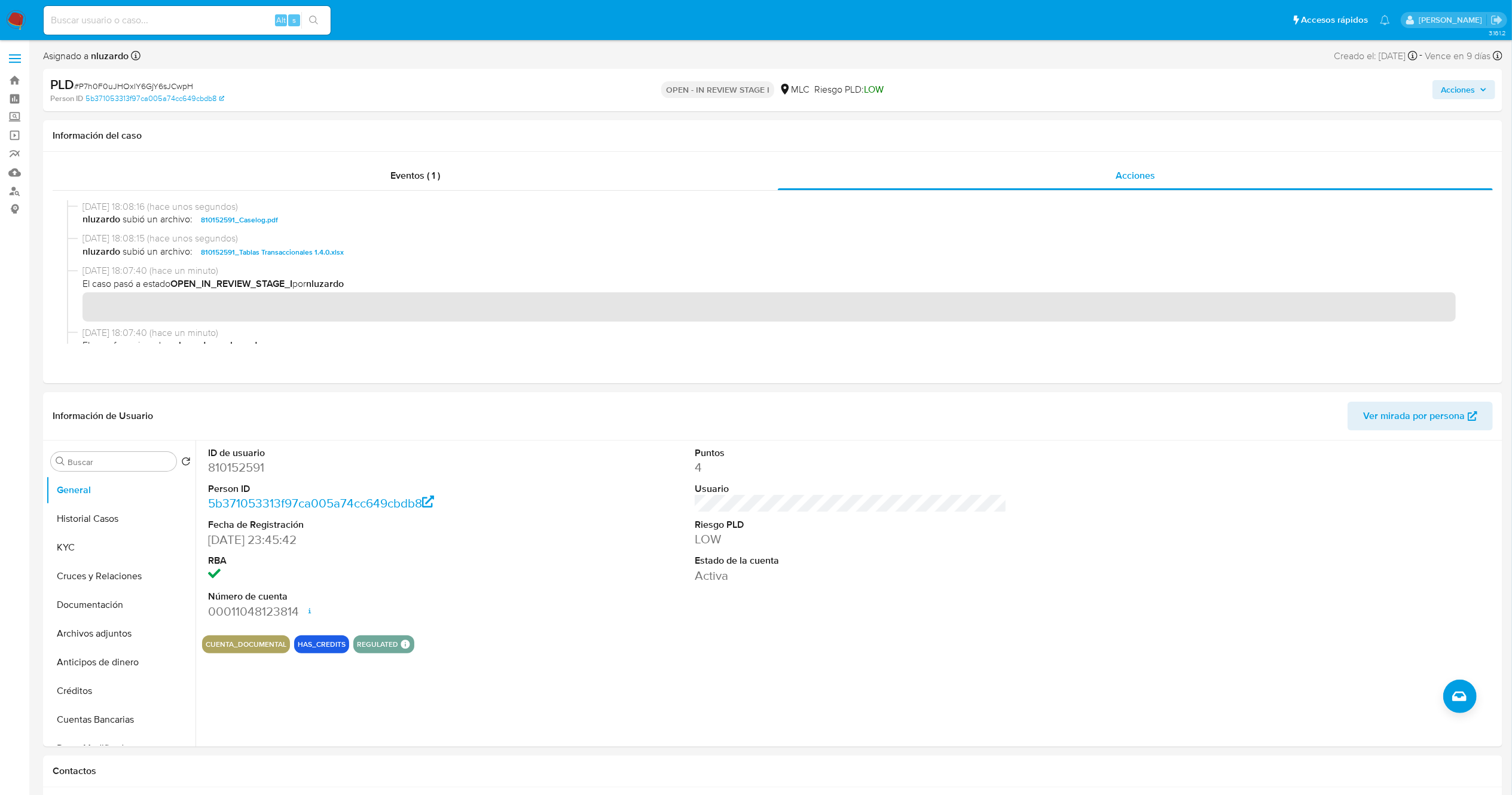
click at [1468, 86] on span "Acciones" at bounding box center [1458, 90] width 34 height 19
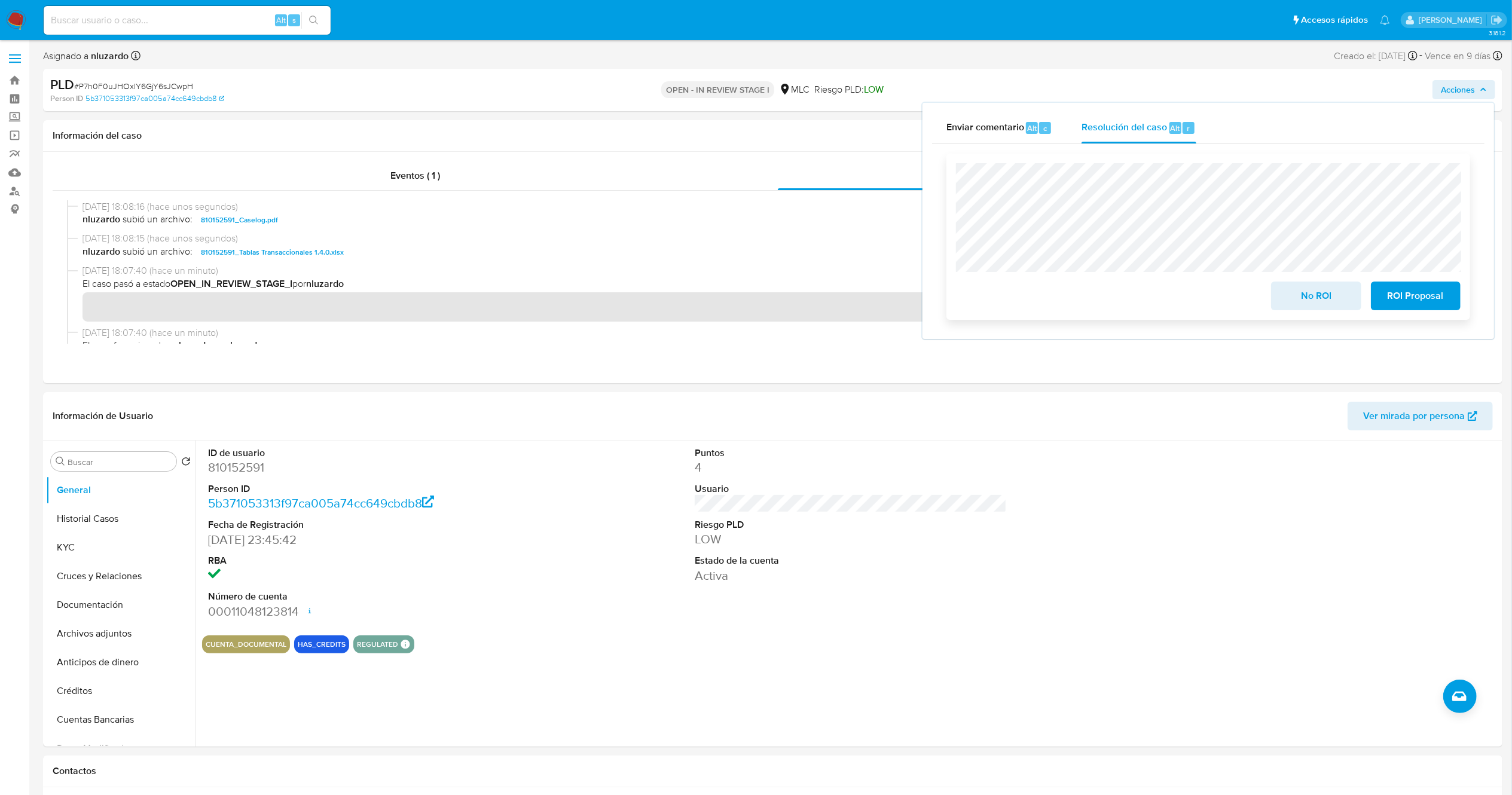
click at [1313, 303] on span "No ROI" at bounding box center [1316, 296] width 59 height 27
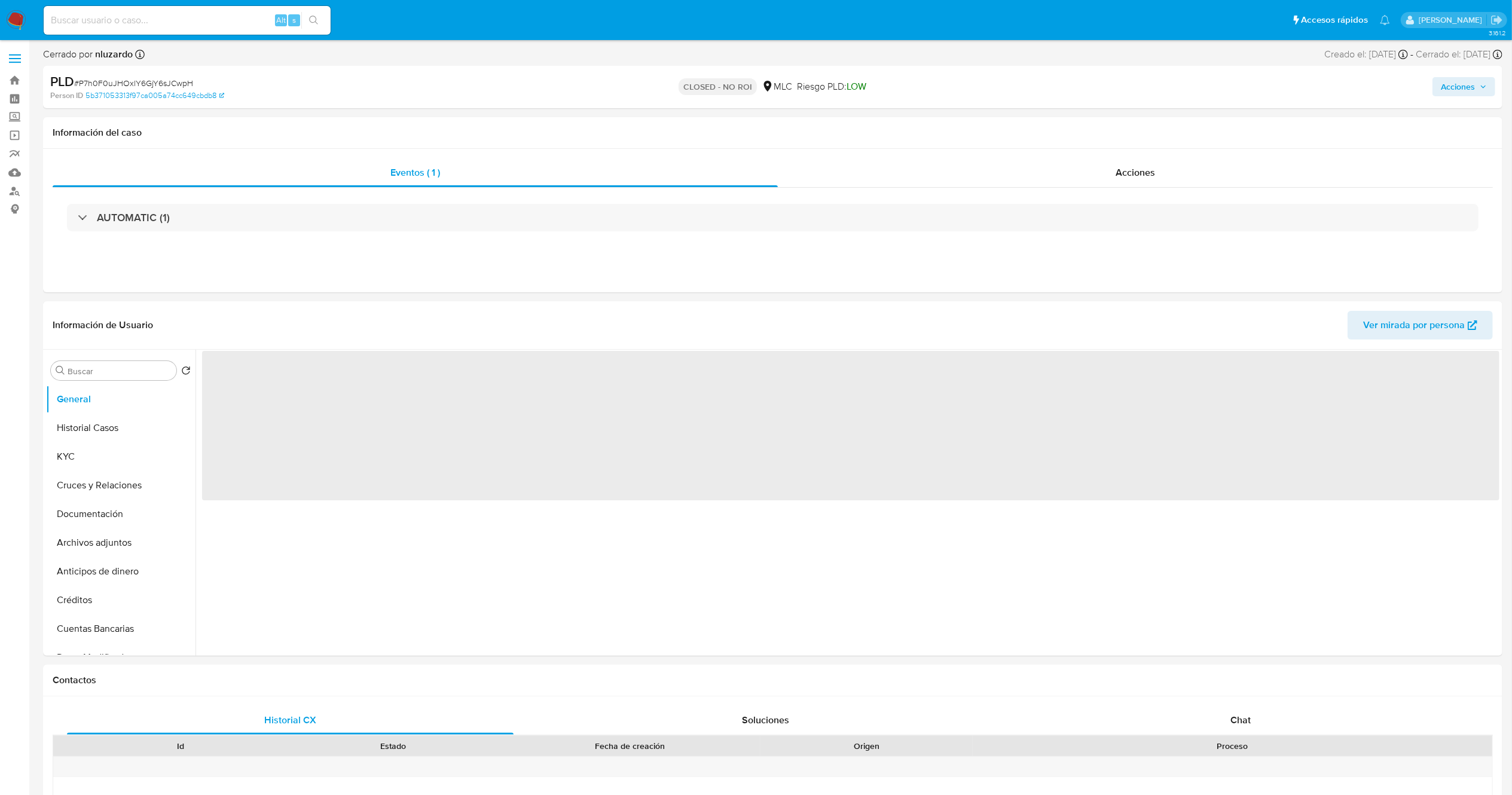
select select "10"
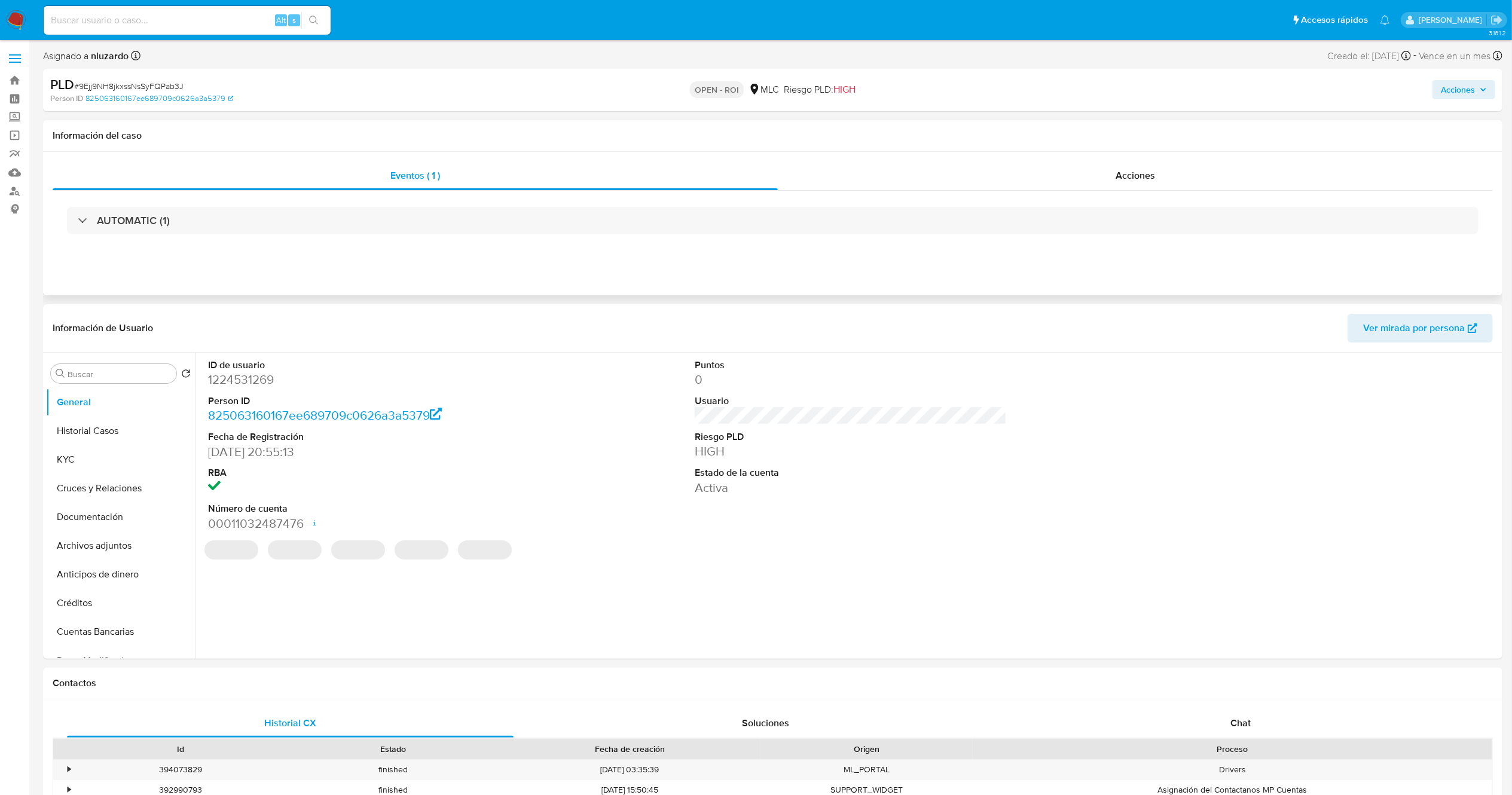
select select "10"
click at [765, 168] on div "Acciones" at bounding box center [1135, 175] width 715 height 28
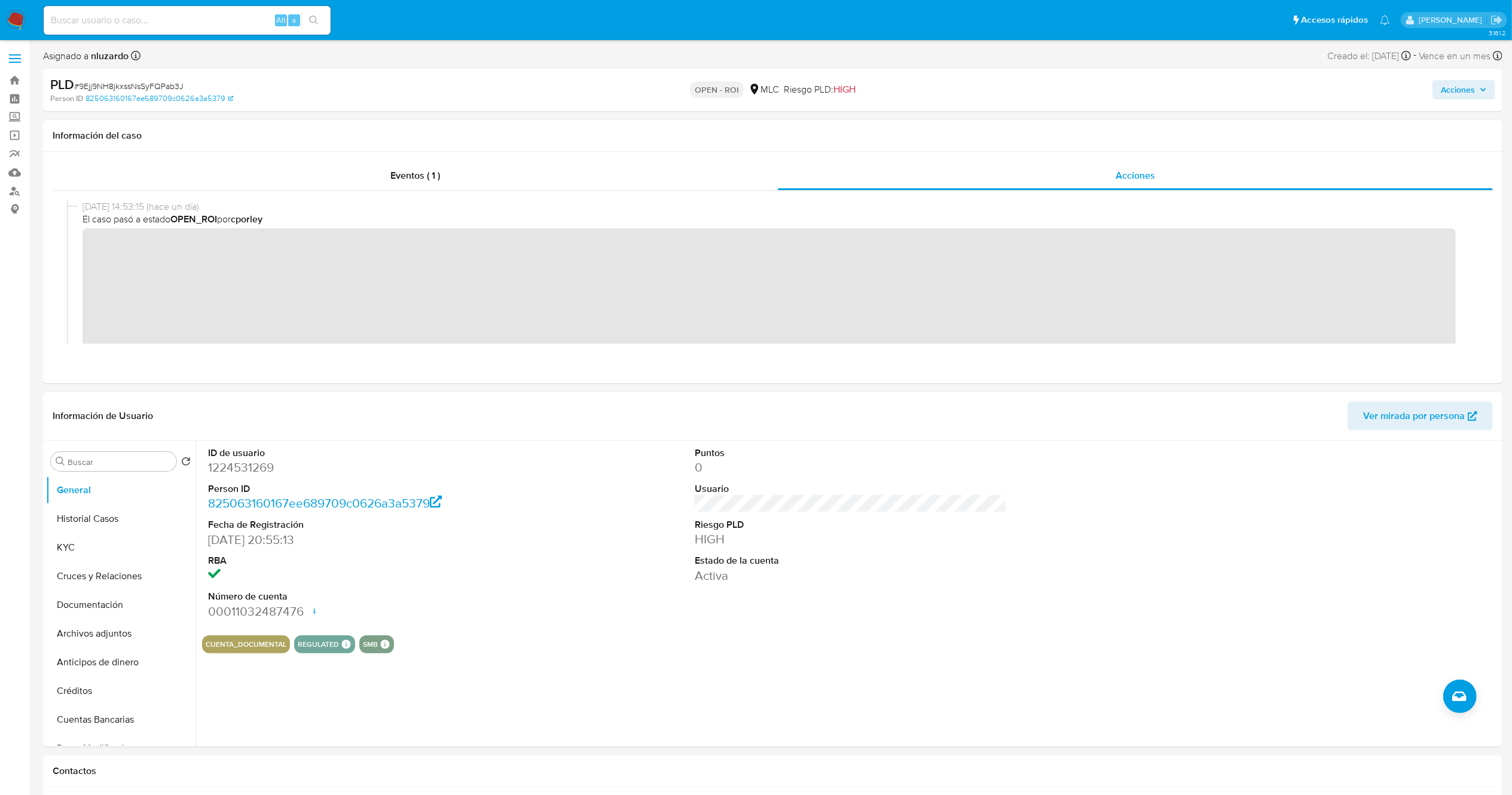
scroll to position [120, 0]
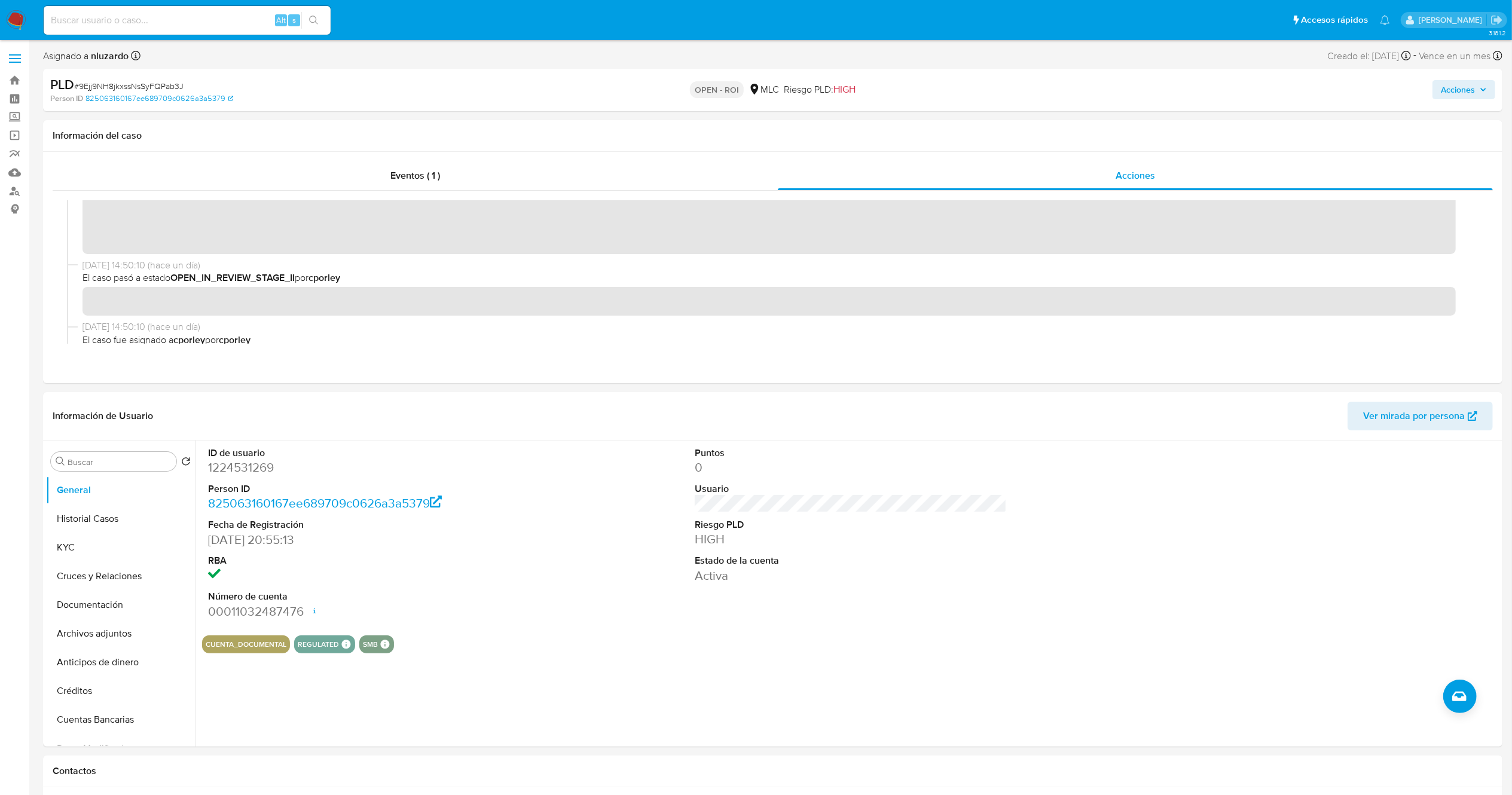
click at [765, 90] on icon "button" at bounding box center [1484, 90] width 5 height 3
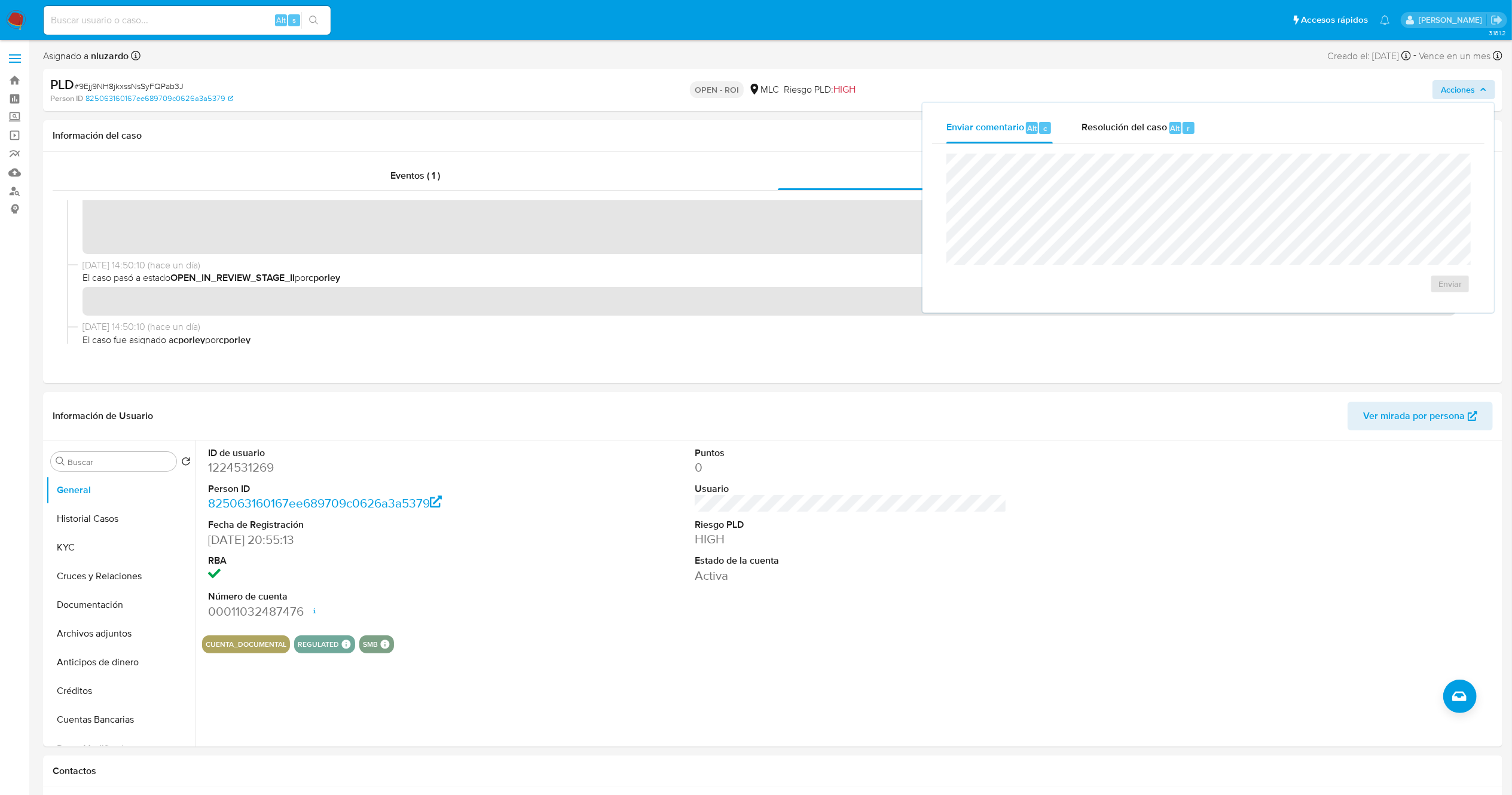
drag, startPoint x: 1129, startPoint y: 133, endPoint x: 1129, endPoint y: 145, distance: 12.0
click at [765, 132] on span "Resolución del caso" at bounding box center [1124, 128] width 85 height 14
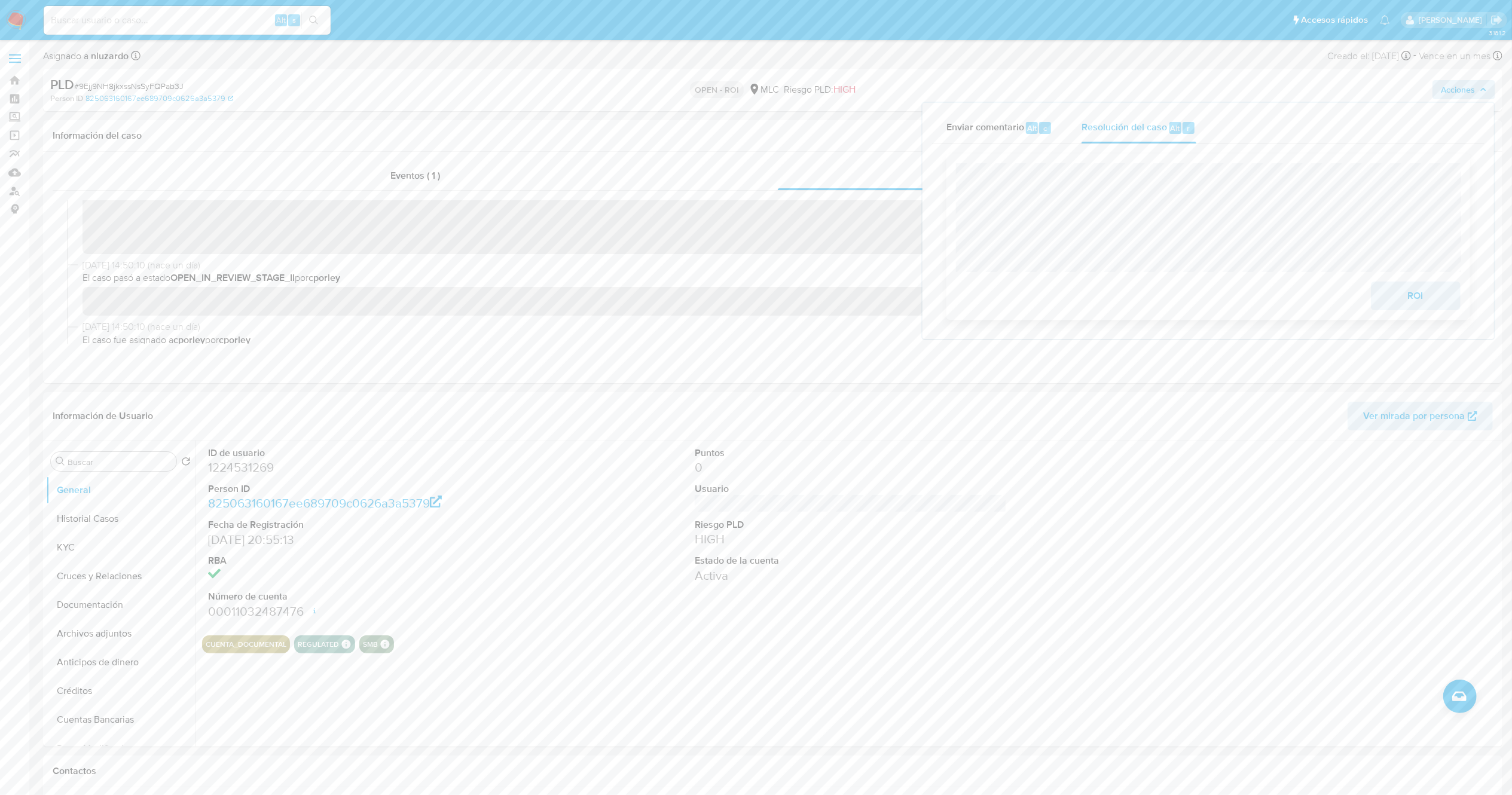
click at [765, 290] on span "ROI" at bounding box center [1416, 296] width 59 height 27
